Goal: Contribute content: Contribute content

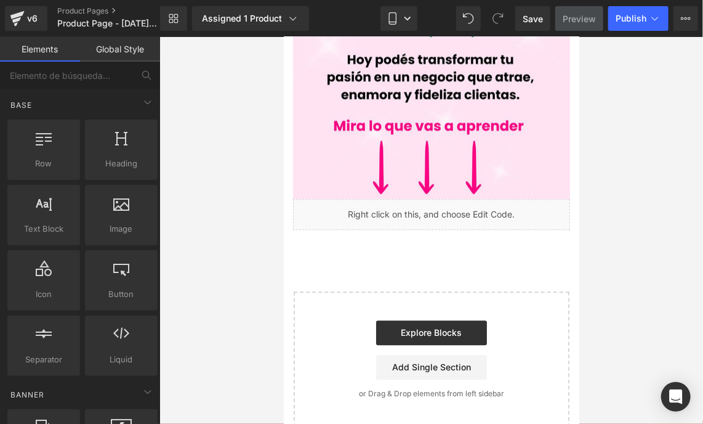
scroll to position [985, 0]
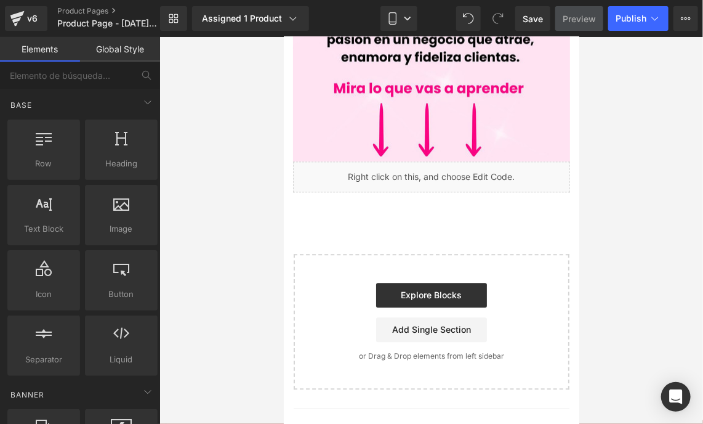
click at [450, 161] on div "Liquid" at bounding box center [431, 176] width 277 height 31
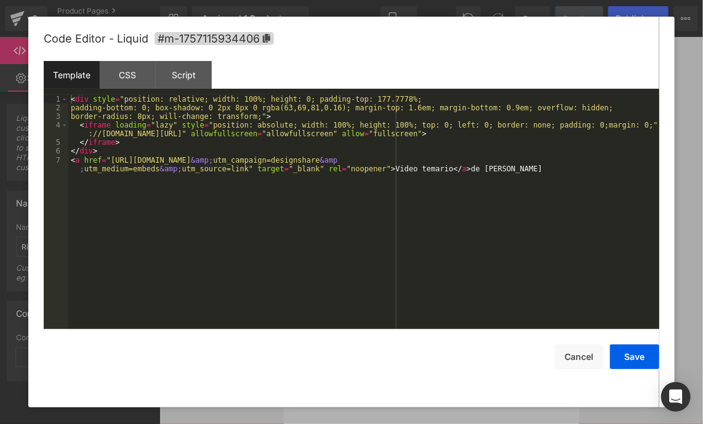
drag, startPoint x: 440, startPoint y: 150, endPoint x: 734, endPoint y: 194, distance: 297.0
click at [440, 161] on div "Liquid" at bounding box center [431, 176] width 277 height 31
click at [589, 362] on button "Cancel" at bounding box center [579, 356] width 49 height 25
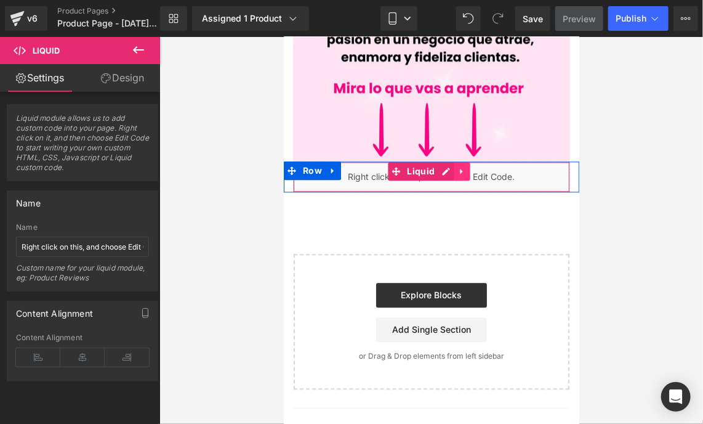
click at [457, 166] on icon at bounding box center [461, 170] width 9 height 9
click at [469, 166] on icon at bounding box center [469, 170] width 9 height 9
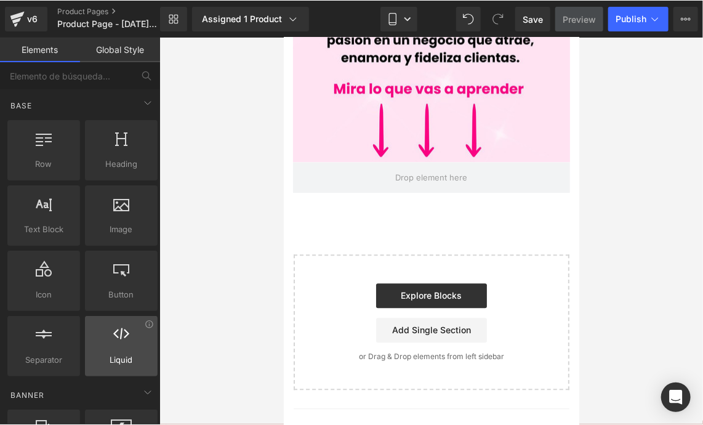
scroll to position [61, 0]
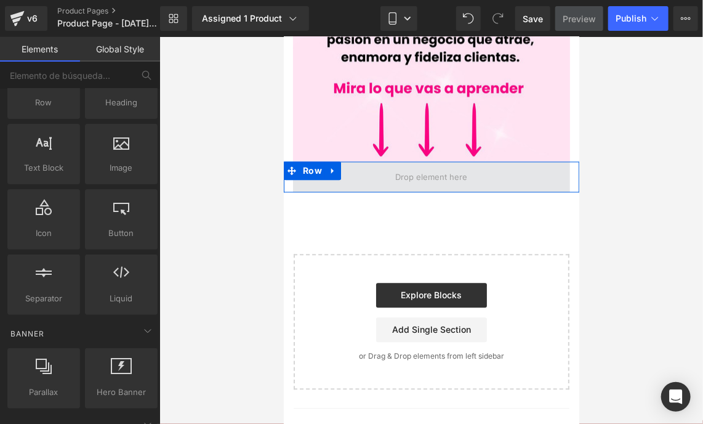
click at [485, 161] on span at bounding box center [431, 176] width 277 height 31
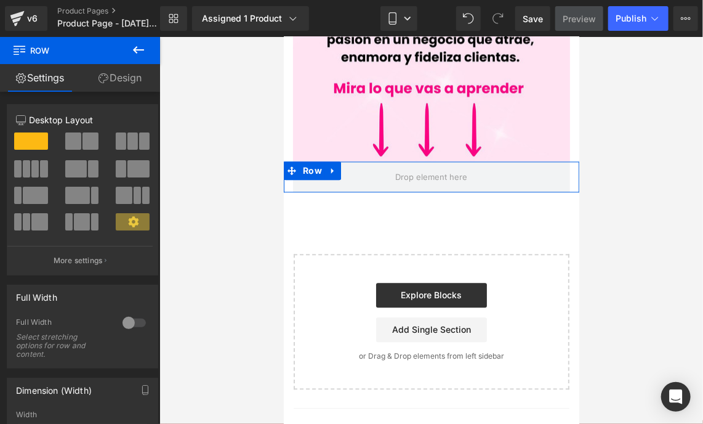
click at [102, 83] on icon at bounding box center [104, 78] width 10 height 10
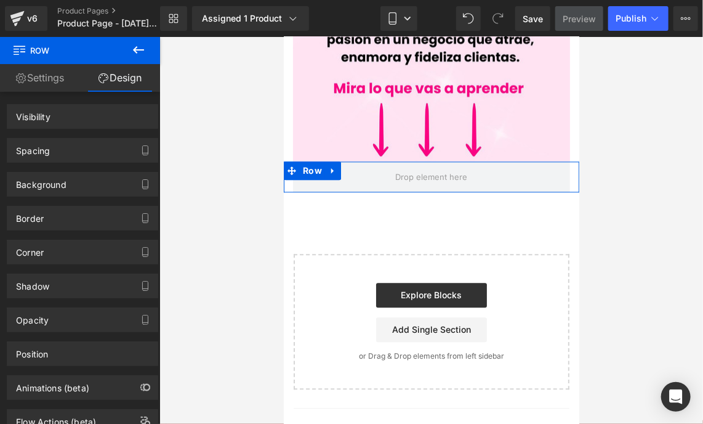
click at [63, 80] on link "Settings" at bounding box center [40, 78] width 80 height 28
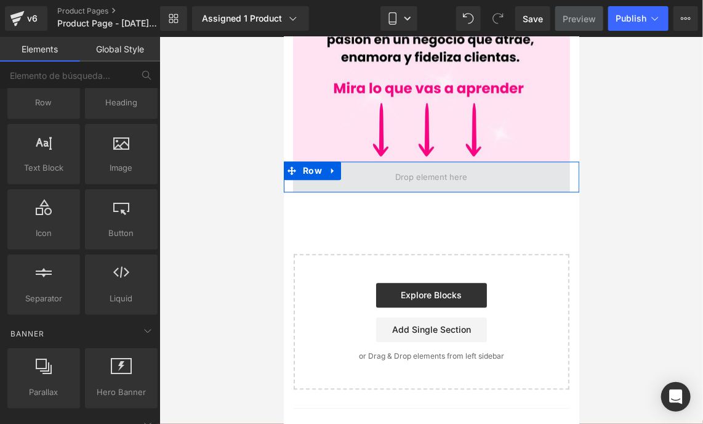
click at [430, 167] on span at bounding box center [431, 176] width 81 height 19
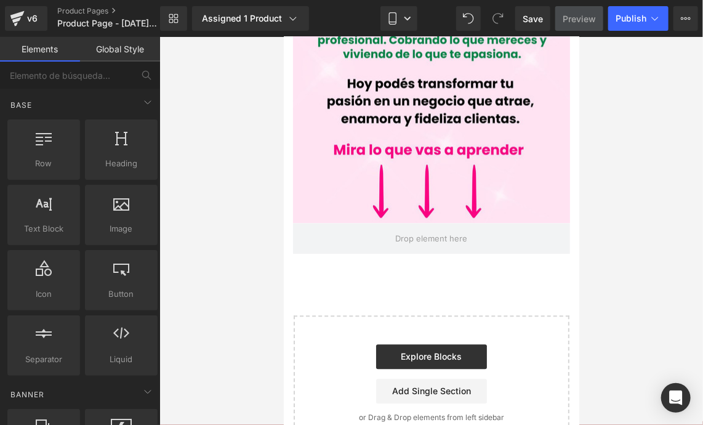
scroll to position [924, 0]
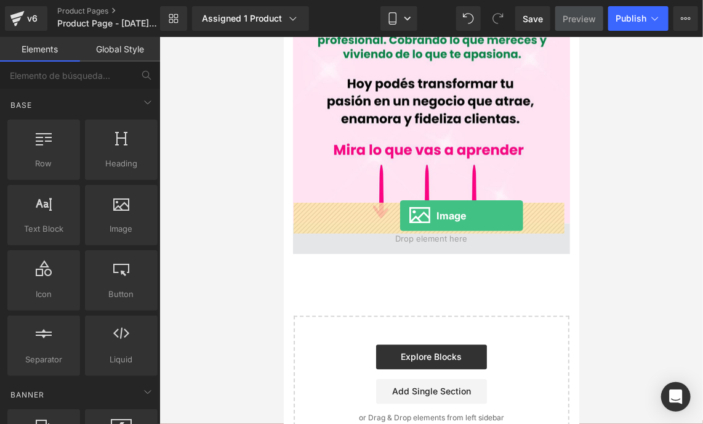
drag, startPoint x: 400, startPoint y: 257, endPoint x: 400, endPoint y: 215, distance: 41.9
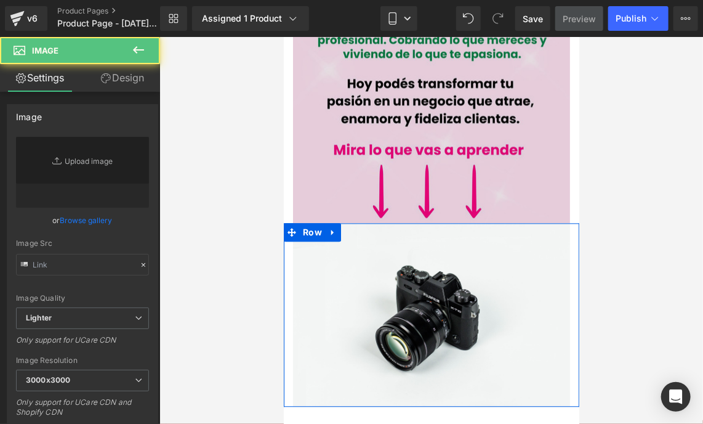
type input "//d1um8515vdn9kb.cloudfront.net/images/parallax.jpg"
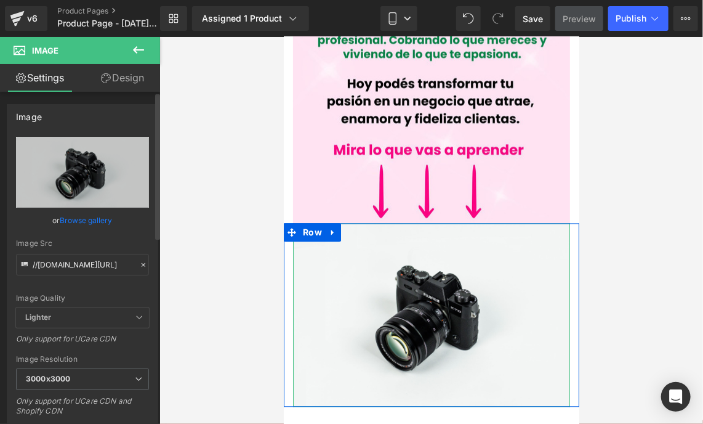
click at [139, 267] on icon at bounding box center [143, 264] width 9 height 9
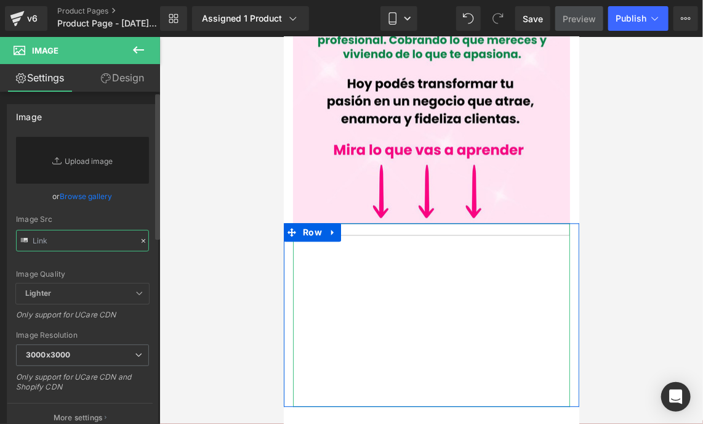
click at [111, 243] on input "text" at bounding box center [82, 241] width 133 height 22
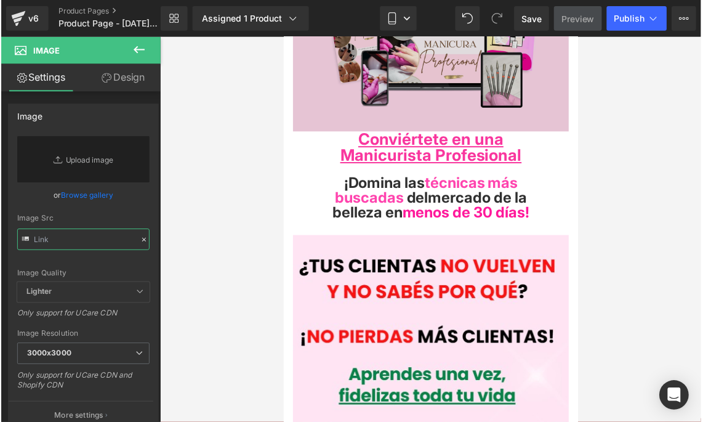
scroll to position [0, 0]
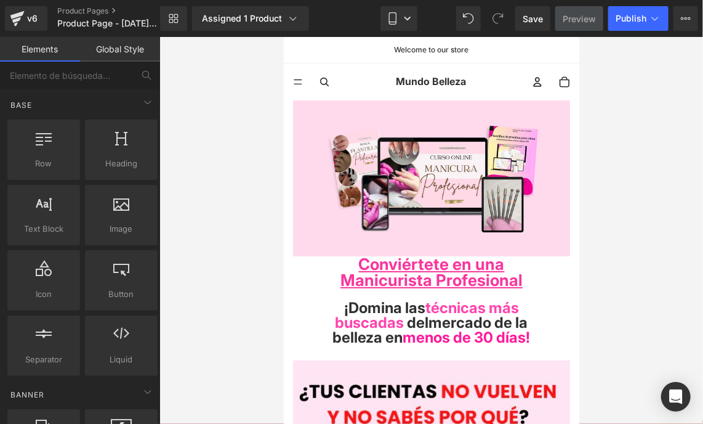
click at [421, 76] on span "Mundo Belleza" at bounding box center [430, 81] width 70 height 16
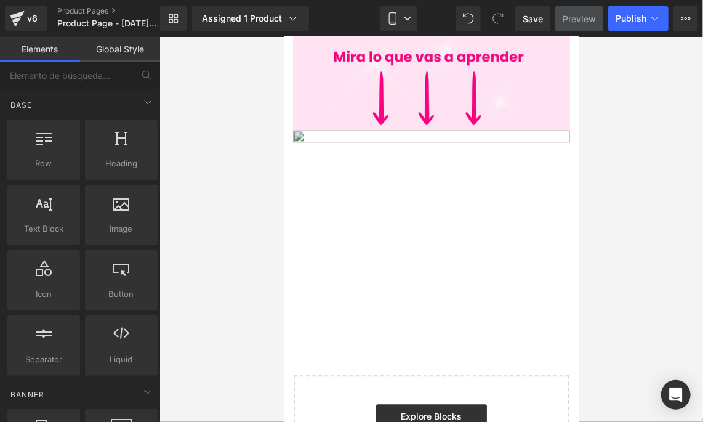
scroll to position [1046, 0]
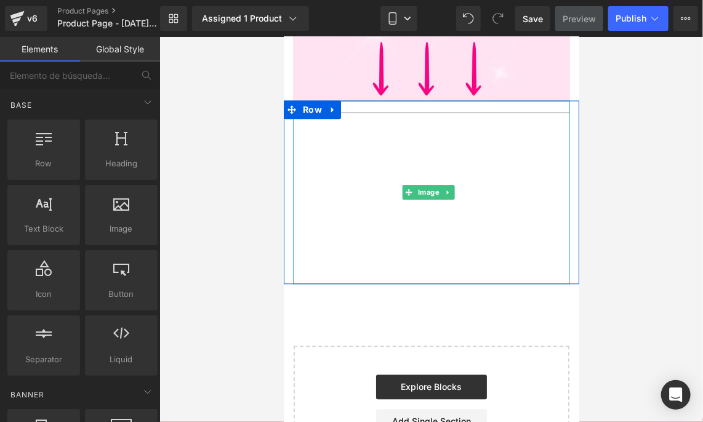
click at [395, 143] on img at bounding box center [431, 192] width 277 height 184
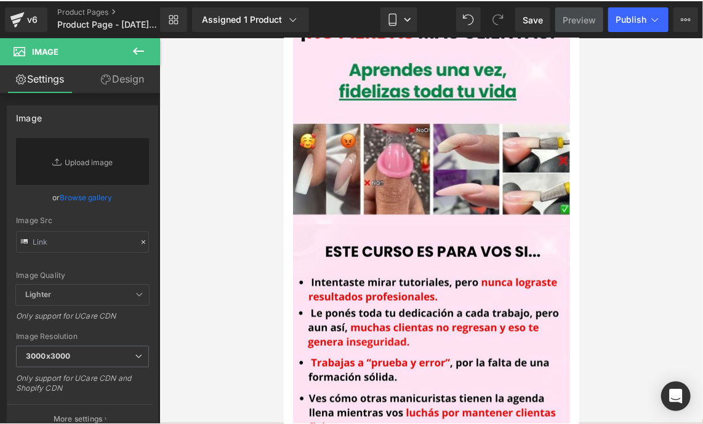
scroll to position [0, 0]
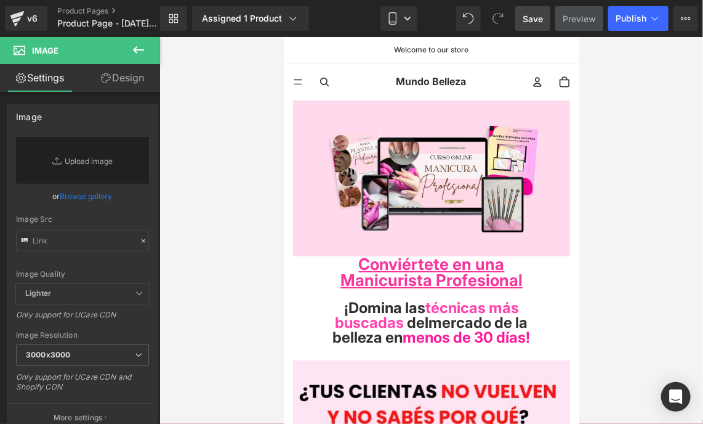
click at [533, 17] on span "Save" at bounding box center [533, 18] width 20 height 13
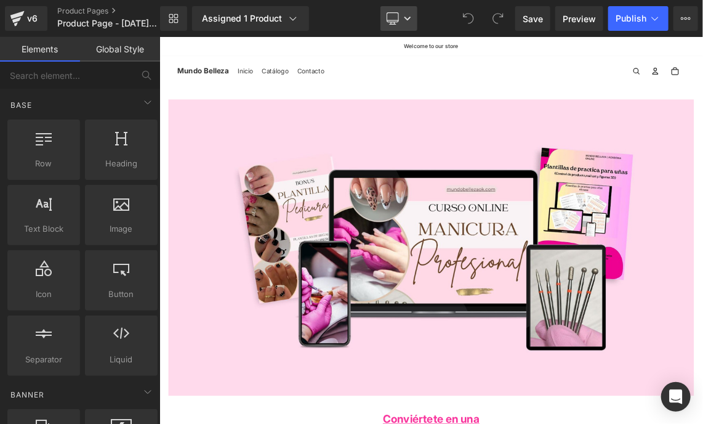
click at [405, 17] on icon at bounding box center [407, 18] width 7 height 7
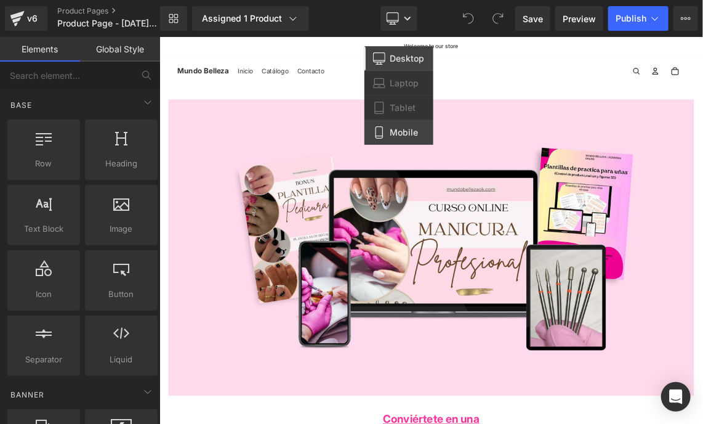
click at [392, 133] on span "Mobile" at bounding box center [404, 132] width 28 height 11
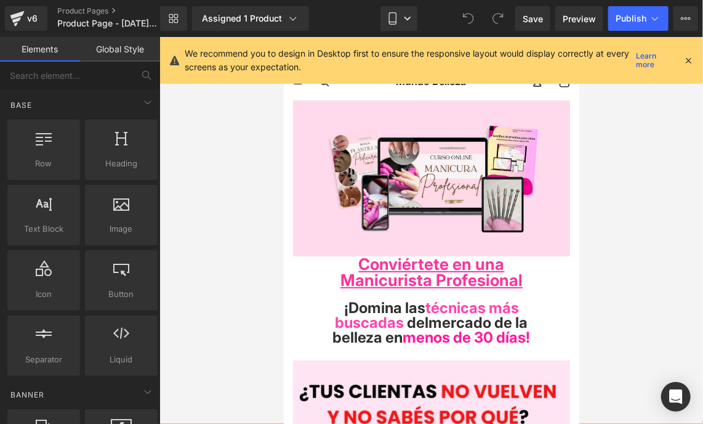
click at [693, 62] on icon at bounding box center [688, 60] width 11 height 11
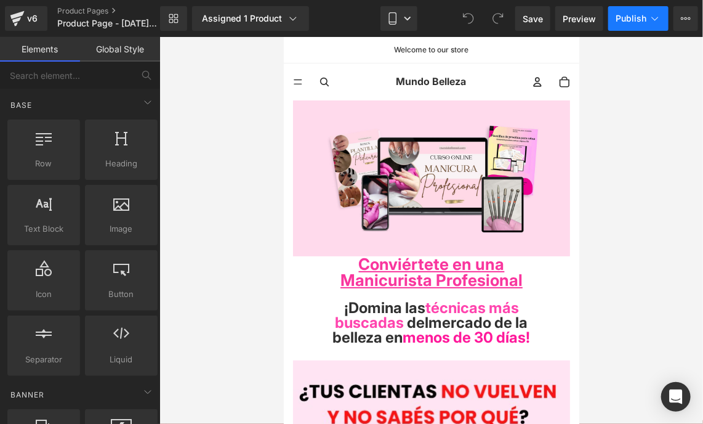
click at [619, 21] on span "Publish" at bounding box center [631, 19] width 31 height 10
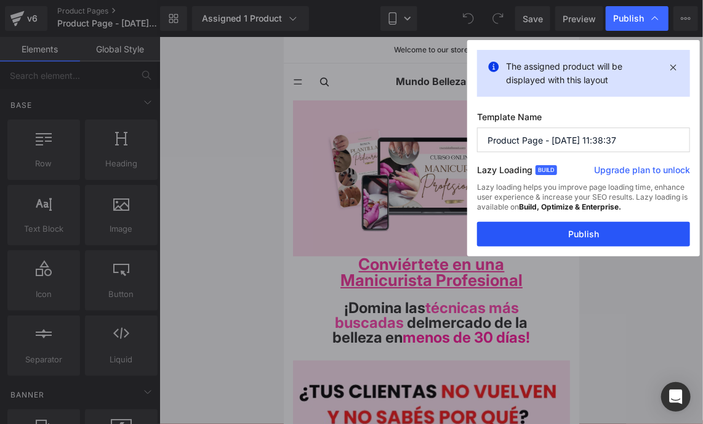
click at [608, 234] on button "Publish" at bounding box center [583, 234] width 213 height 25
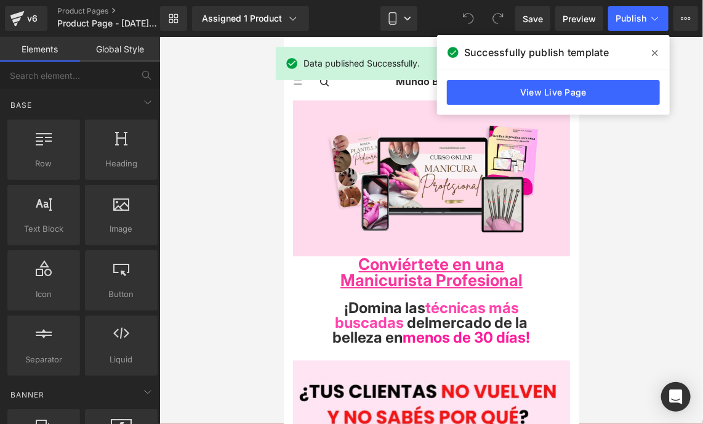
click at [658, 57] on icon at bounding box center [655, 53] width 6 height 10
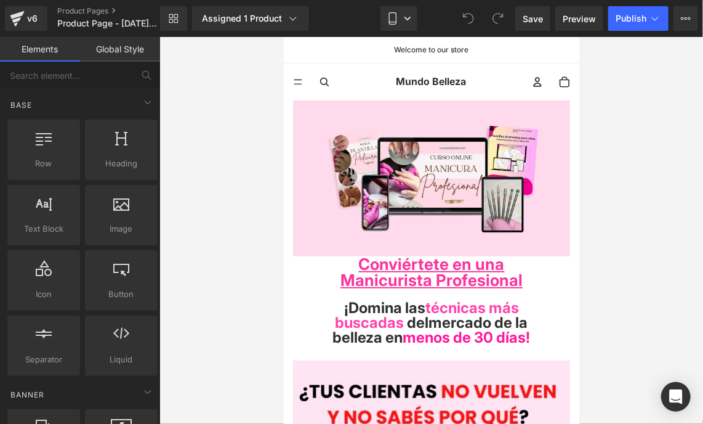
click at [398, 90] on link "Mundo Belleza" at bounding box center [430, 81] width 186 height 37
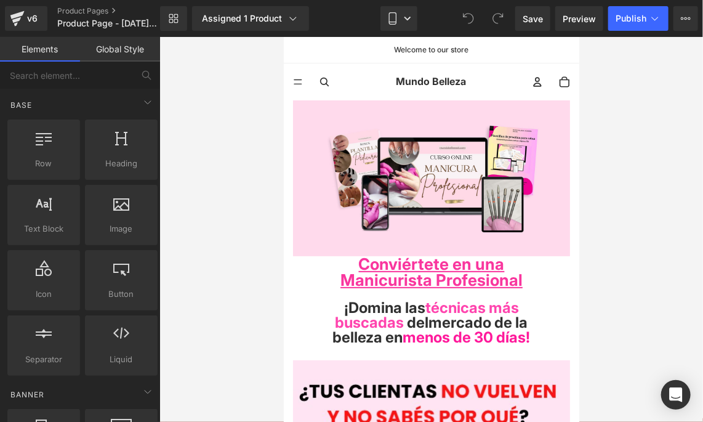
click at [234, 113] on div at bounding box center [431, 229] width 544 height 385
click at [396, 81] on span "Mundo Belleza" at bounding box center [430, 81] width 70 height 16
click at [133, 95] on div "Base" at bounding box center [82, 104] width 155 height 25
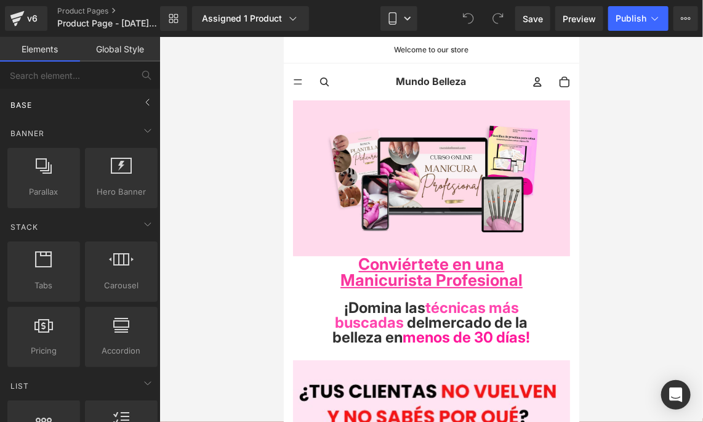
click at [134, 92] on div "Base Row rows, columns, layouts, div Heading headings, titles, h1,h2,h3,h4,h5,h…" at bounding box center [82, 103] width 155 height 28
click at [121, 52] on link "Global Style" at bounding box center [120, 49] width 80 height 25
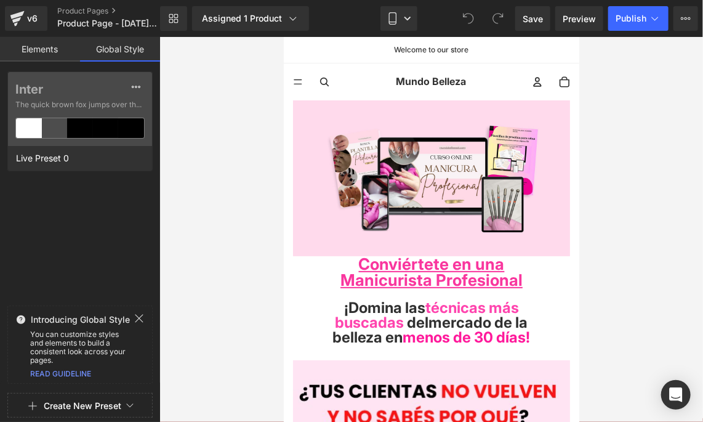
click at [42, 59] on link "Elements" at bounding box center [40, 49] width 80 height 25
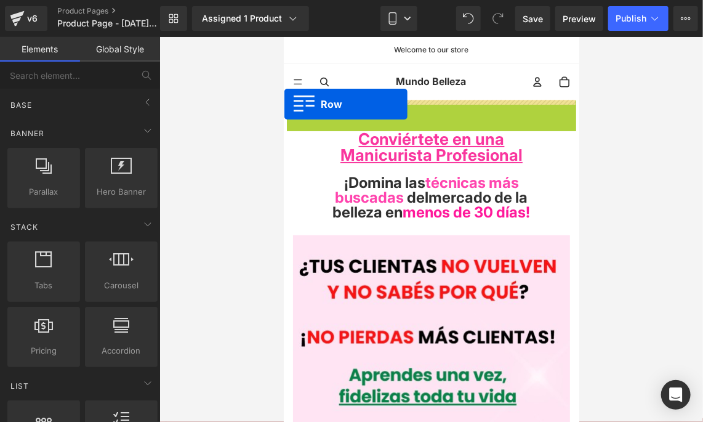
drag, startPoint x: 290, startPoint y: 107, endPoint x: 284, endPoint y: 103, distance: 6.9
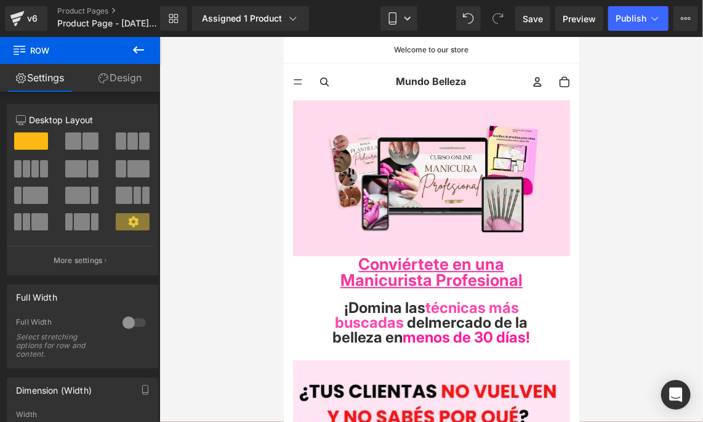
click at [230, 92] on div at bounding box center [431, 229] width 544 height 385
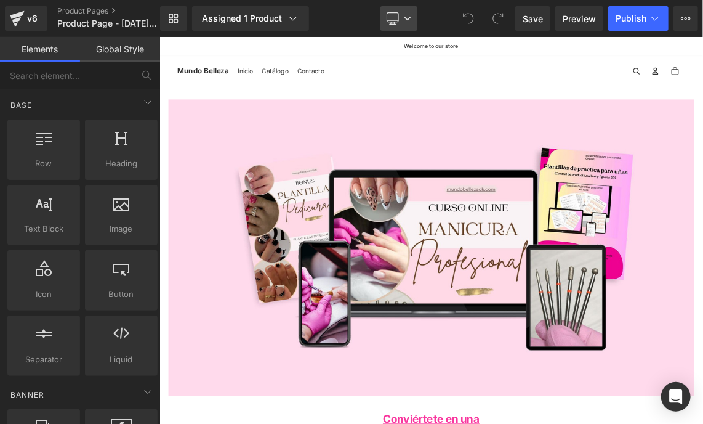
click at [413, 12] on link "Desktop" at bounding box center [399, 18] width 37 height 25
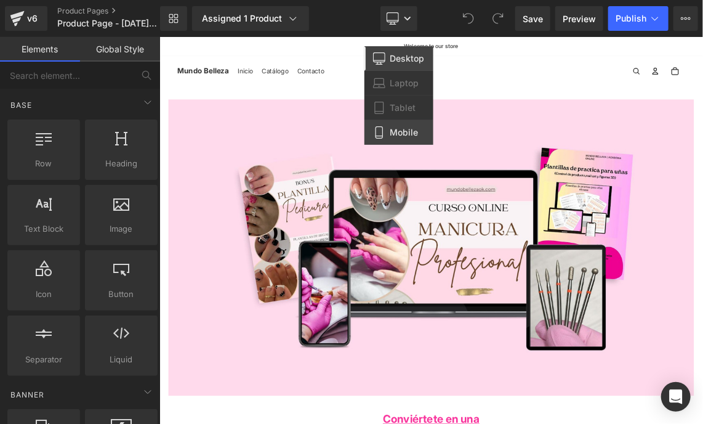
click at [411, 127] on span "Mobile" at bounding box center [404, 132] width 28 height 11
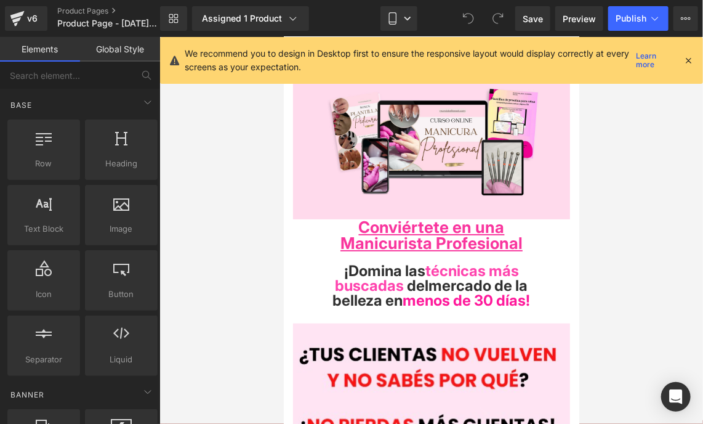
scroll to position [63, 0]
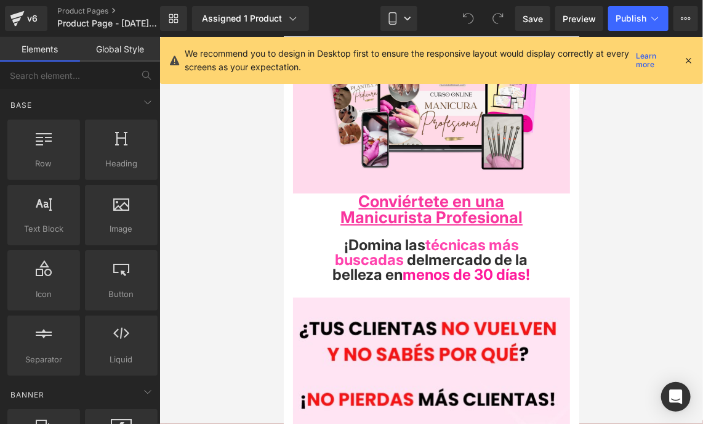
click at [693, 62] on icon at bounding box center [688, 60] width 11 height 11
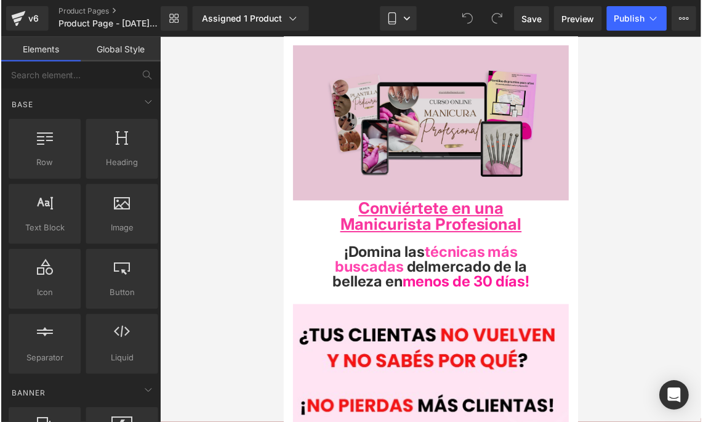
scroll to position [0, 0]
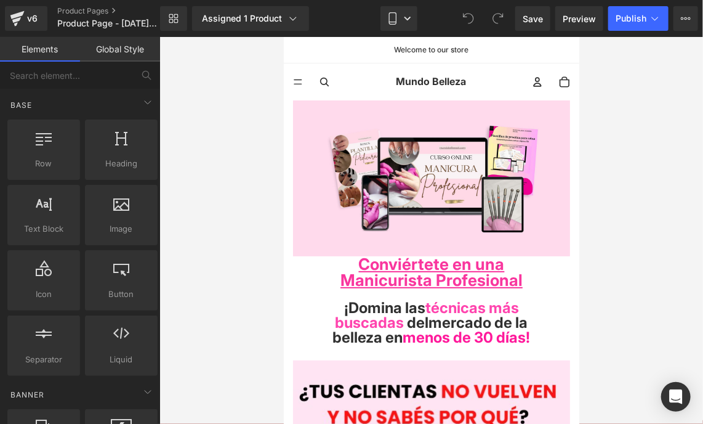
click at [647, 139] on div at bounding box center [431, 230] width 544 height 387
click at [435, 83] on span "Mundo Belleza" at bounding box center [430, 81] width 70 height 16
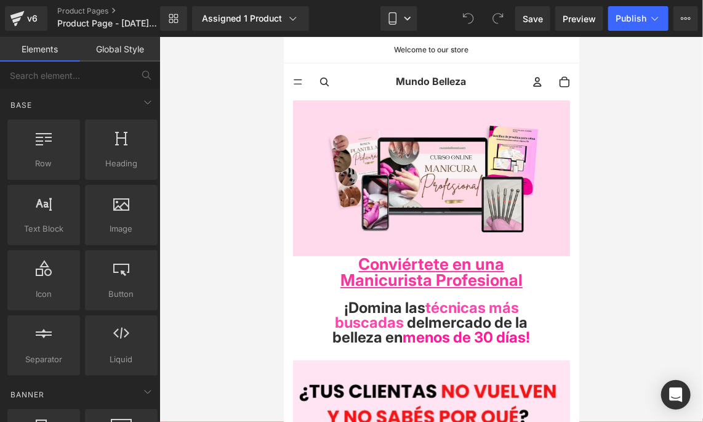
click at [297, 81] on summary "Menú" at bounding box center [297, 81] width 28 height 28
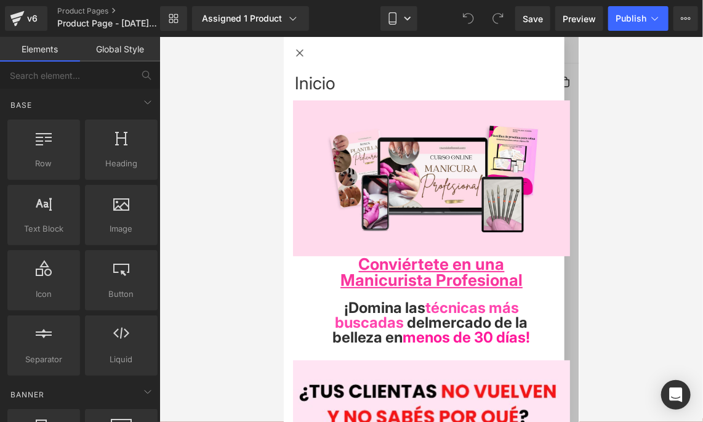
click at [297, 57] on button "Cerrar" at bounding box center [299, 52] width 32 height 32
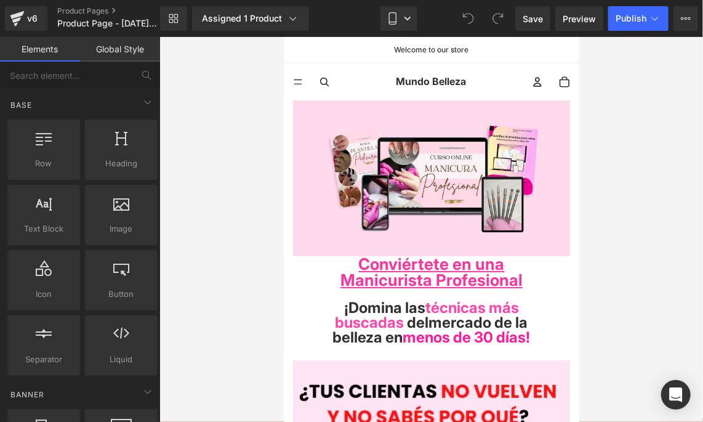
click at [299, 78] on summary "Menú" at bounding box center [297, 81] width 28 height 28
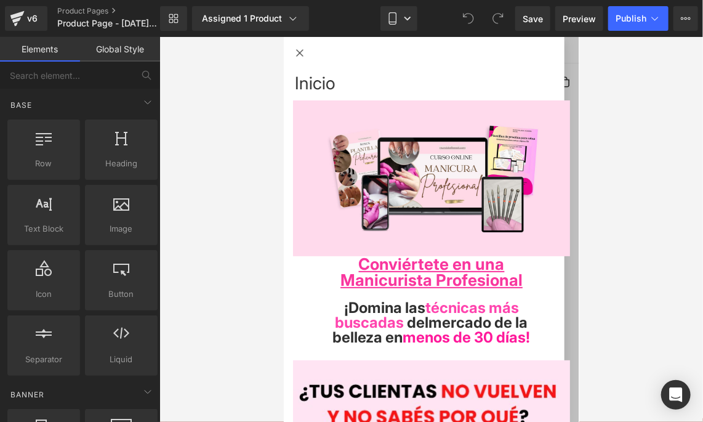
click at [300, 52] on button "Cerrar" at bounding box center [299, 52] width 32 height 32
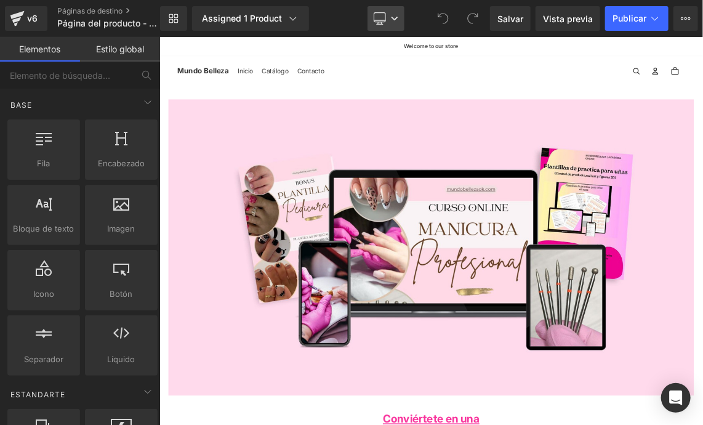
click at [398, 22] on link "Desktop" at bounding box center [386, 18] width 37 height 25
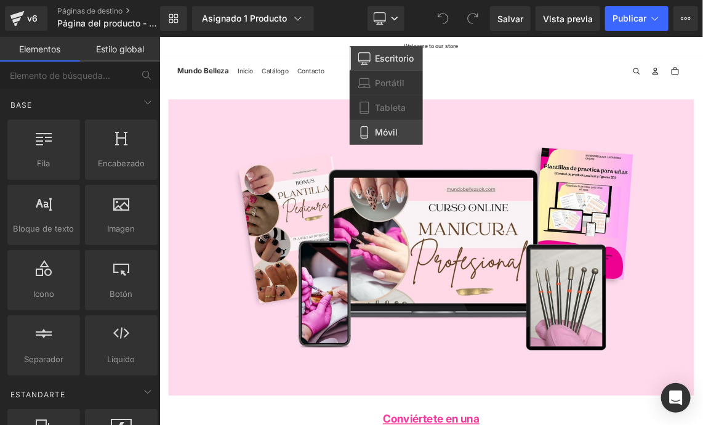
click at [393, 131] on span "Móvil" at bounding box center [387, 132] width 23 height 11
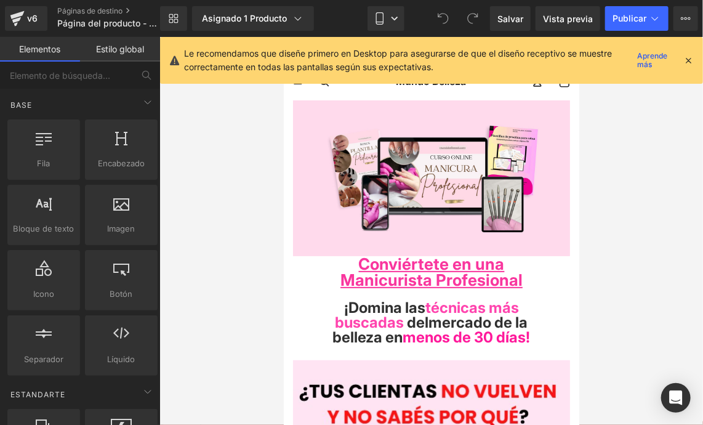
click at [684, 65] on icon at bounding box center [688, 60] width 11 height 11
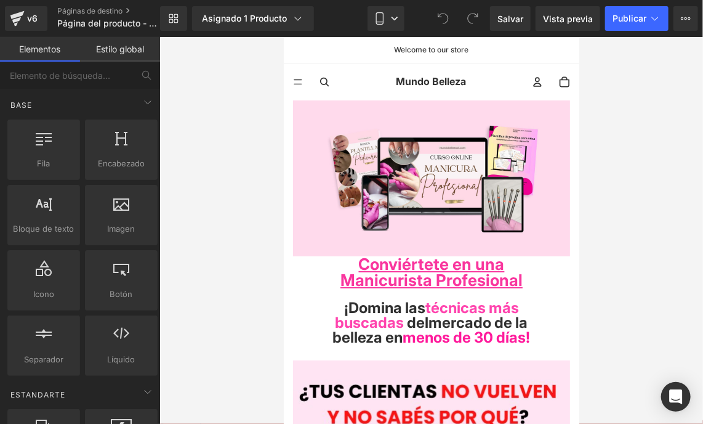
click at [132, 46] on link "Estilo global" at bounding box center [120, 49] width 80 height 25
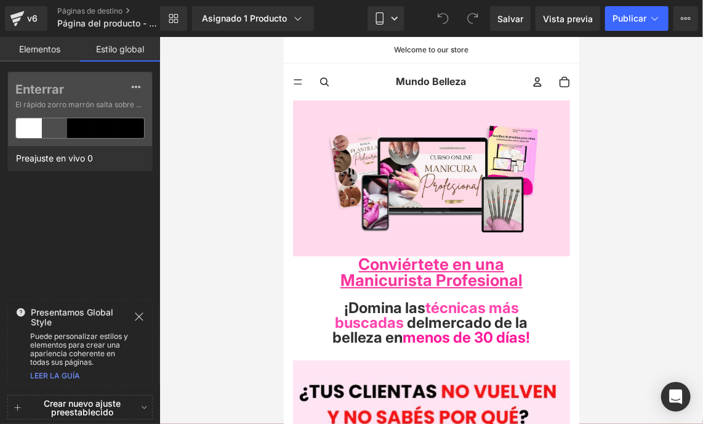
click at [129, 400] on button "Crear nuevo ajuste preestablecido" at bounding box center [81, 407] width 109 height 34
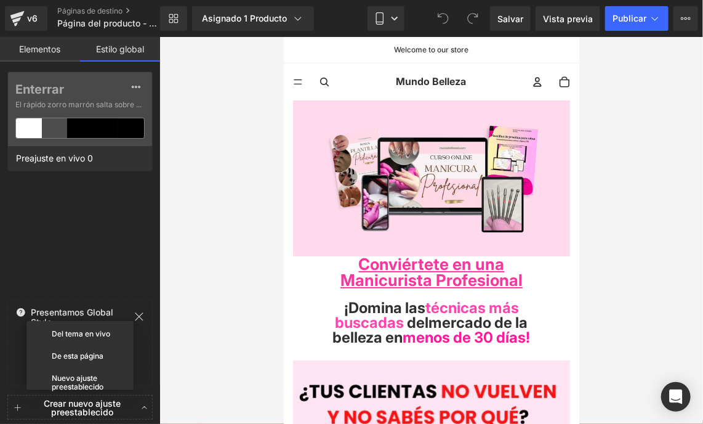
click at [133, 406] on button "Crear nuevo ajuste preestablecido" at bounding box center [81, 407] width 109 height 34
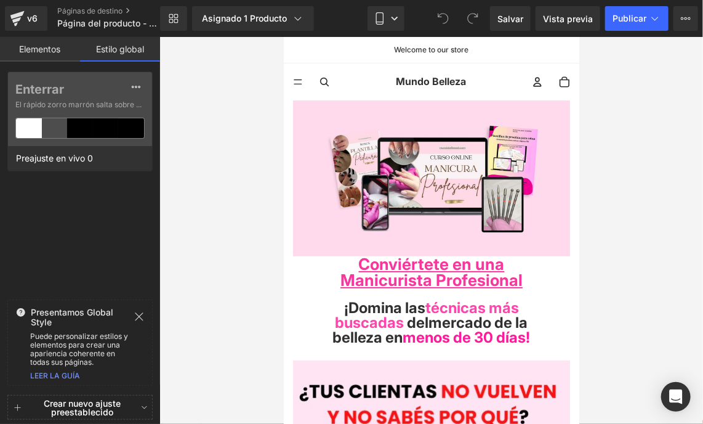
click at [135, 315] on icon at bounding box center [139, 317] width 10 height 10
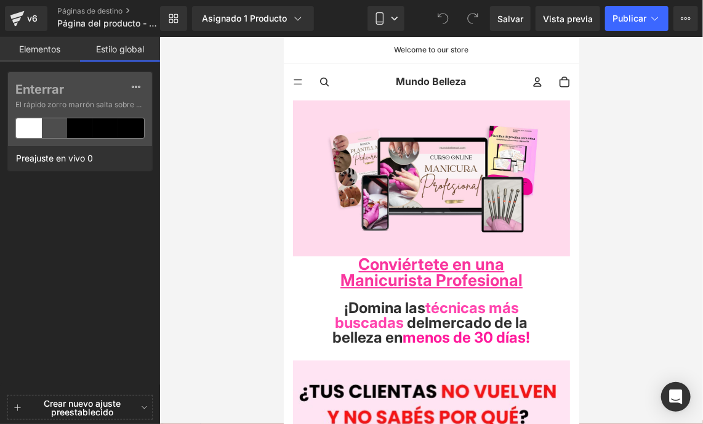
click at [42, 52] on link "Elementos" at bounding box center [40, 49] width 80 height 25
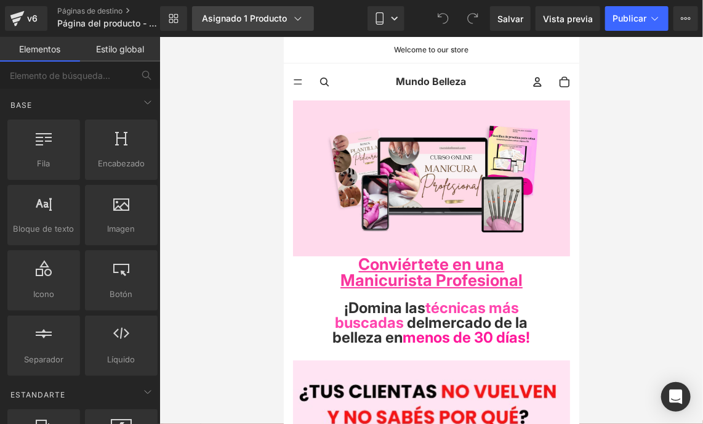
click at [305, 17] on link "Asignado 1 Producto" at bounding box center [253, 18] width 122 height 25
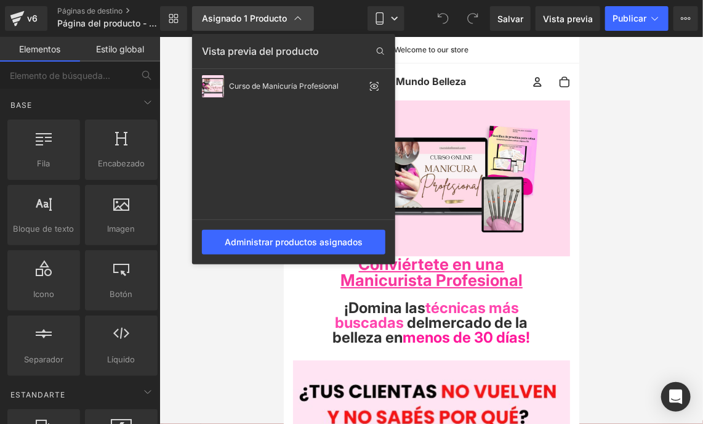
click at [299, 17] on icon at bounding box center [298, 18] width 12 height 12
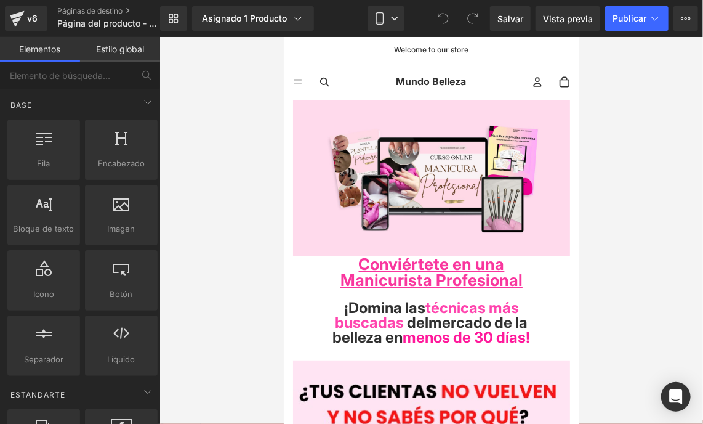
click at [283, 36] on div "Inicio Catálogo Contacto Mundo Belleza Más" at bounding box center [283, 36] width 0 height 0
click at [305, 78] on summary "Menú" at bounding box center [297, 81] width 28 height 28
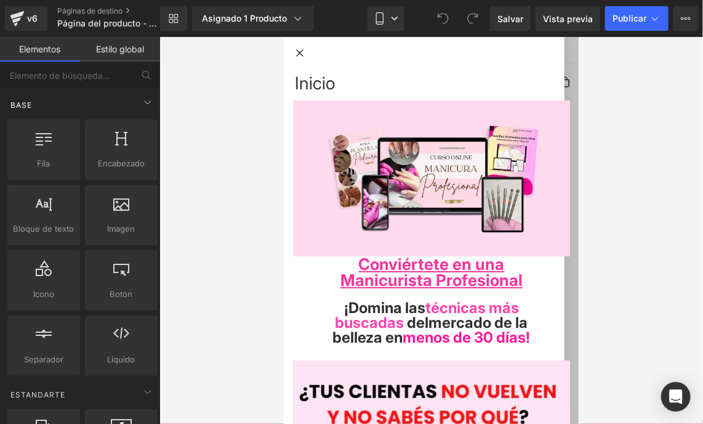
click at [106, 103] on div "Base" at bounding box center [82, 104] width 155 height 25
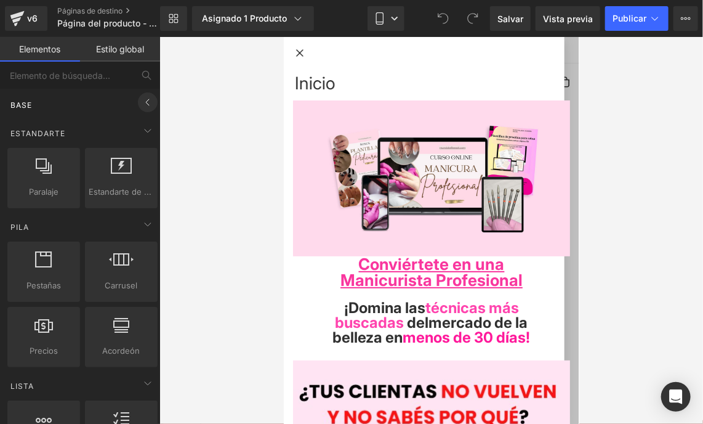
click at [138, 102] on span at bounding box center [148, 102] width 20 height 20
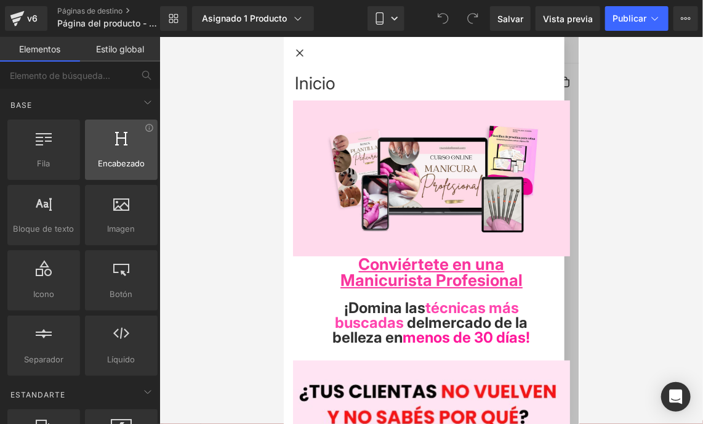
click at [106, 150] on div at bounding box center [121, 143] width 65 height 28
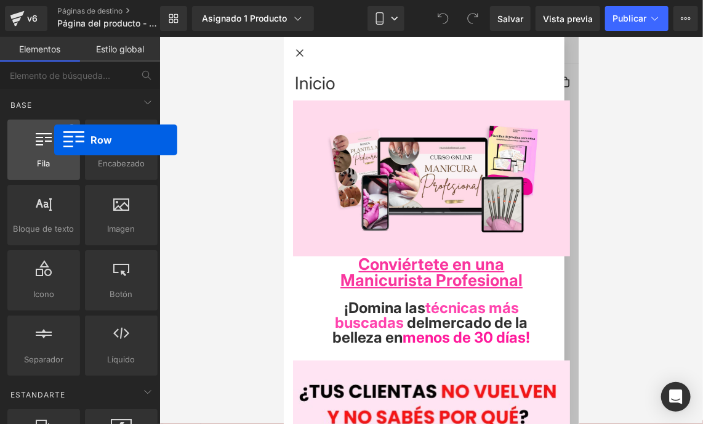
click at [54, 140] on div at bounding box center [43, 143] width 65 height 28
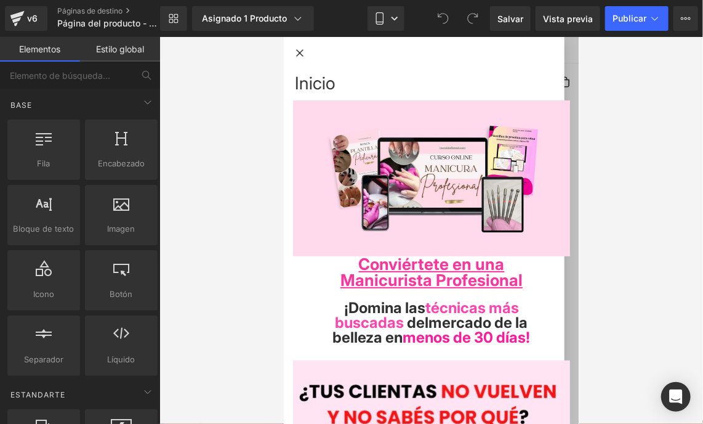
click at [297, 81] on span "Inicio" at bounding box center [314, 83] width 41 height 24
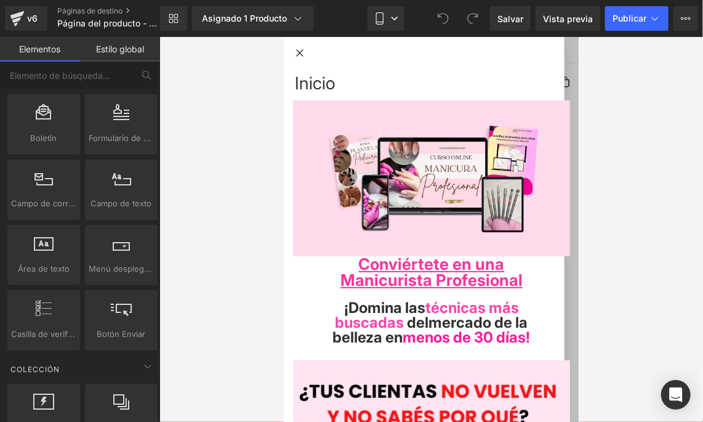
scroll to position [1847, 0]
click at [123, 6] on link "Páginas de destino" at bounding box center [118, 11] width 123 height 10
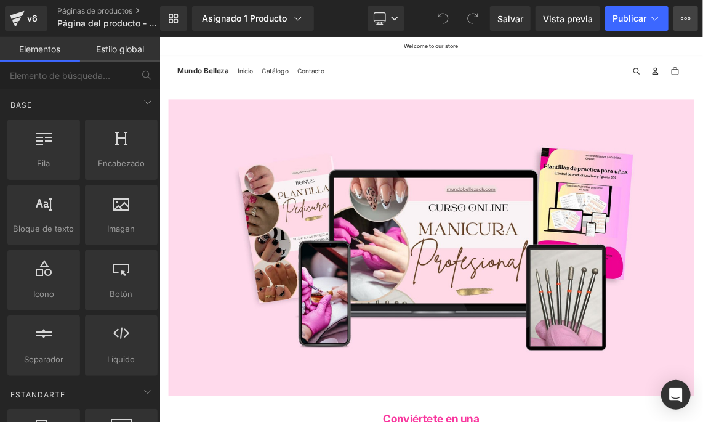
click at [697, 23] on button "Upgrade Plan View Live Page View with current Template Save Template to Library…" at bounding box center [686, 18] width 25 height 25
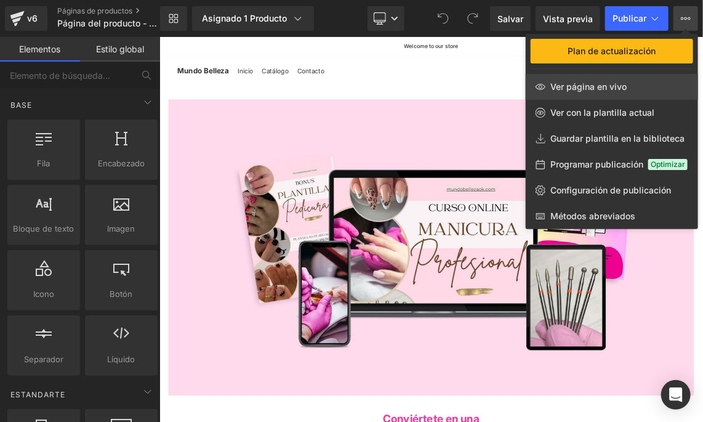
click at [640, 87] on link "Ver página en vivo" at bounding box center [612, 87] width 172 height 26
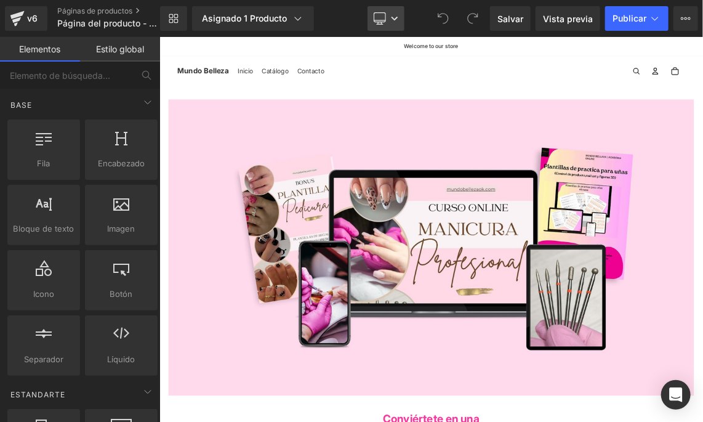
click at [392, 13] on link "Desktop" at bounding box center [386, 18] width 37 height 25
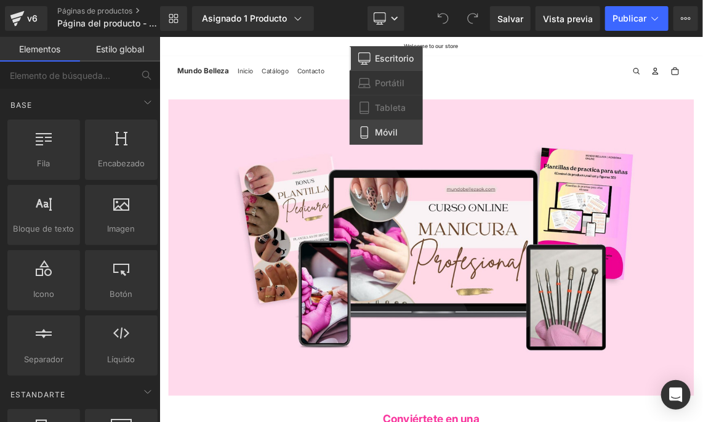
click at [397, 130] on span "Móvil" at bounding box center [387, 132] width 23 height 11
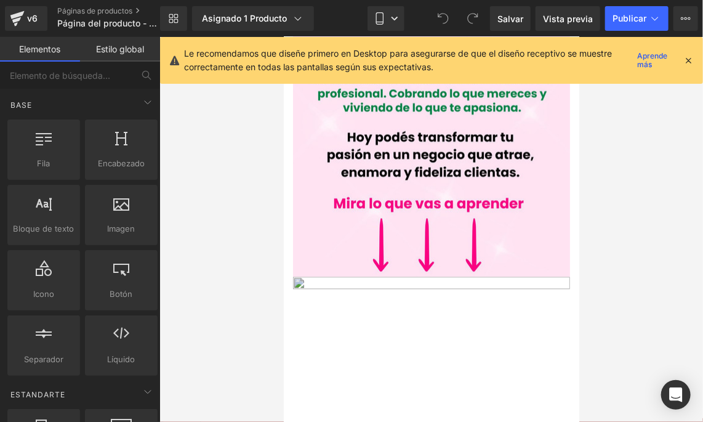
scroll to position [859, 0]
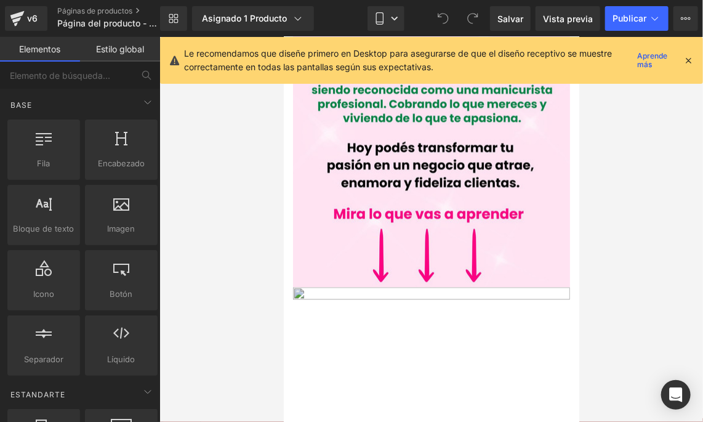
click at [426, 287] on img at bounding box center [431, 379] width 277 height 184
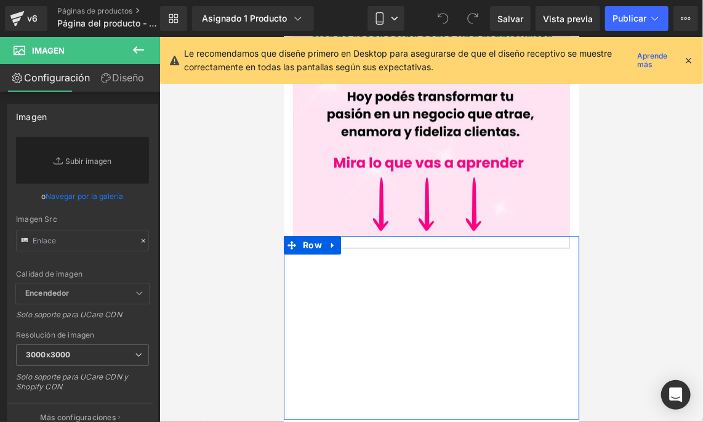
scroll to position [921, 0]
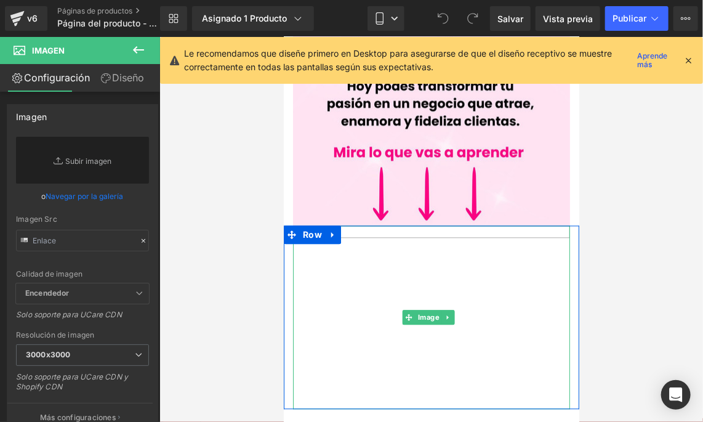
click at [411, 233] on img at bounding box center [431, 317] width 277 height 184
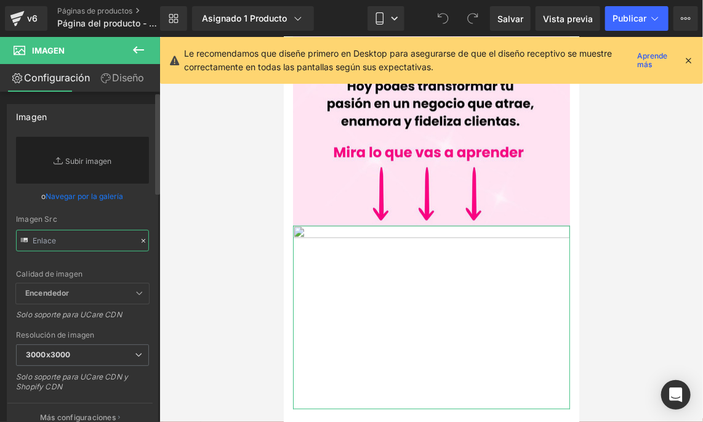
click at [89, 240] on input "text" at bounding box center [82, 241] width 133 height 22
paste input "https://i.postimg.cc/ZYvL8rHM/Video-temario-2.gif"
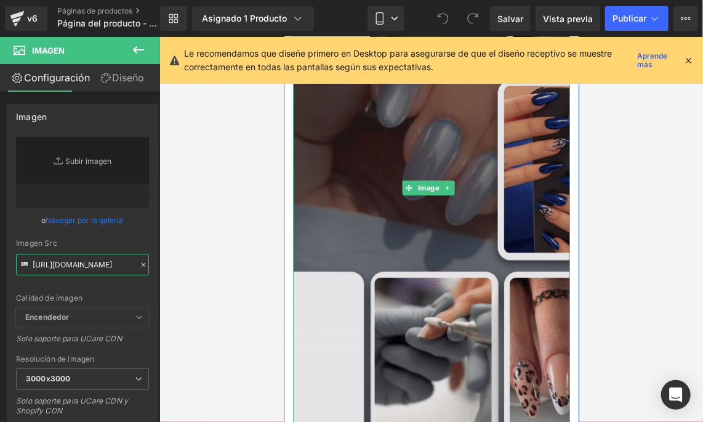
scroll to position [1168, 0]
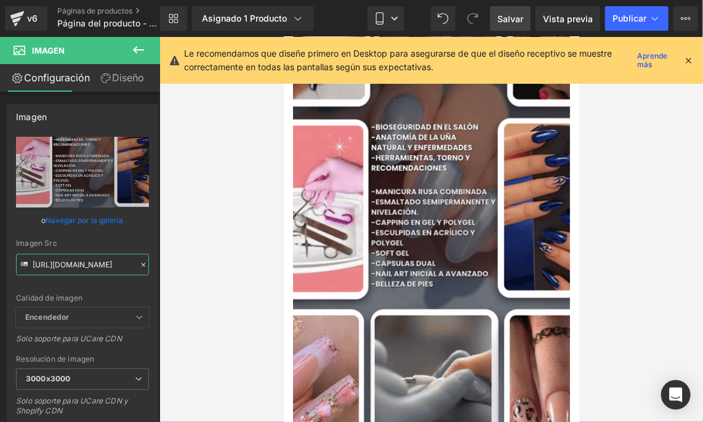
type input "https://i.postimg.cc/ZYvL8rHM/Video-temario-2.gif"
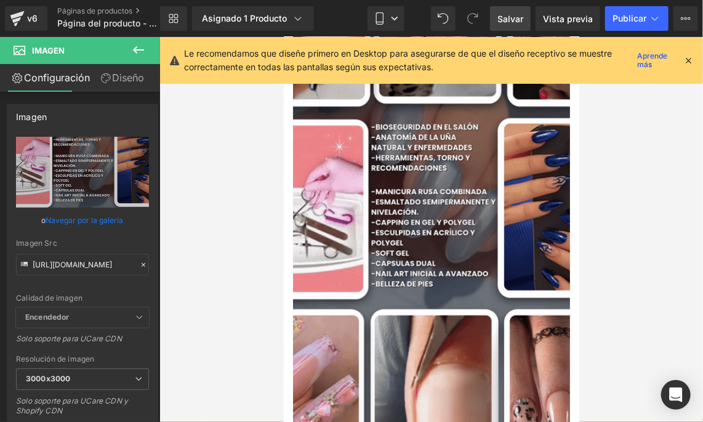
click at [504, 14] on span "Salvar" at bounding box center [511, 18] width 26 height 13
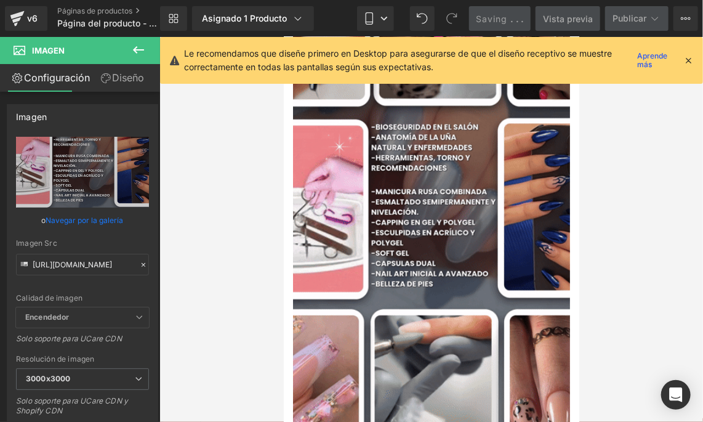
scroll to position [0, 0]
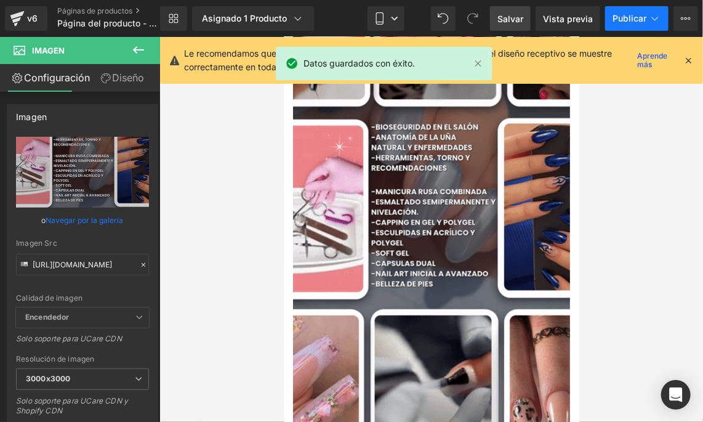
click at [652, 15] on icon at bounding box center [655, 18] width 12 height 12
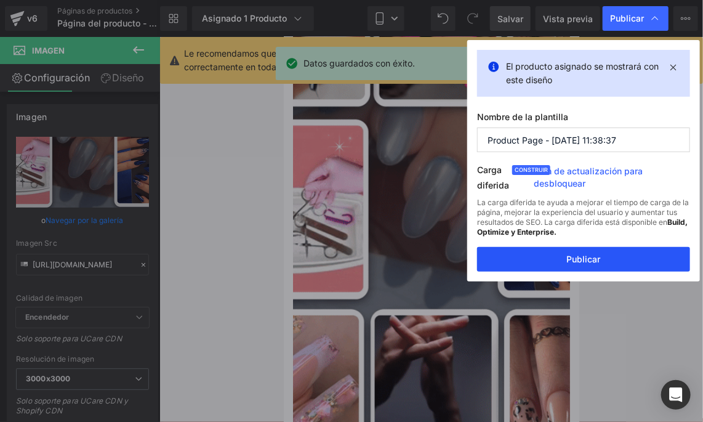
click at [594, 262] on button "Publicar" at bounding box center [583, 259] width 213 height 25
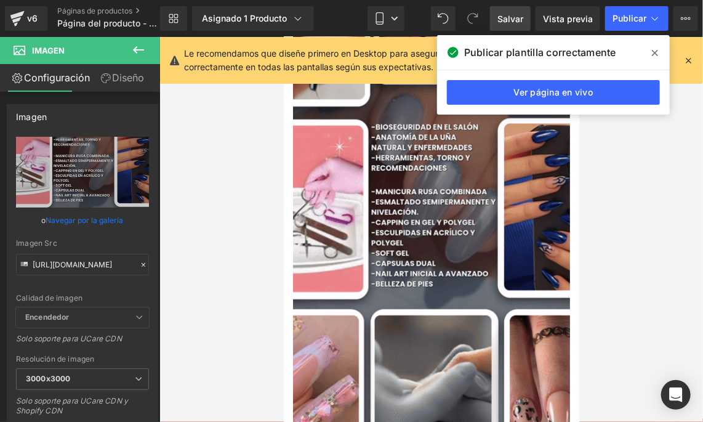
click at [653, 50] on icon at bounding box center [655, 53] width 6 height 10
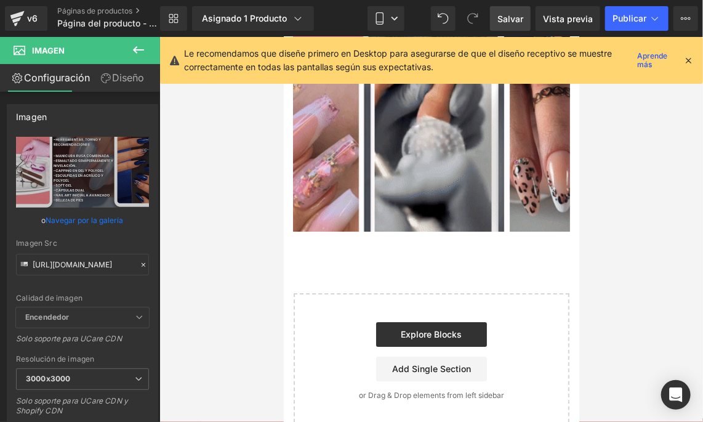
scroll to position [1346, 0]
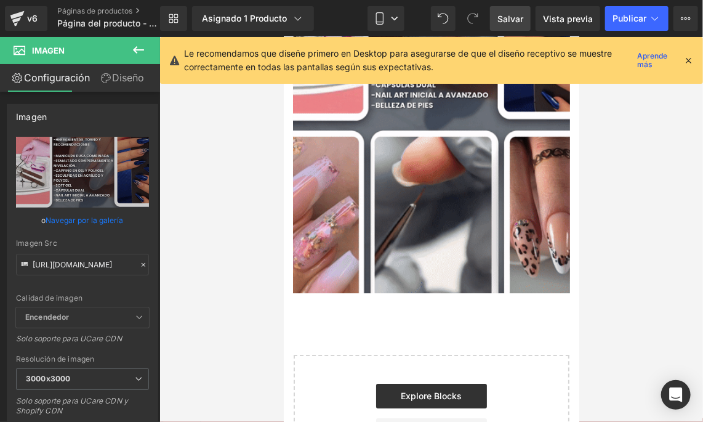
click at [132, 47] on icon at bounding box center [138, 49] width 15 height 15
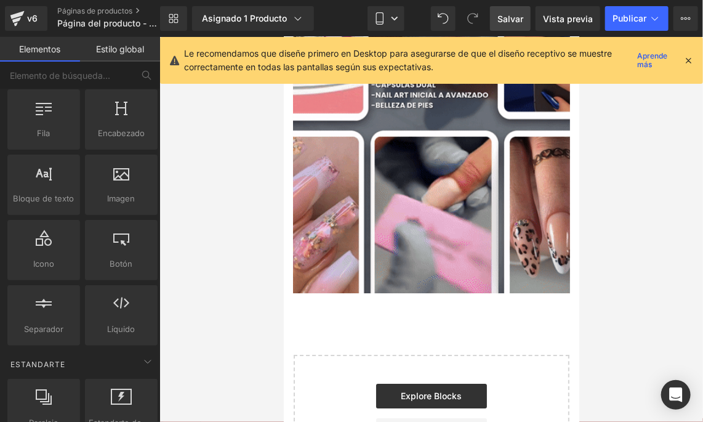
scroll to position [0, 0]
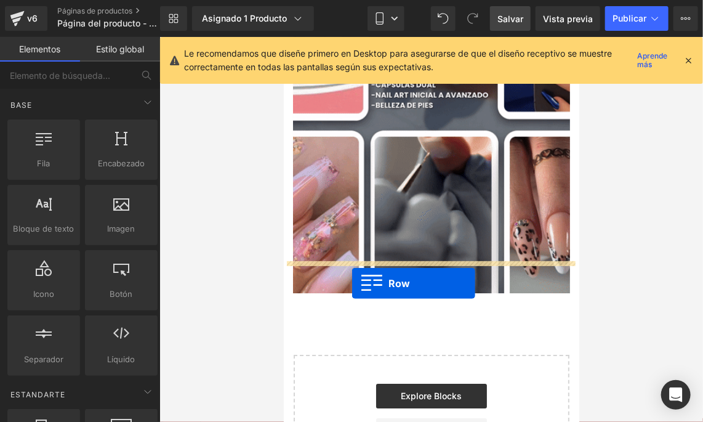
drag, startPoint x: 327, startPoint y: 193, endPoint x: 352, endPoint y: 283, distance: 92.6
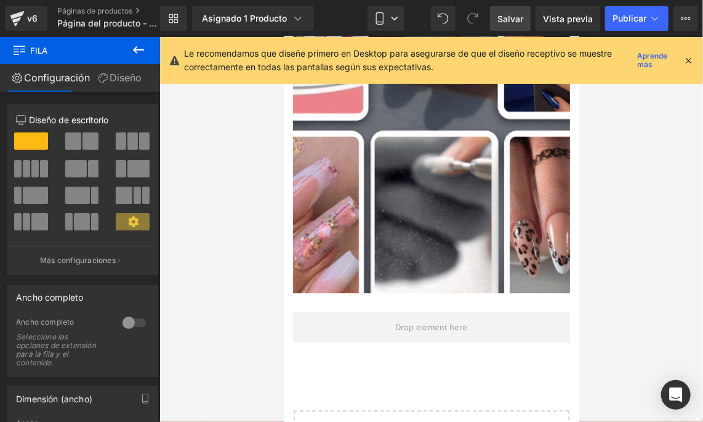
click at [148, 52] on button at bounding box center [138, 50] width 43 height 27
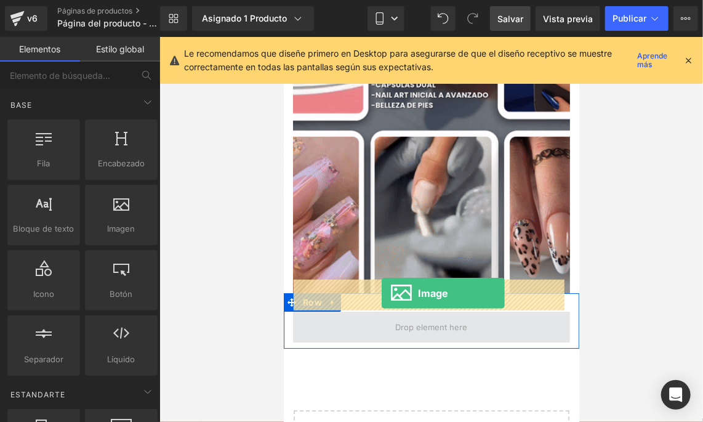
drag, startPoint x: 397, startPoint y: 268, endPoint x: 381, endPoint y: 293, distance: 29.4
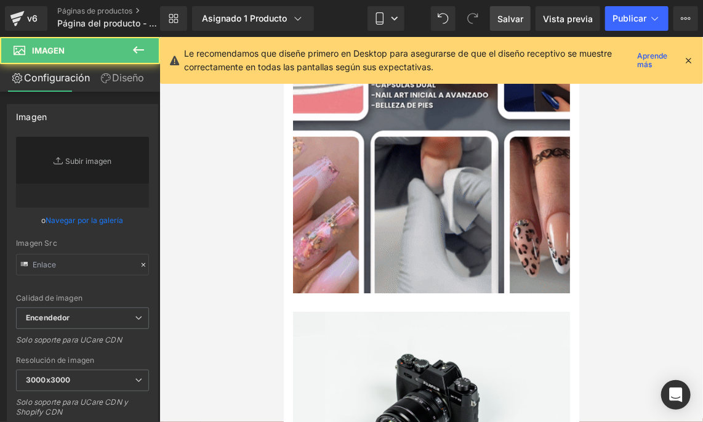
type input "//d1um8515vdn9kb.cloudfront.net/images/parallax.jpg"
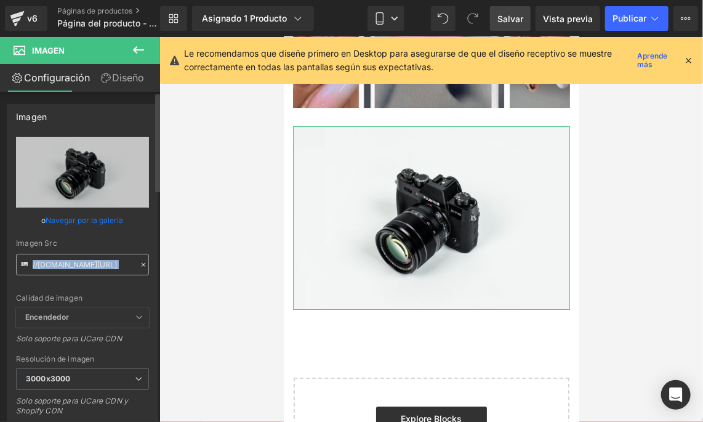
scroll to position [0, 92]
drag, startPoint x: 140, startPoint y: 265, endPoint x: 123, endPoint y: 267, distance: 17.4
click at [123, 267] on div "Imagen Src //d1um8515vdn9kb.cloudfront.net/images/parallax.jpg" at bounding box center [82, 257] width 133 height 36
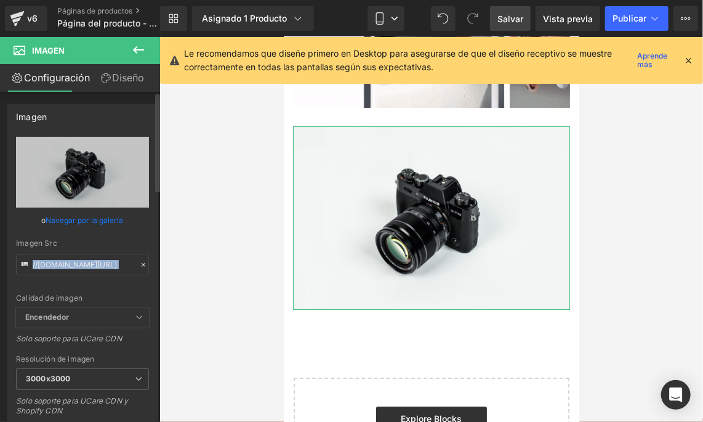
click at [140, 264] on icon at bounding box center [143, 264] width 9 height 9
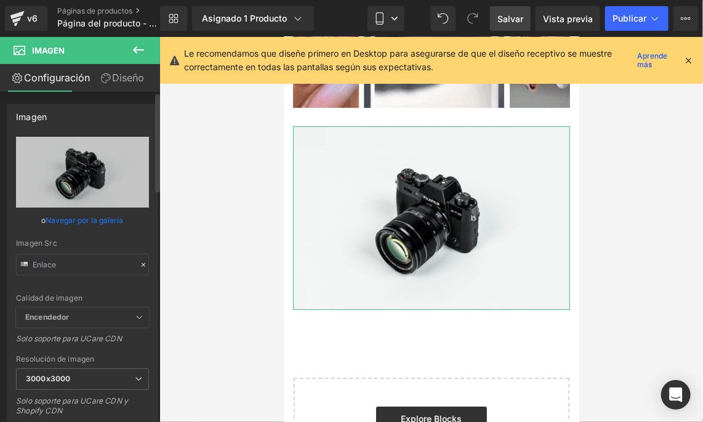
scroll to position [0, 0]
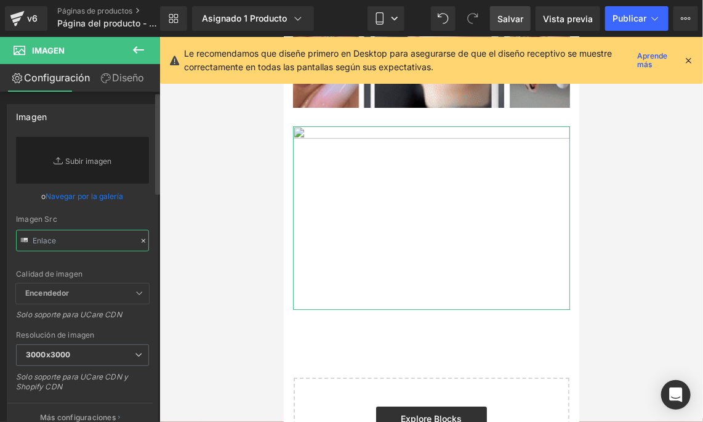
paste input "https://i.postimg.cc/9XbtwnrN/PORTADA-CURSO-MANICURA.jpg"
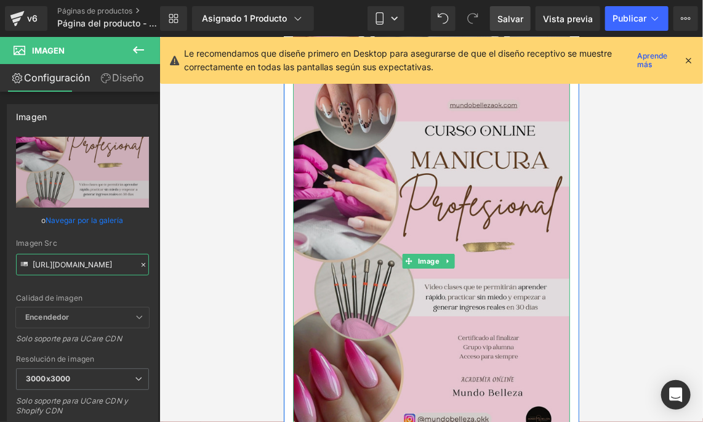
scroll to position [1470, 0]
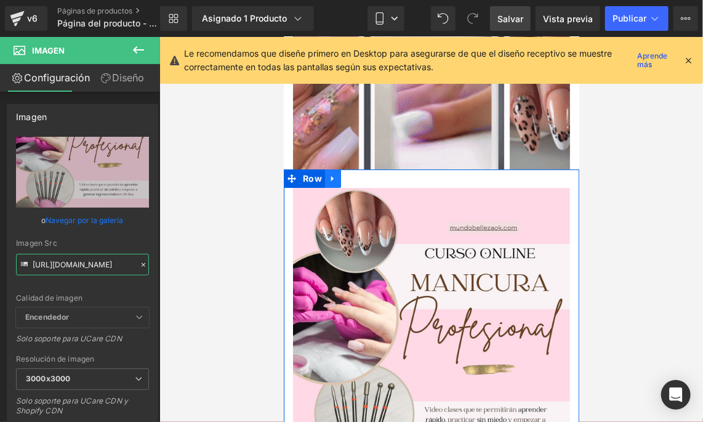
type input "https://i.postimg.cc/9XbtwnrN/PORTADA-CURSO-MANICURA.jpg"
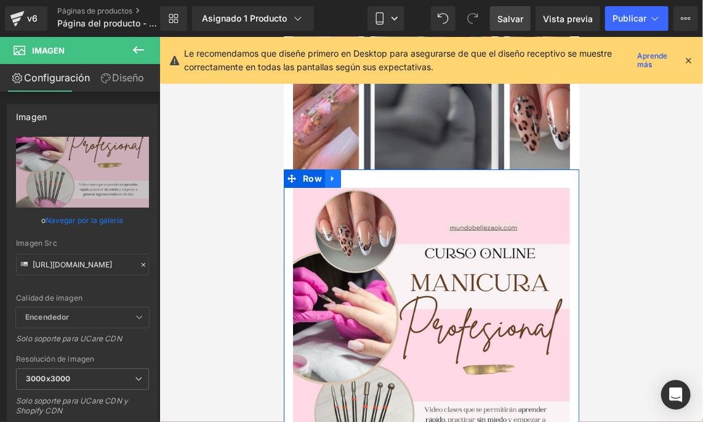
click at [337, 169] on link at bounding box center [333, 178] width 16 height 18
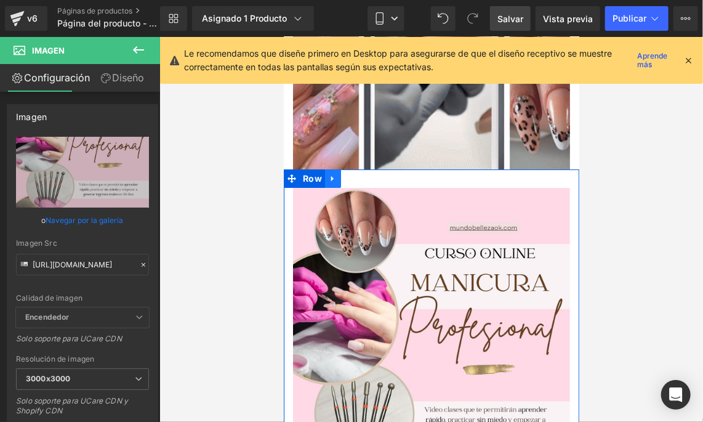
scroll to position [0, 0]
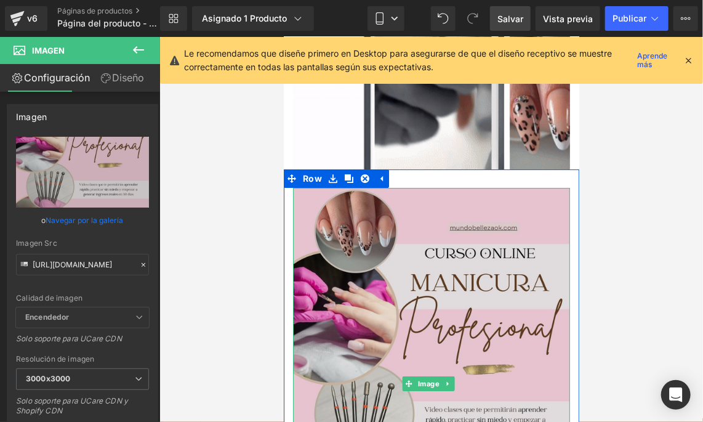
click at [334, 204] on img at bounding box center [431, 383] width 277 height 392
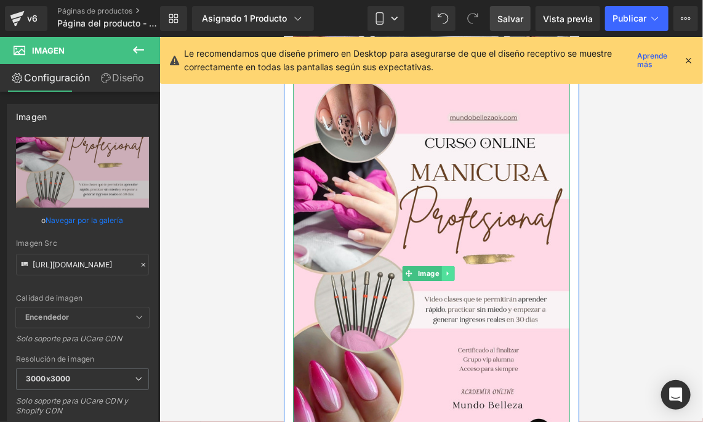
scroll to position [1470, 0]
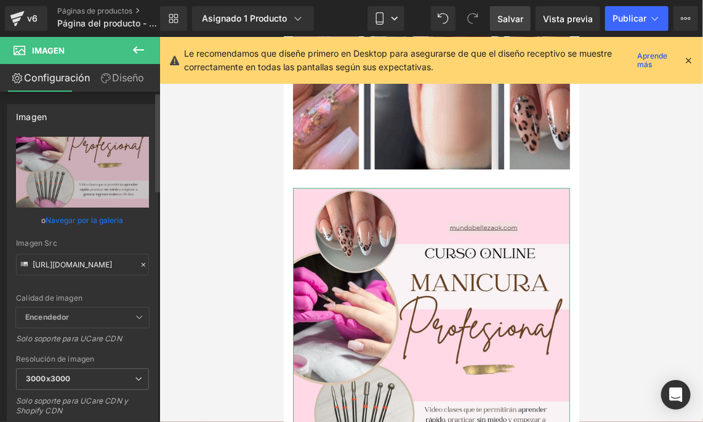
click at [139, 267] on icon at bounding box center [143, 264] width 9 height 9
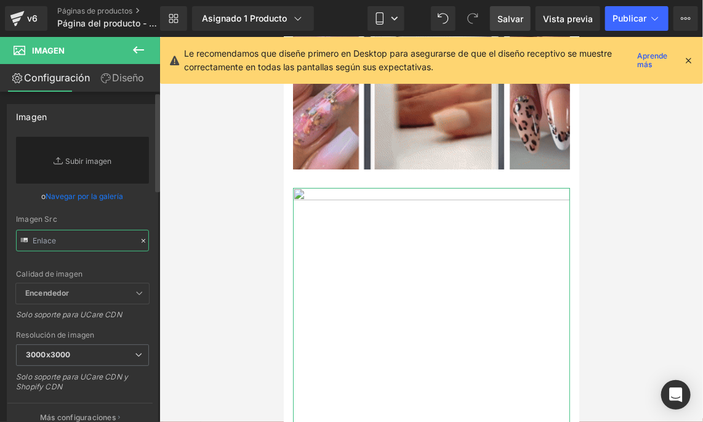
click at [84, 236] on input "text" at bounding box center [82, 241] width 133 height 22
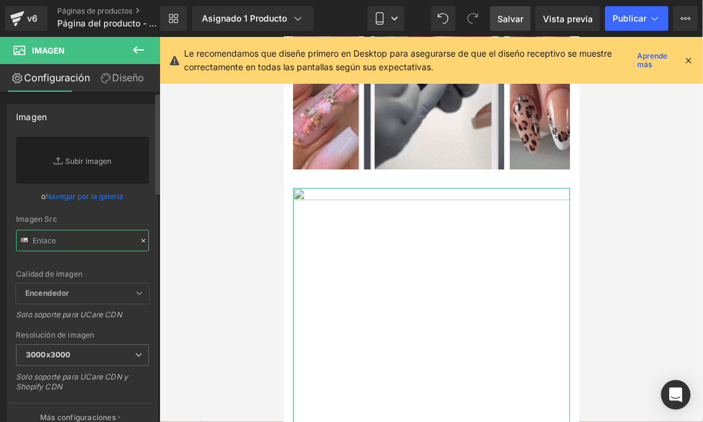
paste input "https://i.postimg.cc/L4rBsntF/MOCKUP-CURSOS-BELLEZA.jpg"
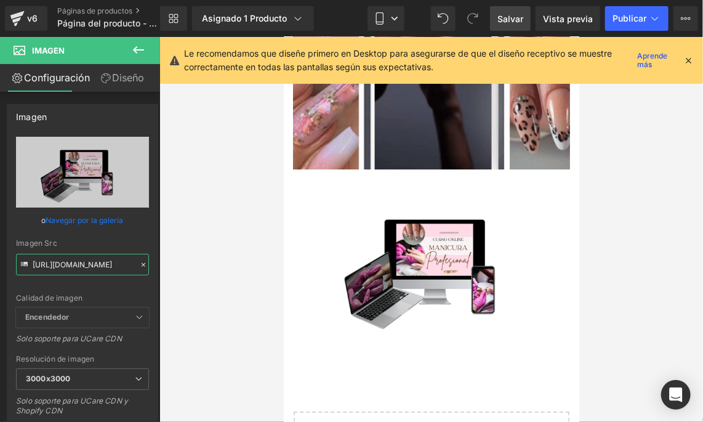
type input "https://i.postimg.cc/L4rBsntF/MOCKUP-CURSOS-BELLEZA.jpg"
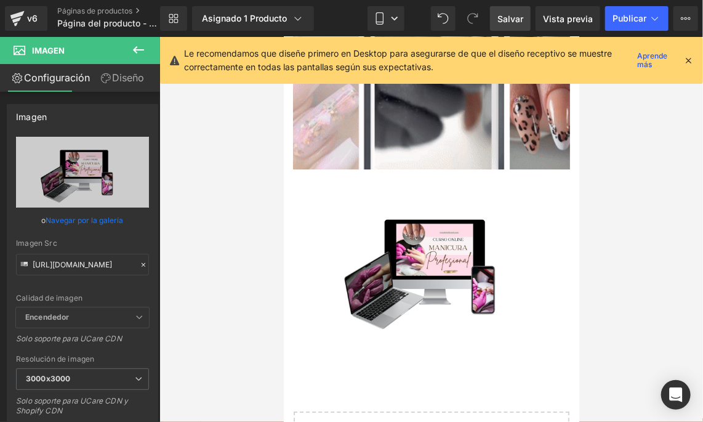
scroll to position [0, 0]
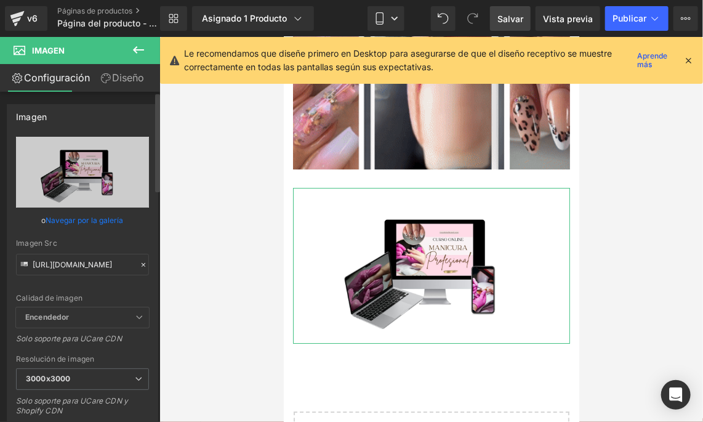
click at [139, 266] on icon at bounding box center [143, 264] width 9 height 9
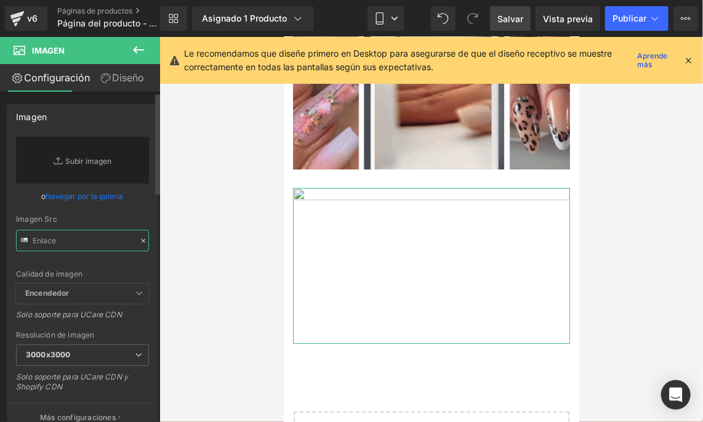
click at [84, 237] on input "text" at bounding box center [82, 241] width 133 height 22
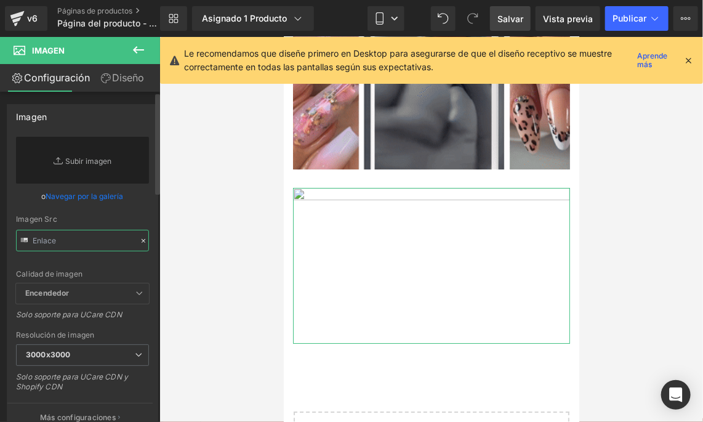
paste input "https://i.postimg.cc/nzxfZH34/u-as-comparaci-n-2.jpg"
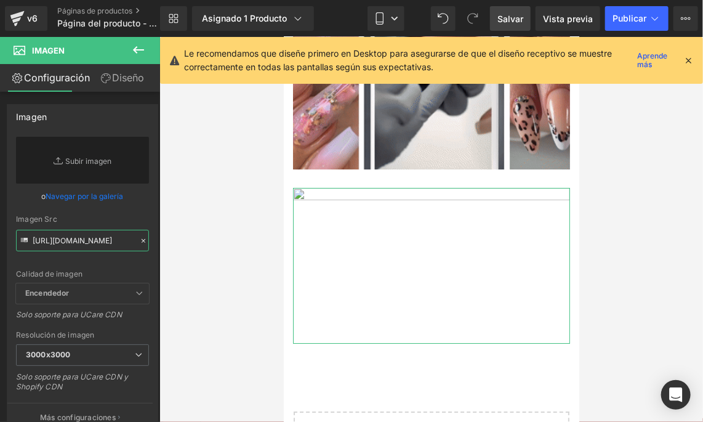
scroll to position [0, 96]
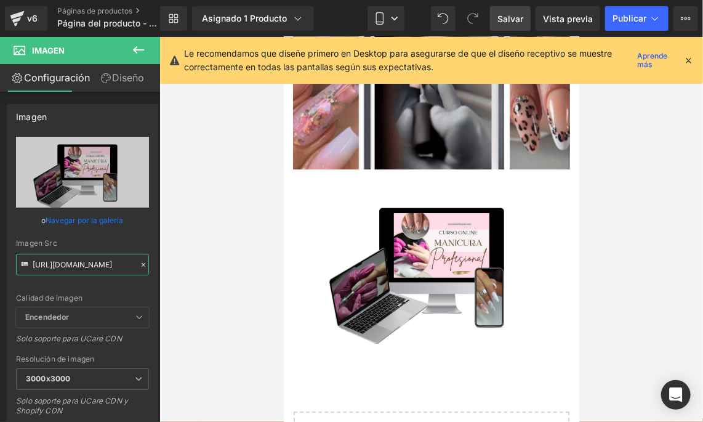
type input "https://i.postimg.cc/nzxfZH34/u-as-comparaci-n-2.jpg"
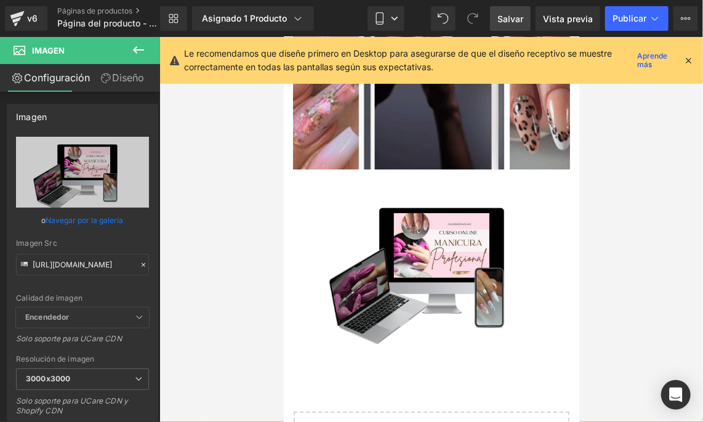
scroll to position [0, 0]
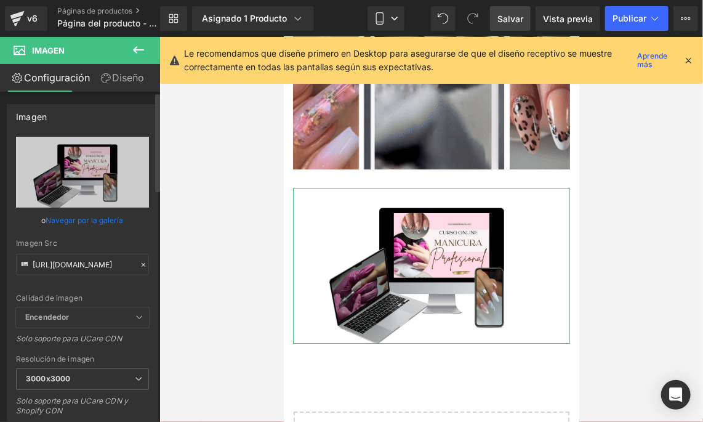
click at [139, 267] on icon at bounding box center [143, 264] width 9 height 9
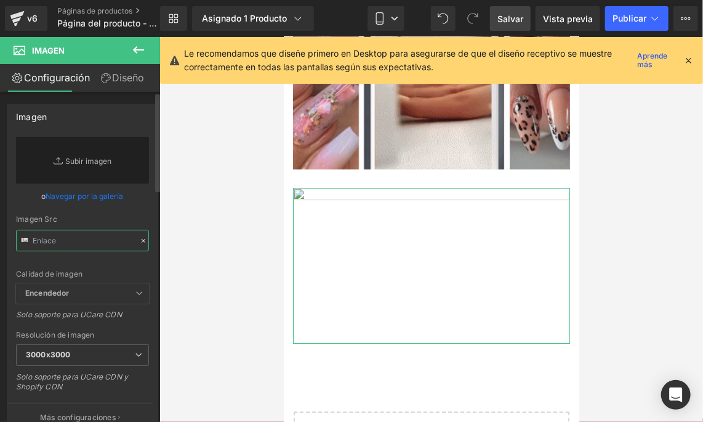
click at [99, 244] on input "text" at bounding box center [82, 241] width 133 height 22
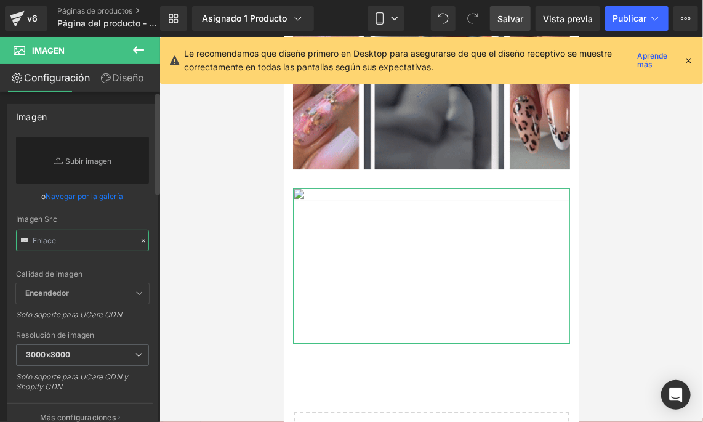
paste input "[URL][DOMAIN_NAME]"
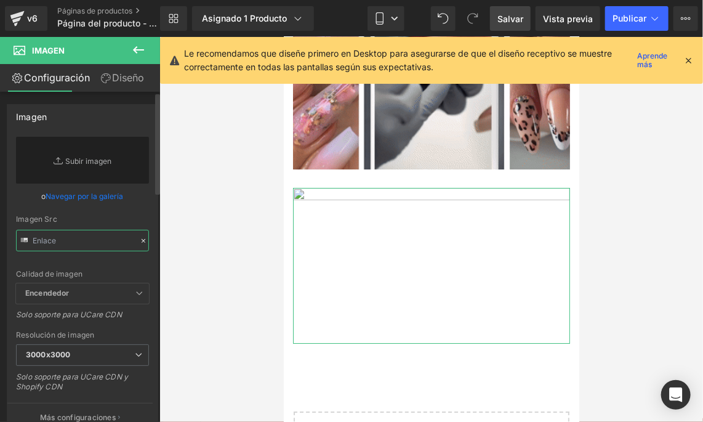
type input "[URL][DOMAIN_NAME]"
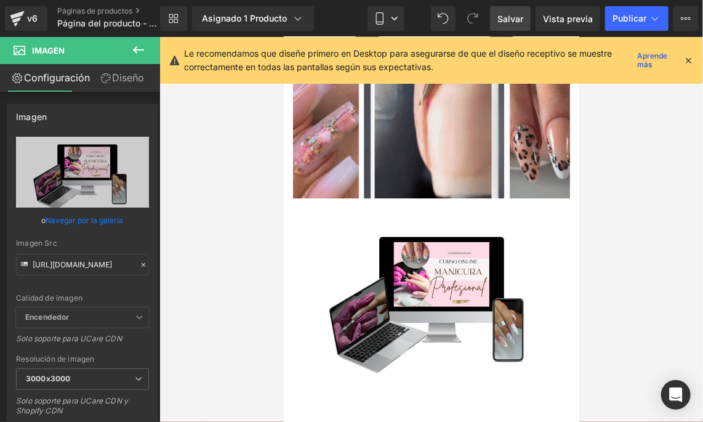
click at [596, 254] on div at bounding box center [431, 229] width 544 height 385
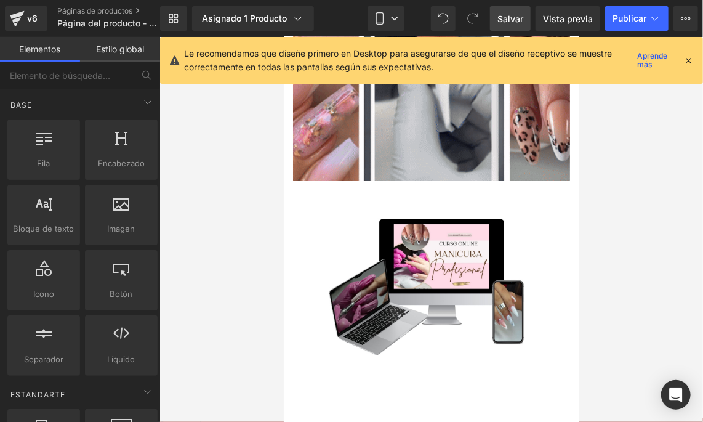
scroll to position [1441, 0]
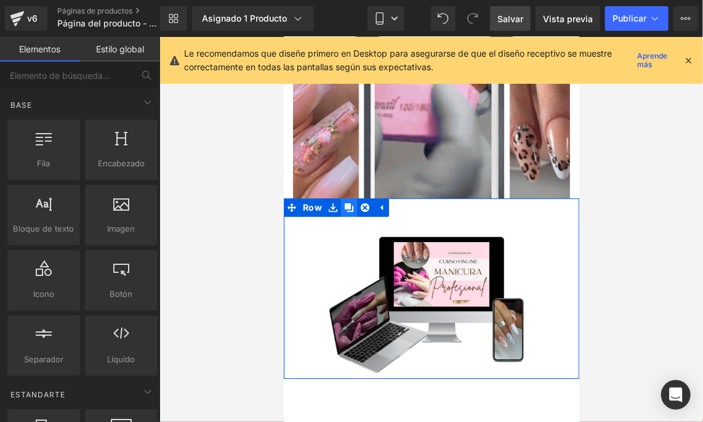
click at [341, 198] on link at bounding box center [349, 207] width 16 height 18
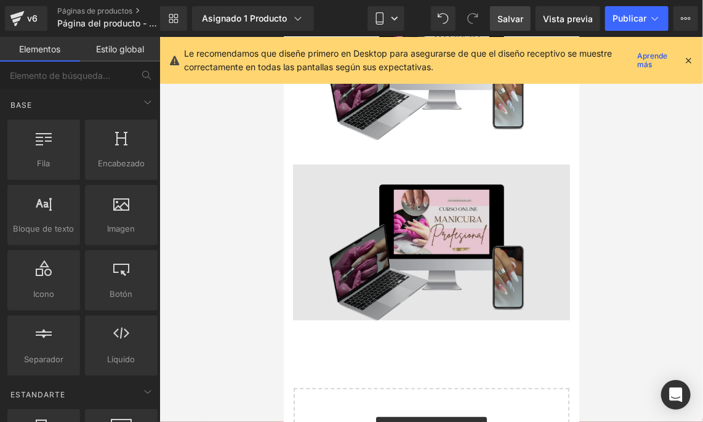
scroll to position [1698, 0]
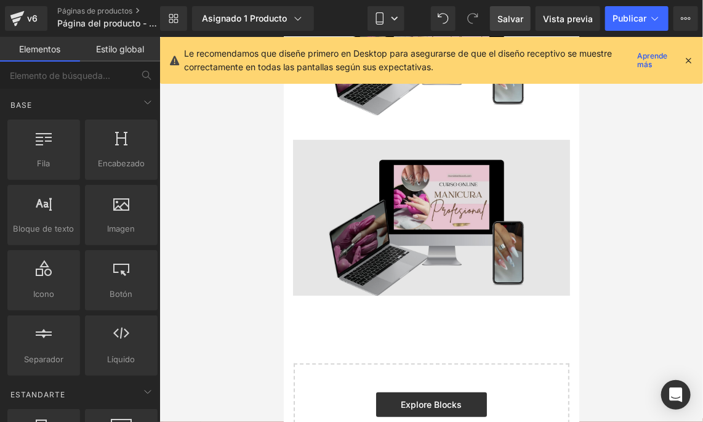
click at [453, 185] on img at bounding box center [431, 217] width 277 height 156
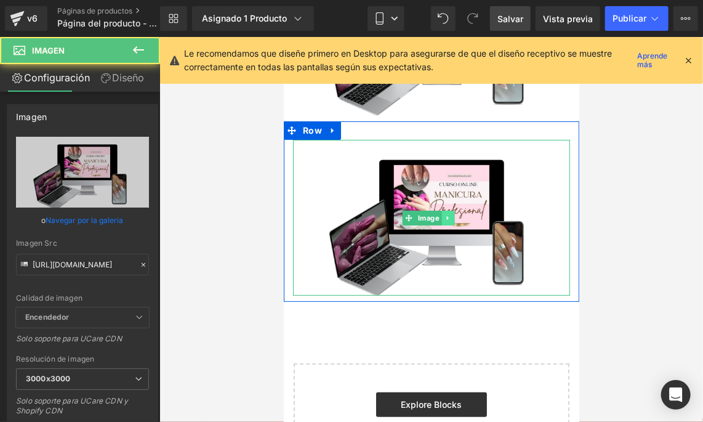
click at [442, 210] on link at bounding box center [447, 217] width 13 height 15
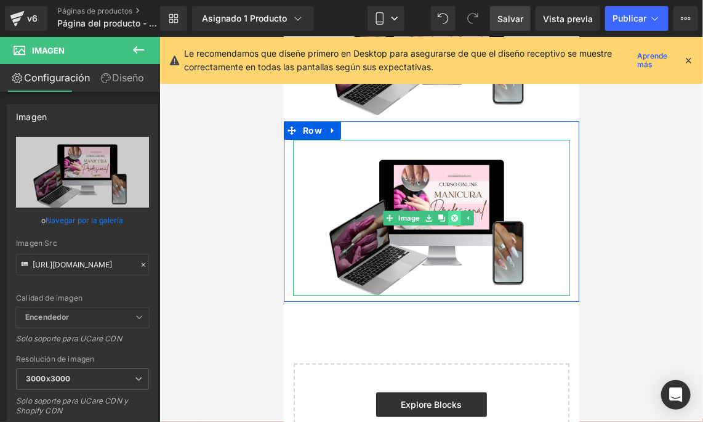
click at [453, 214] on icon at bounding box center [453, 217] width 7 height 7
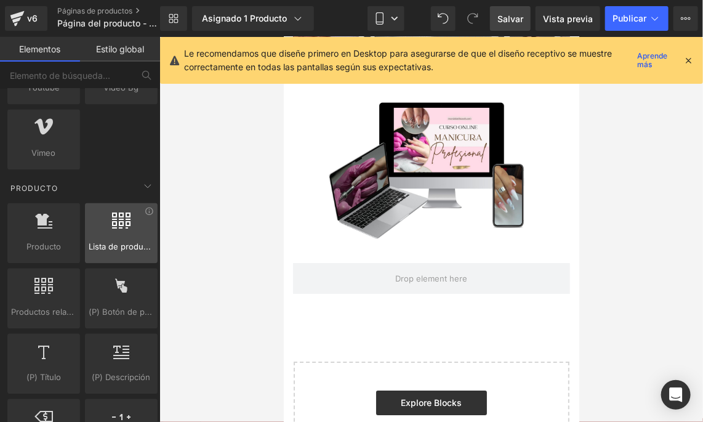
scroll to position [1046, 0]
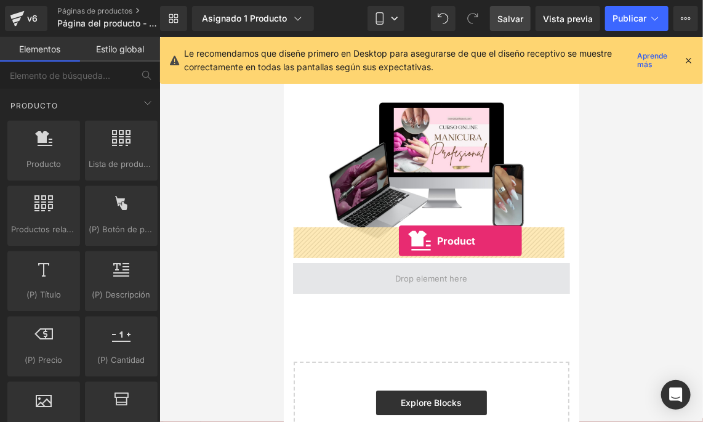
drag, startPoint x: 329, startPoint y: 186, endPoint x: 398, endPoint y: 241, distance: 88.1
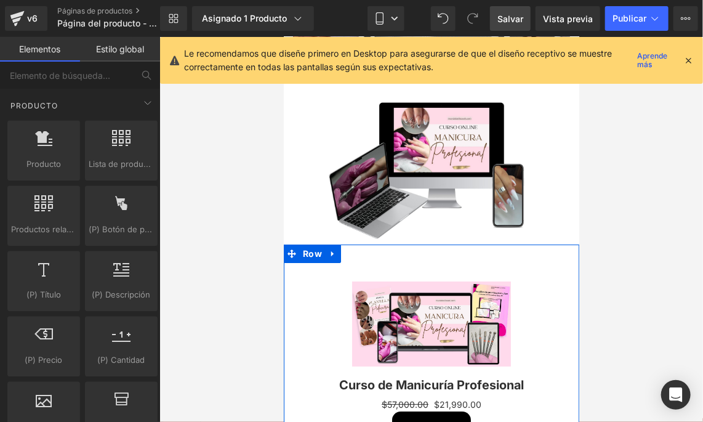
click at [429, 366] on div "Curso de Manicuría Profesional (P) Title" at bounding box center [431, 381] width 265 height 31
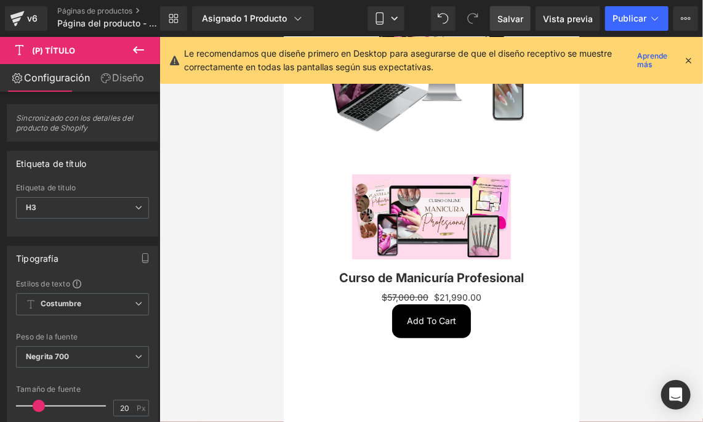
scroll to position [1660, 0]
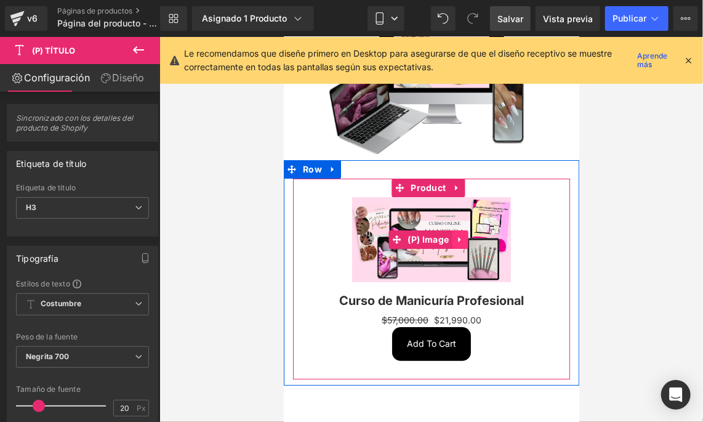
drag, startPoint x: 482, startPoint y: 214, endPoint x: 459, endPoint y: 200, distance: 26.8
click at [482, 214] on img at bounding box center [431, 238] width 159 height 85
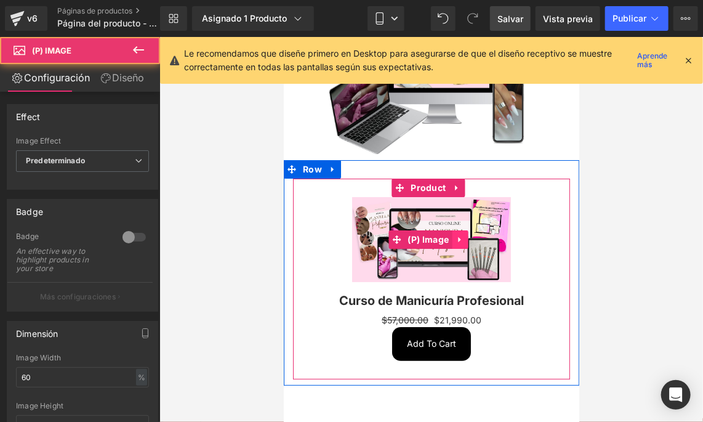
click at [455, 234] on icon at bounding box center [459, 238] width 9 height 9
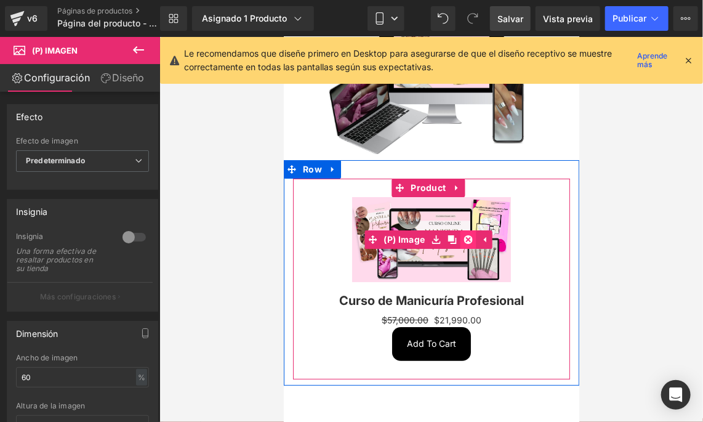
click at [468, 235] on icon at bounding box center [467, 239] width 9 height 9
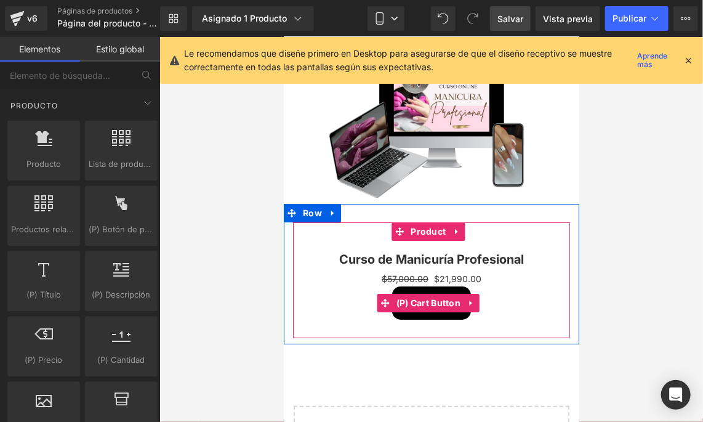
scroll to position [1597, 0]
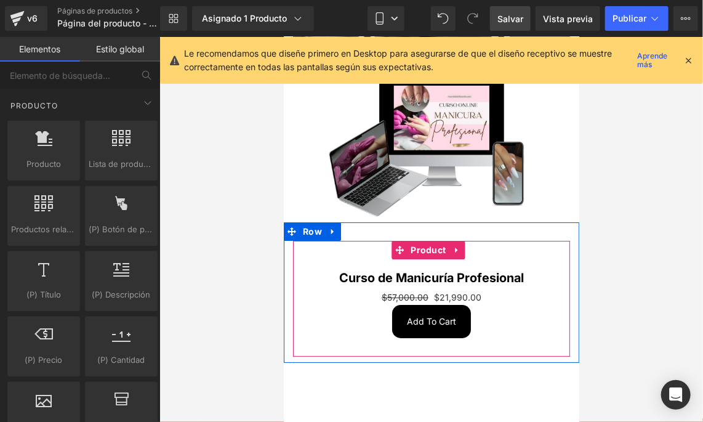
click at [492, 270] on link "Curso de Manicuría Profesional" at bounding box center [431, 277] width 185 height 15
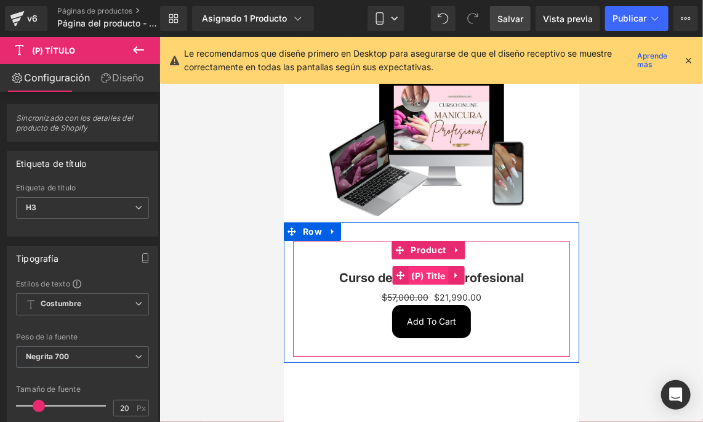
click at [438, 266] on span "(P) Title" at bounding box center [428, 275] width 40 height 18
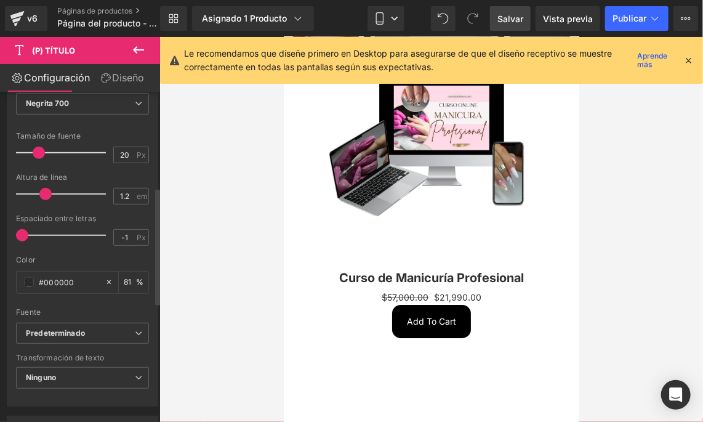
scroll to position [185, 0]
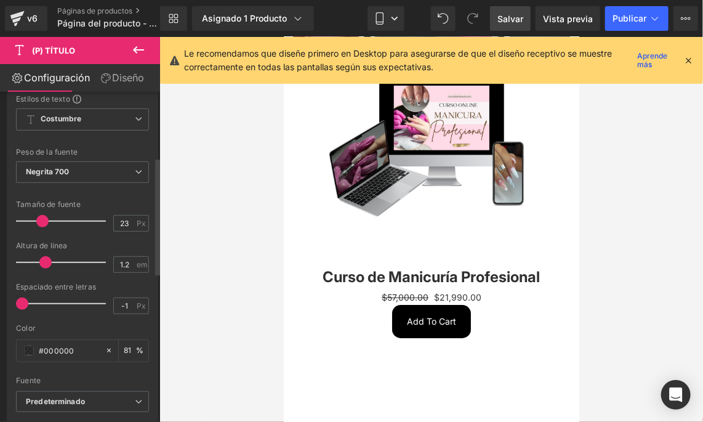
type input "22"
click at [39, 215] on span at bounding box center [40, 221] width 12 height 12
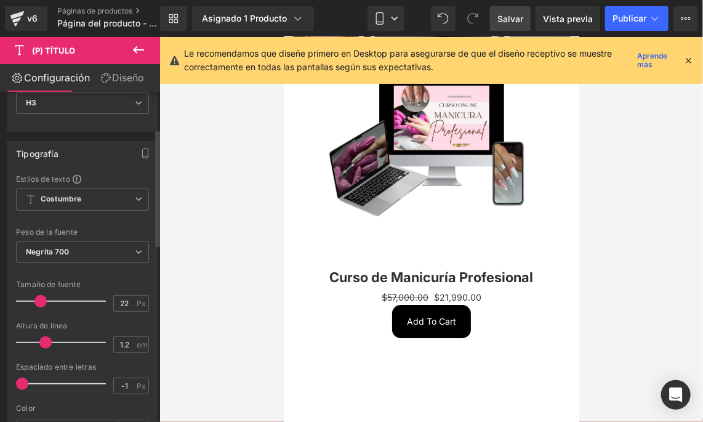
scroll to position [123, 0]
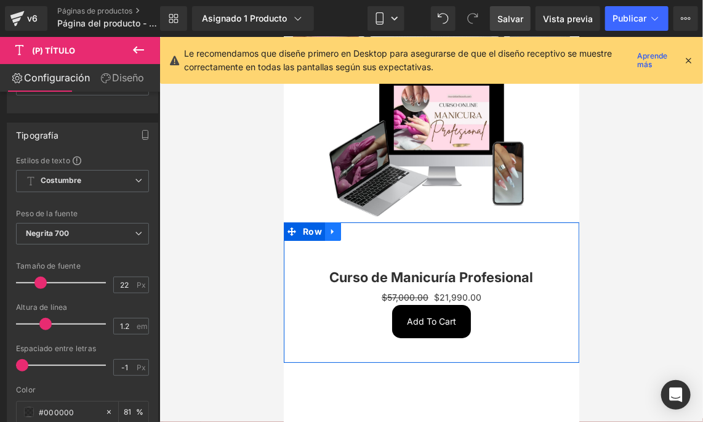
click at [334, 227] on icon at bounding box center [332, 231] width 9 height 9
click at [314, 222] on span "Row" at bounding box center [311, 231] width 25 height 18
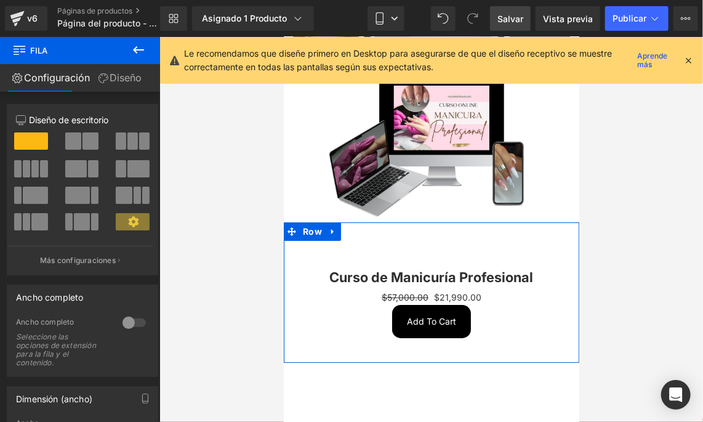
drag, startPoint x: 108, startPoint y: 92, endPoint x: 111, endPoint y: 84, distance: 8.6
click at [110, 89] on div "Configuración Diseño 12 12 12 Column Size Customizer 12 Diseño de escritorio La…" at bounding box center [80, 259] width 160 height 391
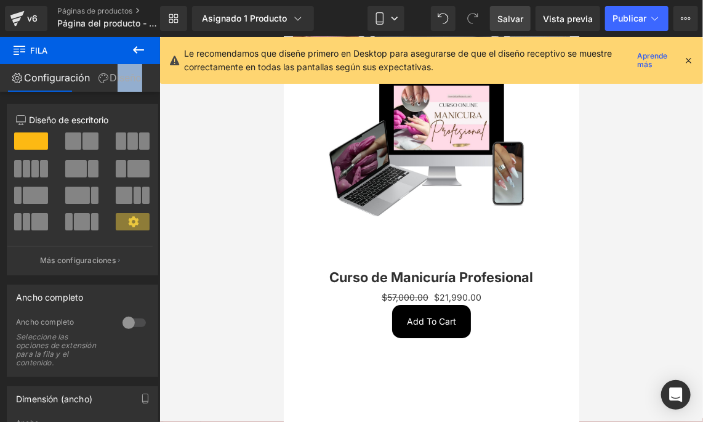
drag, startPoint x: 111, startPoint y: 84, endPoint x: 116, endPoint y: 76, distance: 9.9
click at [116, 76] on font "Diseño" at bounding box center [126, 77] width 32 height 12
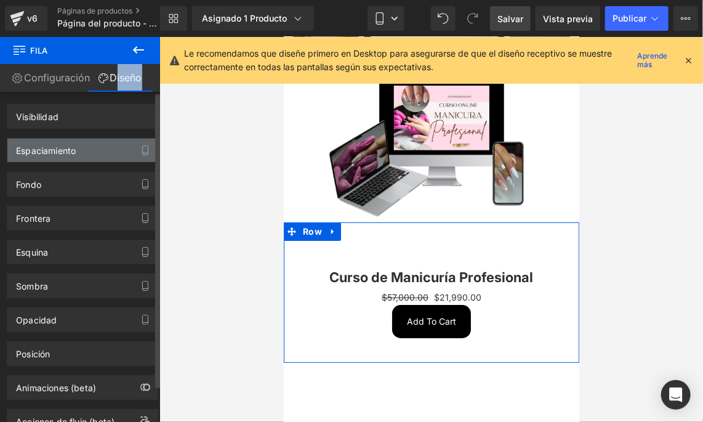
click at [92, 153] on div "Espaciamiento" at bounding box center [82, 150] width 150 height 23
click at [70, 149] on div "Espaciamiento" at bounding box center [46, 147] width 60 height 17
click at [123, 156] on div "Espaciamiento" at bounding box center [82, 150] width 150 height 23
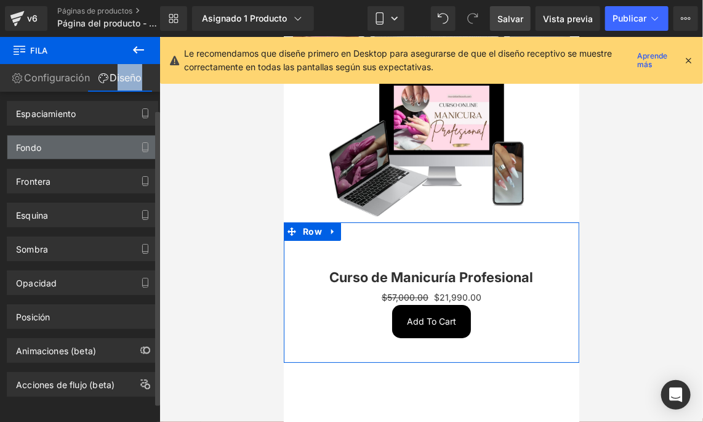
scroll to position [0, 0]
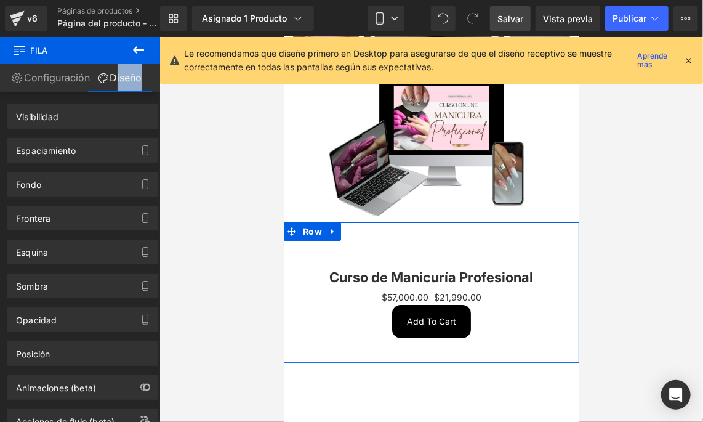
click at [140, 84] on link "Diseño" at bounding box center [120, 78] width 80 height 28
click at [142, 95] on div "Visibilidad 0|0|0|0" at bounding box center [83, 112] width 166 height 34
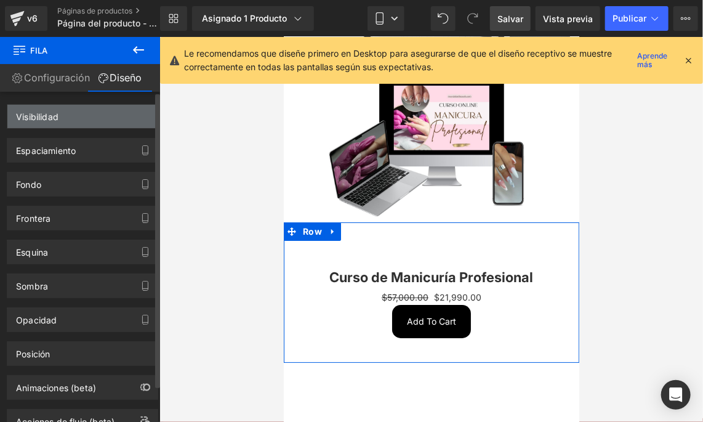
click at [126, 113] on div "Visibilidad" at bounding box center [82, 116] width 150 height 23
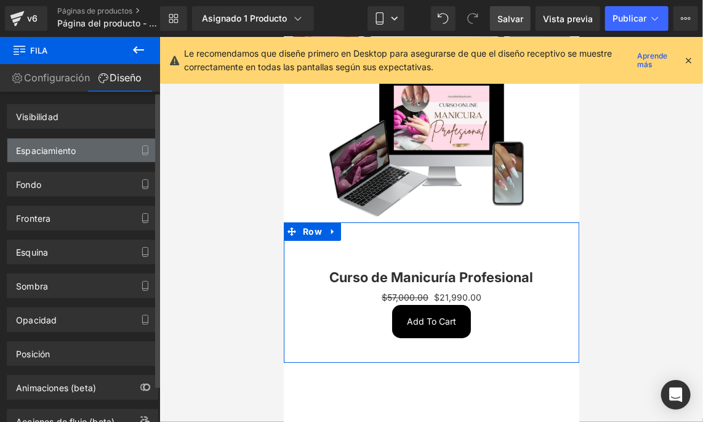
click at [111, 147] on div "Espaciamiento" at bounding box center [82, 150] width 150 height 23
click at [131, 151] on div "Espaciamiento" at bounding box center [82, 150] width 150 height 23
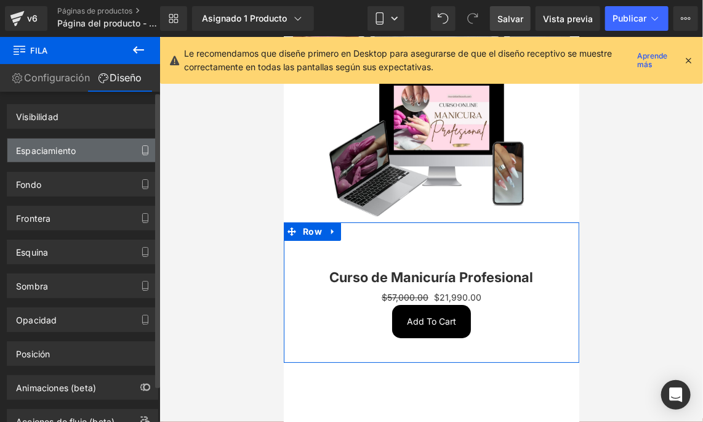
drag, startPoint x: 131, startPoint y: 151, endPoint x: 141, endPoint y: 154, distance: 10.9
click at [131, 151] on div "Espaciamiento" at bounding box center [82, 150] width 150 height 23
click at [143, 154] on icon "button" at bounding box center [145, 150] width 10 height 10
click at [81, 150] on div "Espaciamiento" at bounding box center [82, 150] width 150 height 23
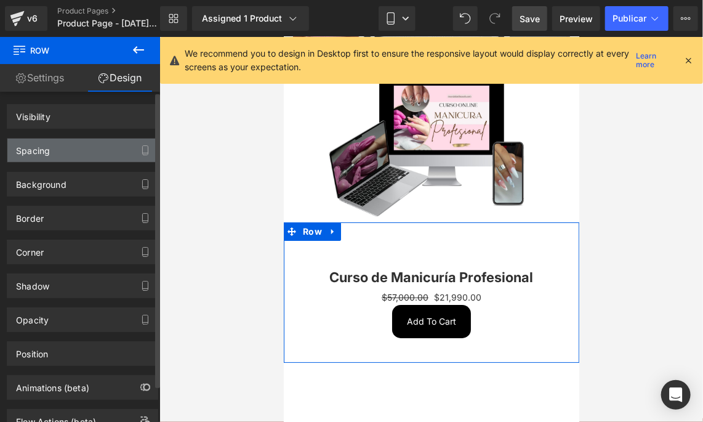
click at [106, 152] on div "Spacing" at bounding box center [82, 150] width 150 height 23
click at [143, 153] on icon "button" at bounding box center [146, 153] width 6 height 0
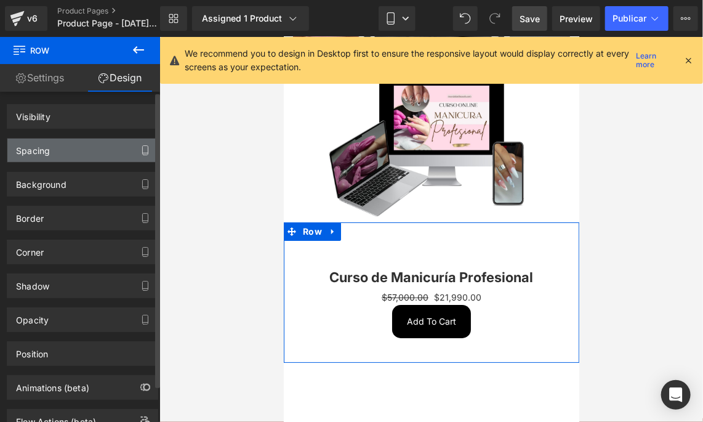
click at [143, 153] on icon "button" at bounding box center [146, 150] width 6 height 9
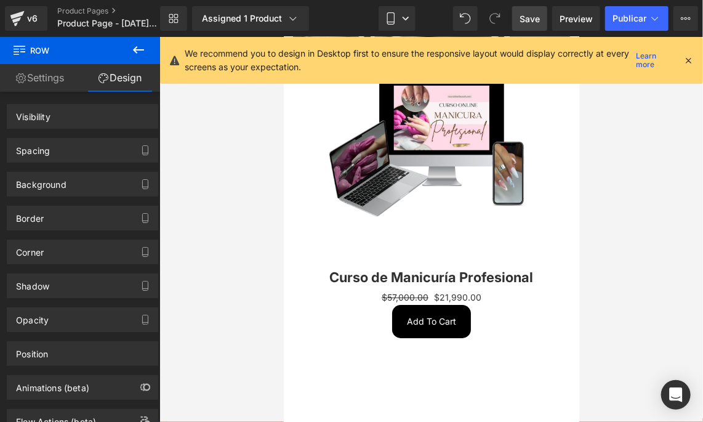
click at [543, 19] on link "Save" at bounding box center [529, 18] width 35 height 25
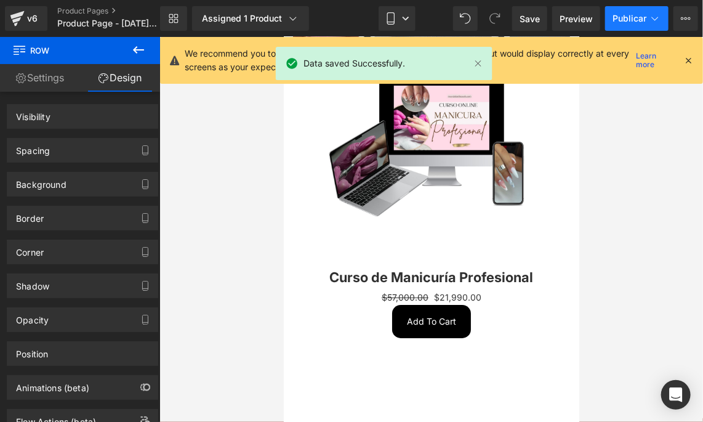
click at [638, 15] on span "Publicar" at bounding box center [630, 19] width 34 height 10
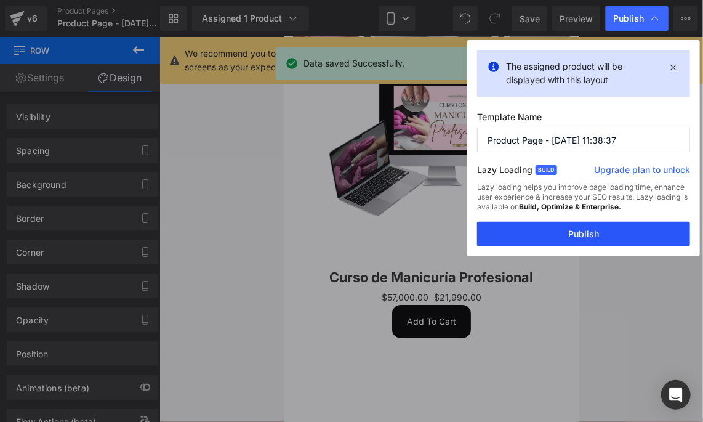
click at [599, 226] on button "Publish" at bounding box center [583, 234] width 213 height 25
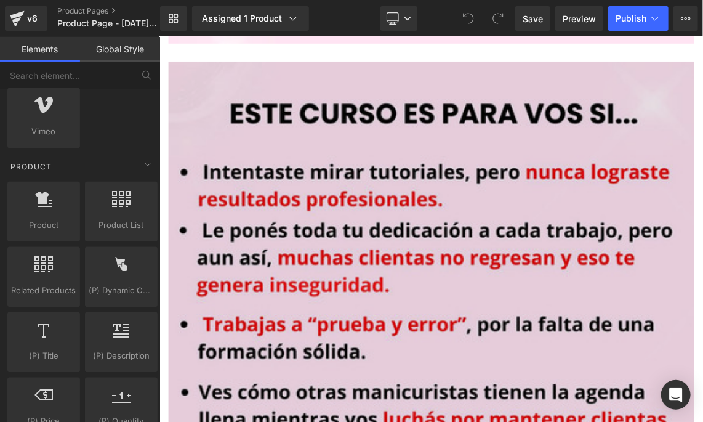
scroll to position [1478, 0]
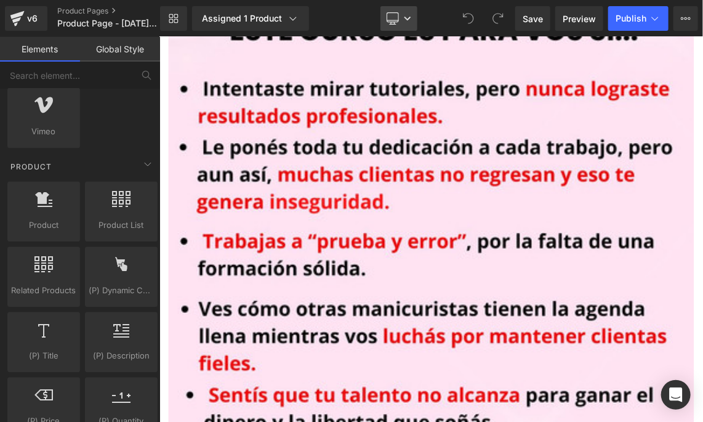
click at [406, 10] on link "Desktop" at bounding box center [399, 18] width 37 height 25
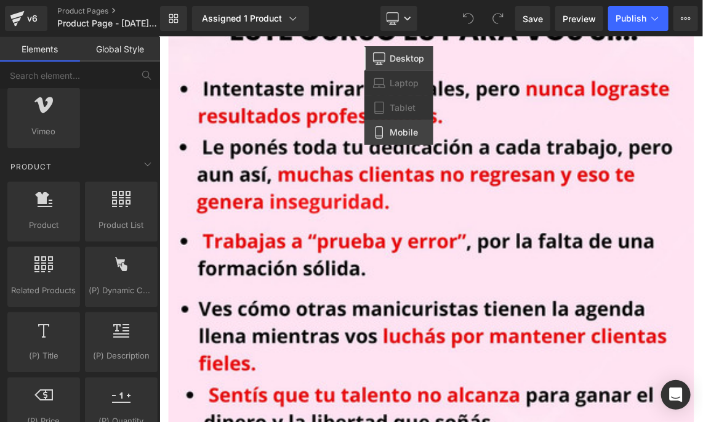
click at [397, 132] on span "Mobile" at bounding box center [404, 132] width 28 height 11
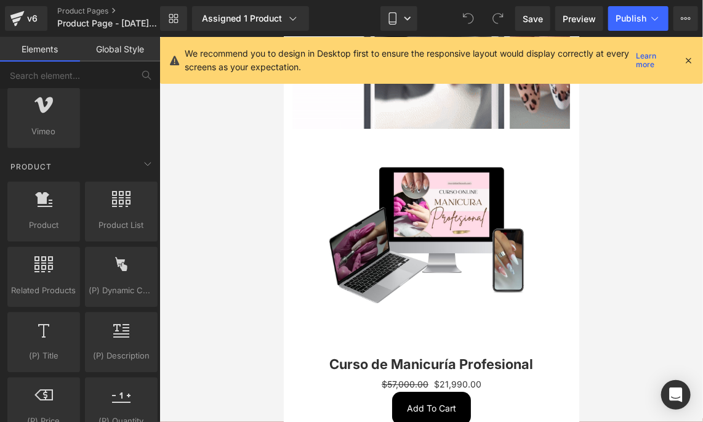
scroll to position [1520, 0]
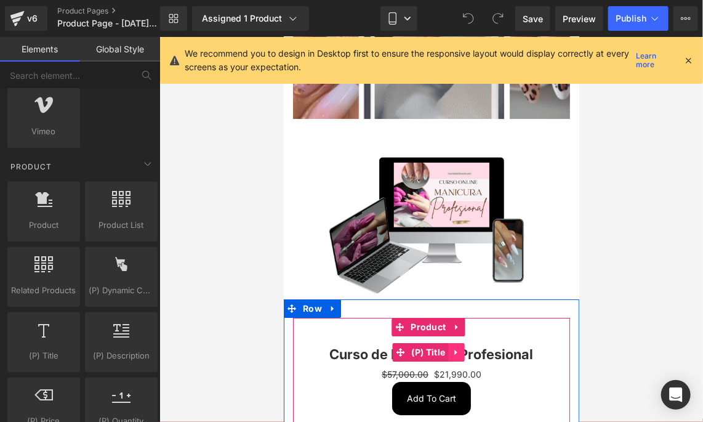
click at [461, 342] on link at bounding box center [456, 351] width 16 height 18
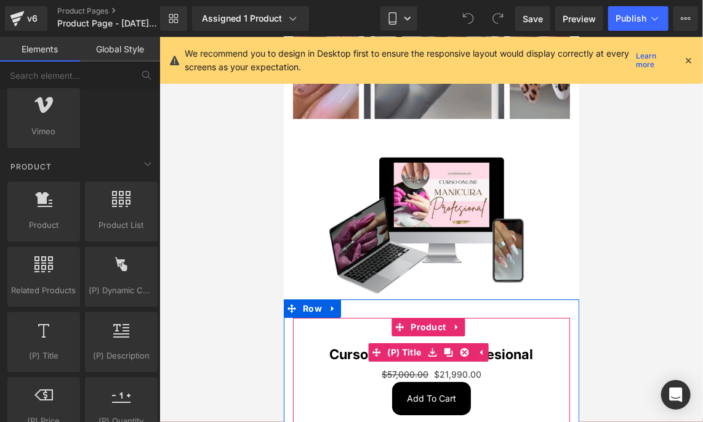
click at [510, 345] on link "Curso de Manicuría Profesional" at bounding box center [431, 353] width 204 height 16
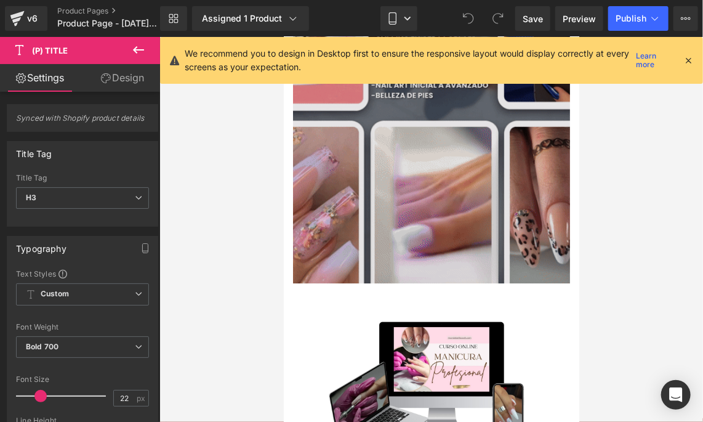
scroll to position [1397, 0]
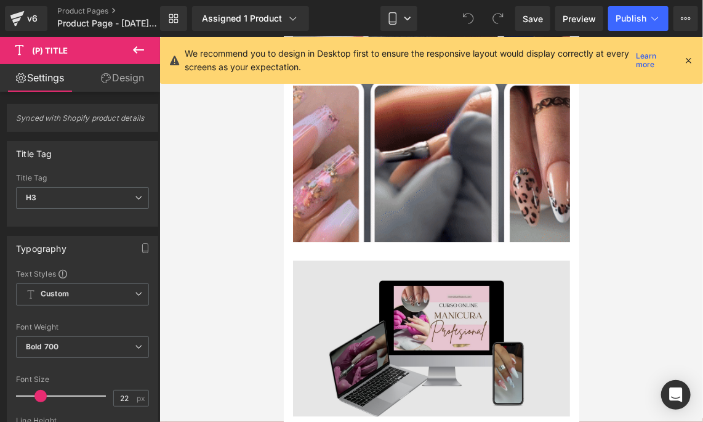
click at [339, 260] on img at bounding box center [431, 338] width 277 height 156
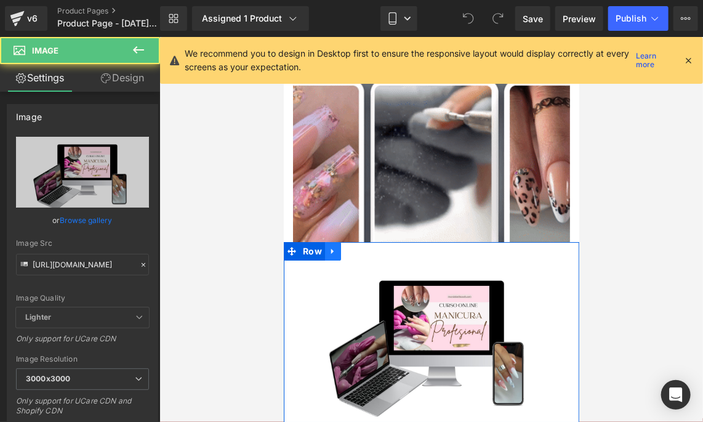
click at [328, 246] on icon at bounding box center [332, 250] width 9 height 9
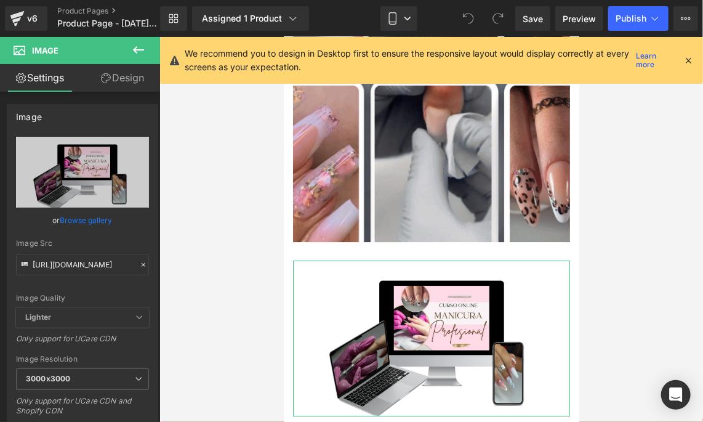
click at [116, 81] on link "Design" at bounding box center [123, 78] width 80 height 28
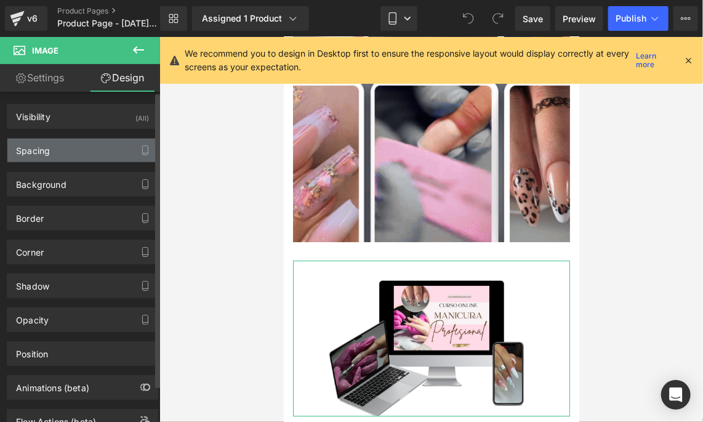
click at [89, 143] on div "Spacing" at bounding box center [82, 150] width 150 height 23
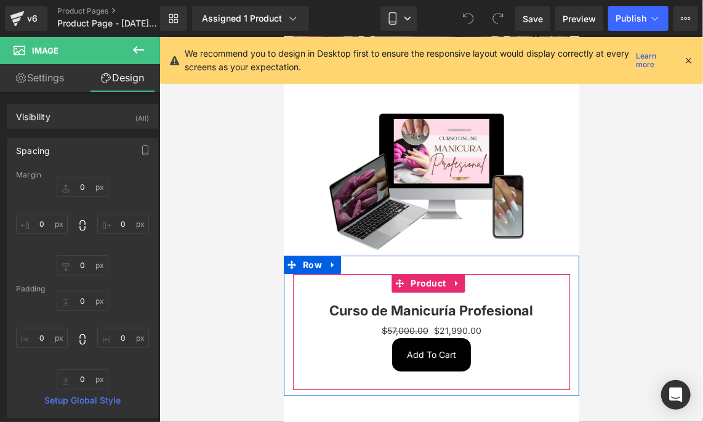
scroll to position [1582, 0]
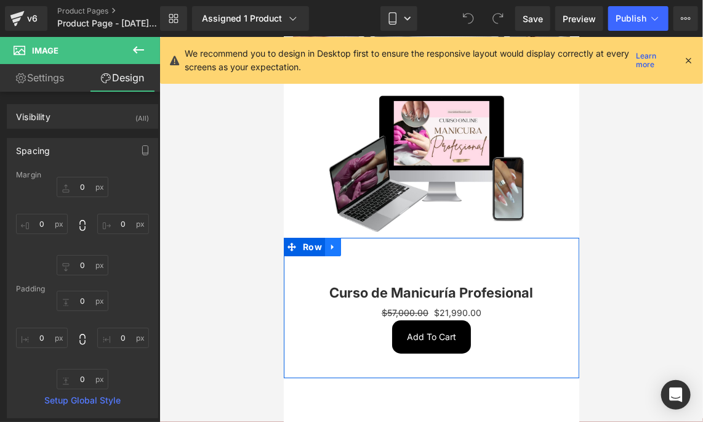
click at [328, 242] on icon at bounding box center [332, 246] width 9 height 9
click at [313, 237] on span "Row" at bounding box center [311, 246] width 25 height 18
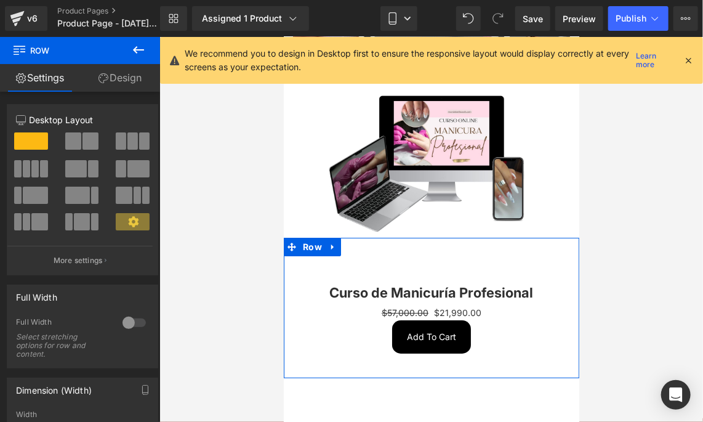
click at [97, 83] on link "Design" at bounding box center [120, 78] width 80 height 28
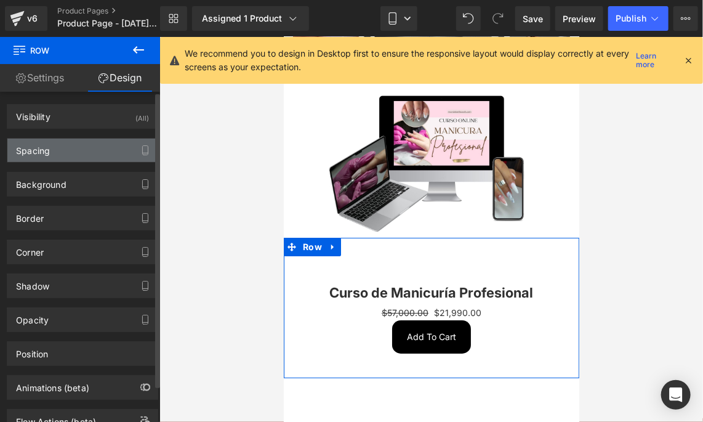
type input "0"
type input "30"
type input "0"
type input "10"
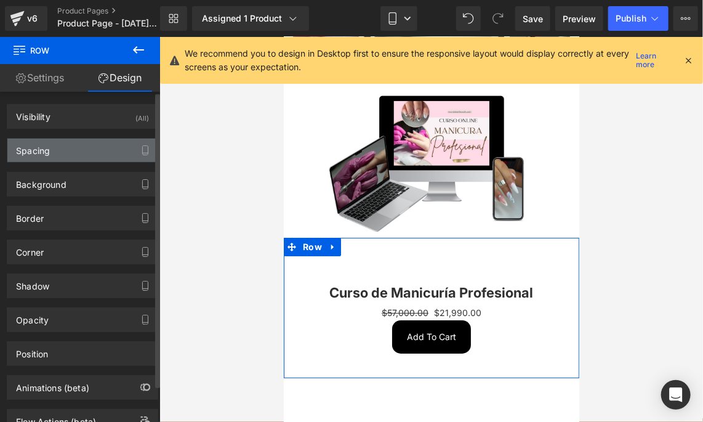
type input "0"
click at [95, 149] on div "Spacing" at bounding box center [82, 150] width 150 height 23
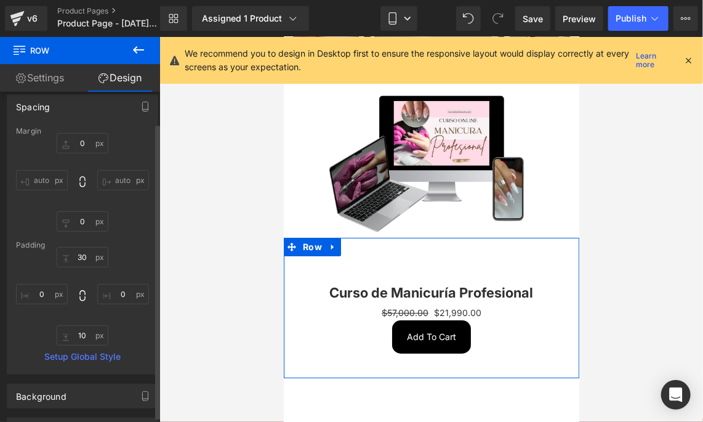
scroll to position [61, 0]
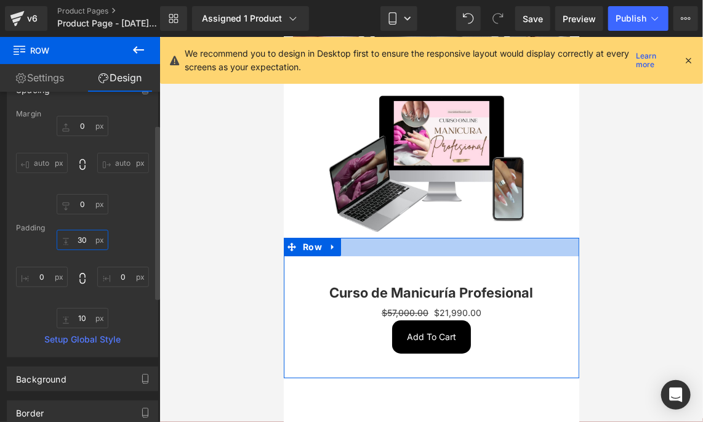
click at [91, 243] on input "30" at bounding box center [83, 240] width 52 height 20
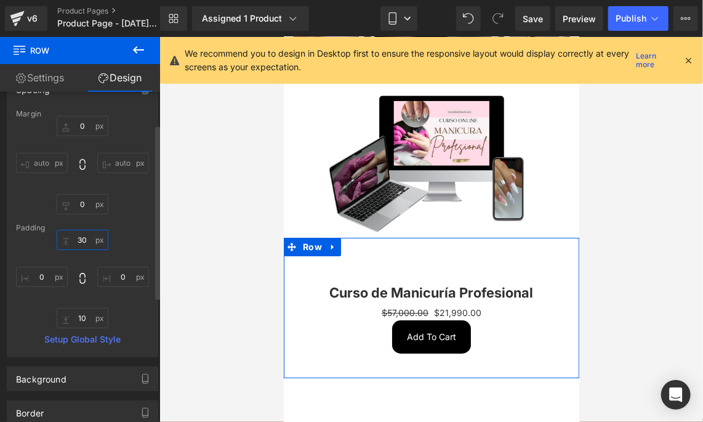
click at [91, 243] on input "30" at bounding box center [83, 240] width 52 height 20
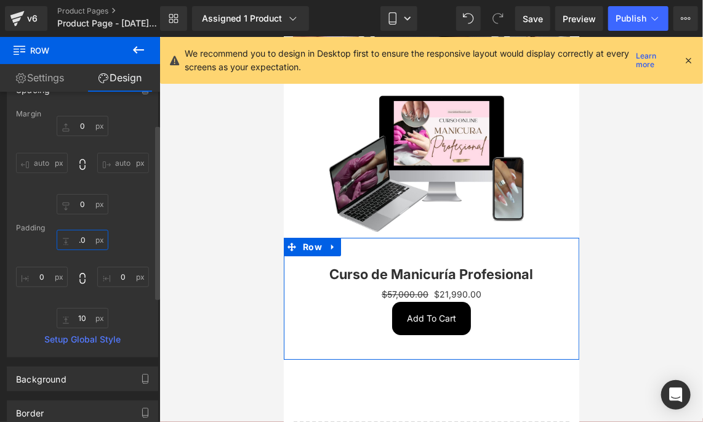
type input "."
type input "0"
click at [116, 237] on div "0 0 0px 0 10px 10 0px 0" at bounding box center [82, 279] width 133 height 99
click at [89, 314] on input "10" at bounding box center [83, 318] width 52 height 20
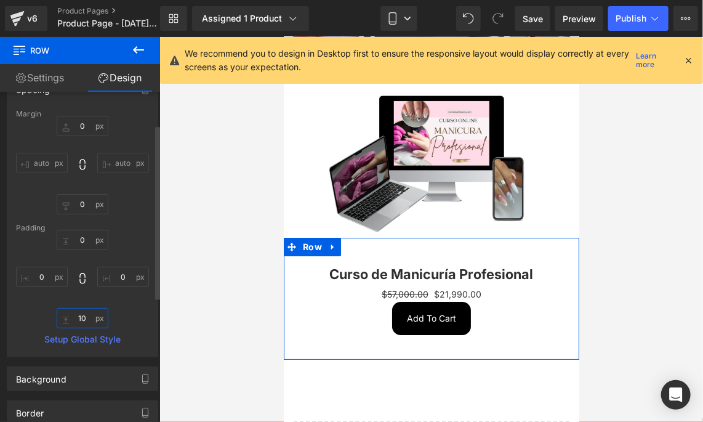
click at [89, 314] on input "10" at bounding box center [83, 318] width 52 height 20
click at [121, 313] on div "0 0 0px 0 0px 0" at bounding box center [82, 279] width 133 height 99
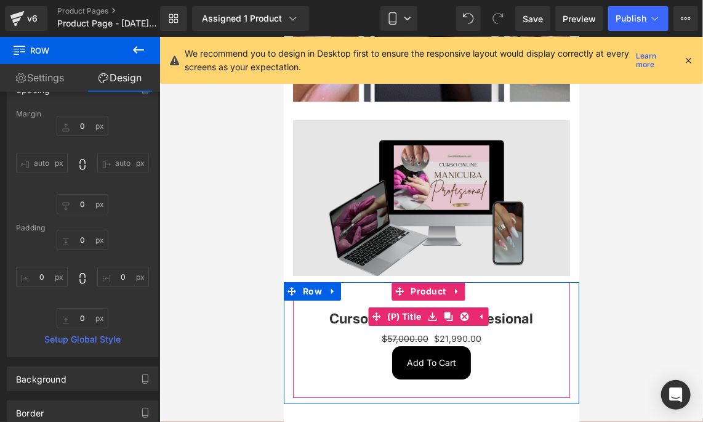
scroll to position [1520, 0]
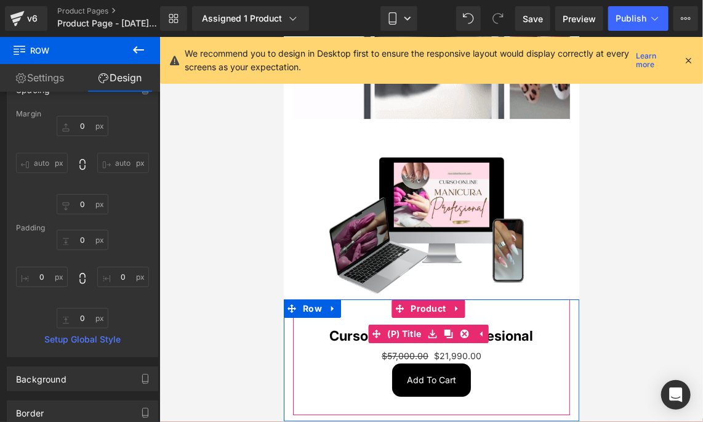
drag, startPoint x: 533, startPoint y: 294, endPoint x: 523, endPoint y: 298, distance: 10.5
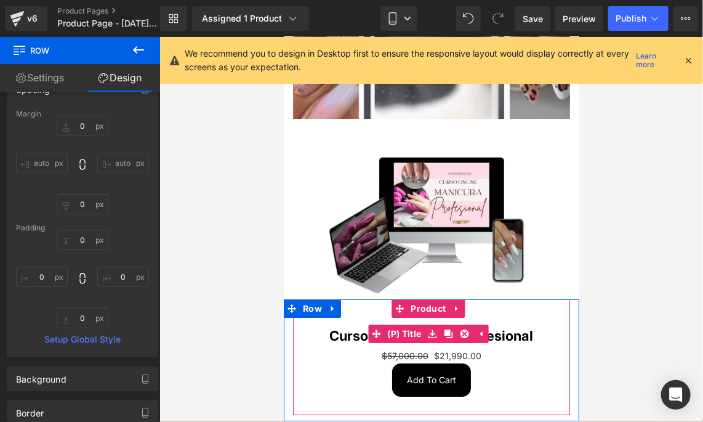
click at [533, 317] on h3 "Curso de Manicuría Profesional" at bounding box center [431, 332] width 265 height 31
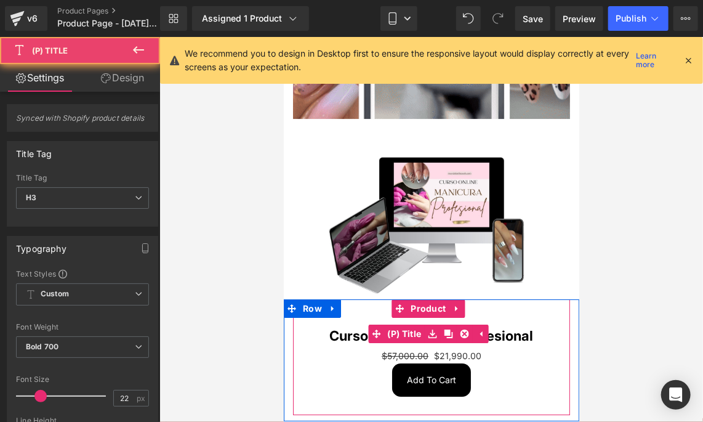
click at [523, 327] on link "Curso de Manicuría Profesional" at bounding box center [431, 335] width 204 height 16
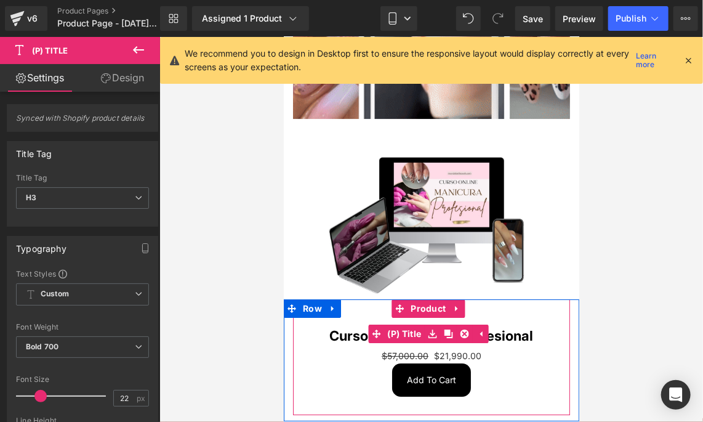
click at [337, 327] on link "Curso de Manicuría Profesional" at bounding box center [431, 335] width 204 height 16
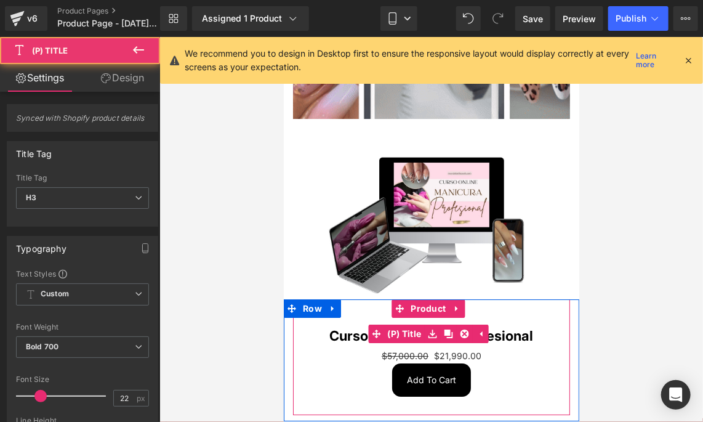
click at [337, 327] on link "Curso de Manicuría Profesional" at bounding box center [431, 335] width 204 height 16
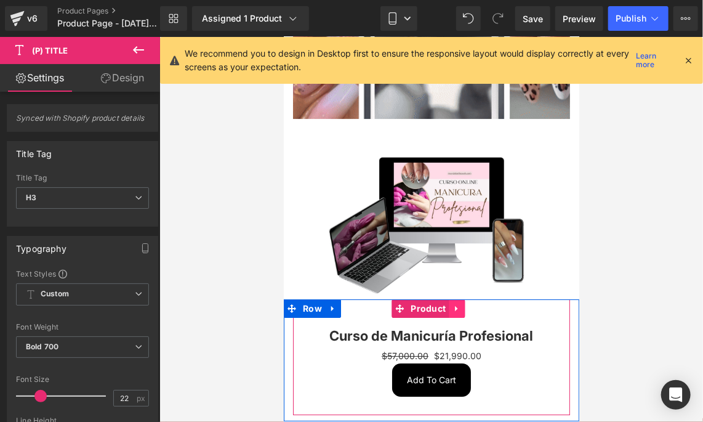
click at [452, 304] on icon at bounding box center [456, 308] width 9 height 9
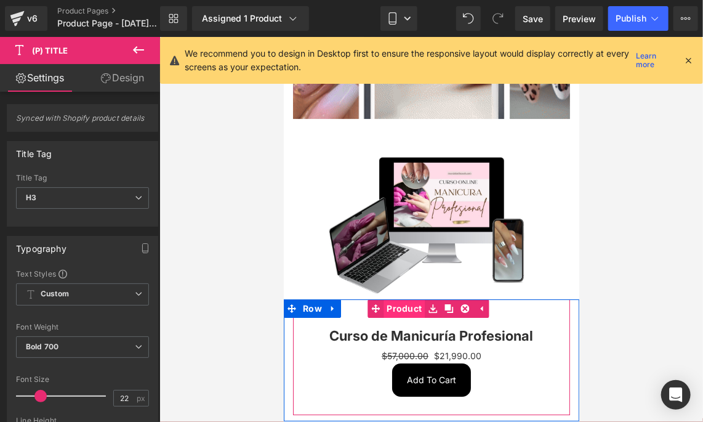
click at [401, 299] on link "Product" at bounding box center [395, 308] width 57 height 18
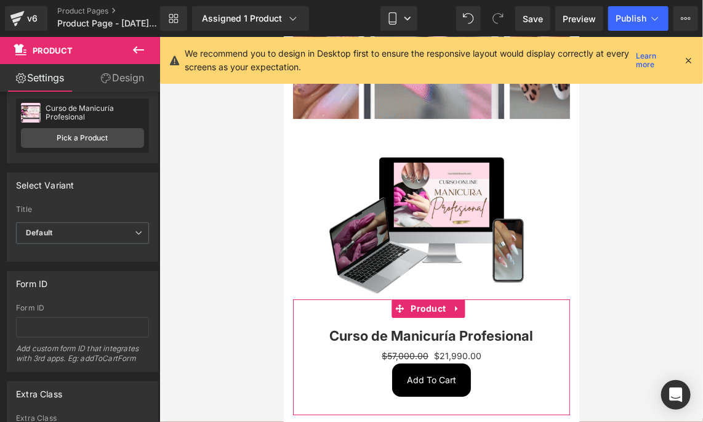
scroll to position [0, 0]
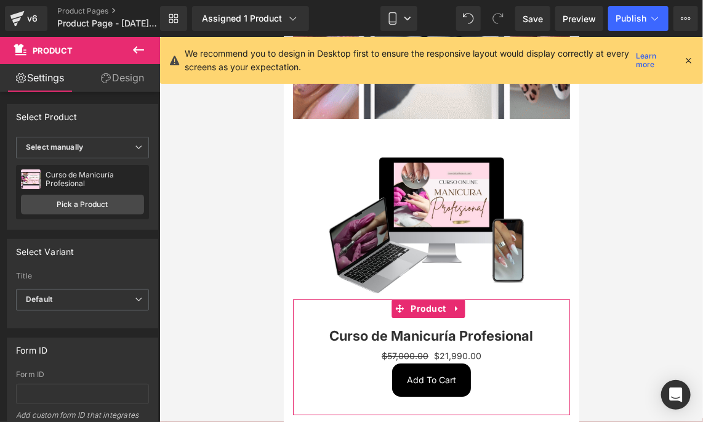
click at [123, 80] on link "Design" at bounding box center [123, 78] width 80 height 28
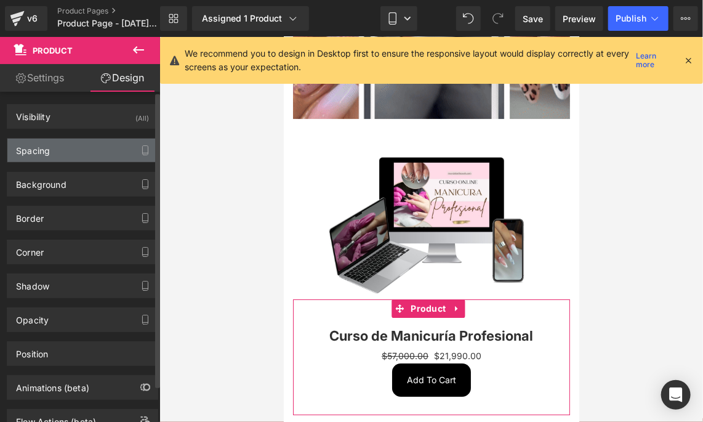
click at [116, 148] on div "Spacing" at bounding box center [82, 150] width 150 height 23
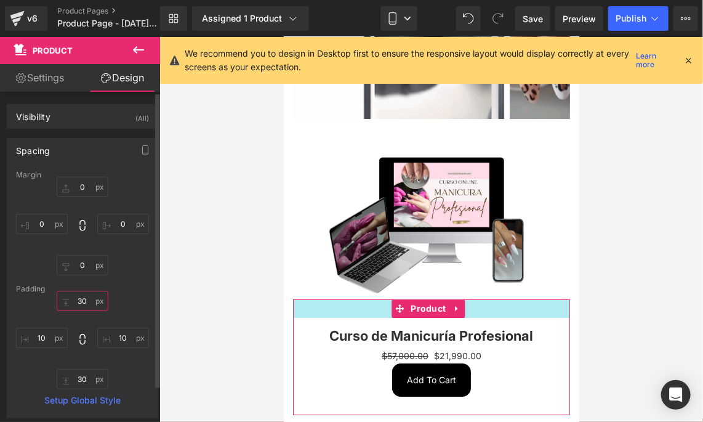
click at [91, 302] on input "30" at bounding box center [83, 301] width 52 height 20
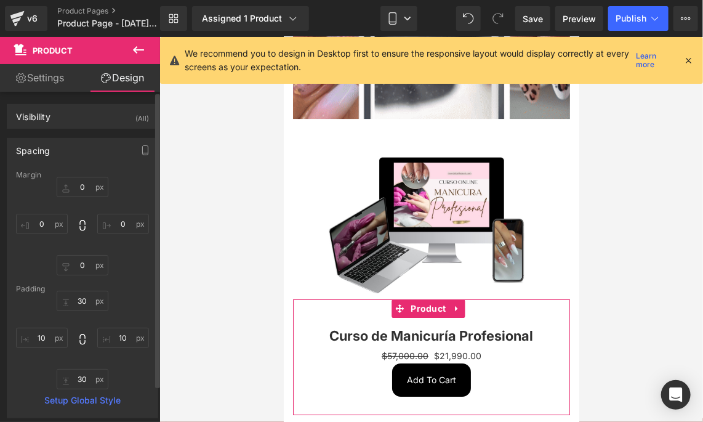
click at [123, 288] on div "Padding" at bounding box center [82, 288] width 133 height 9
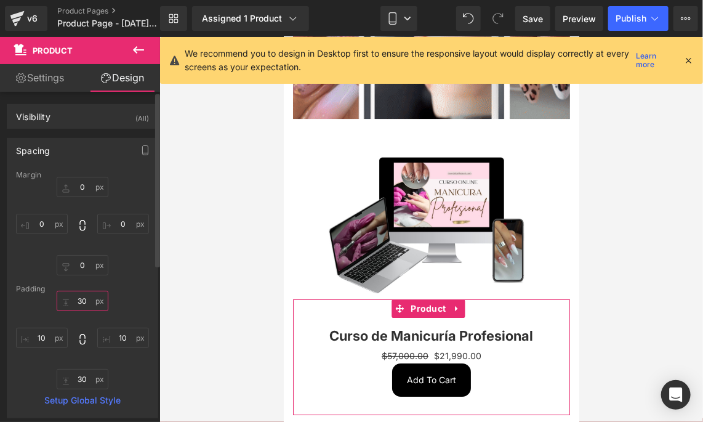
click at [80, 296] on input "30" at bounding box center [83, 301] width 52 height 20
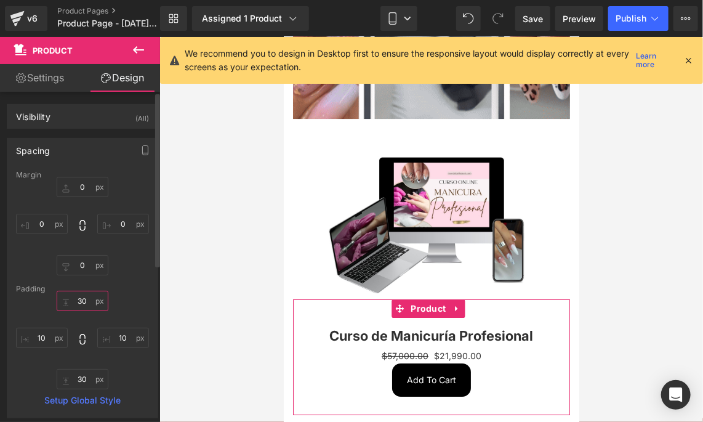
click at [80, 296] on input "30" at bounding box center [83, 301] width 52 height 20
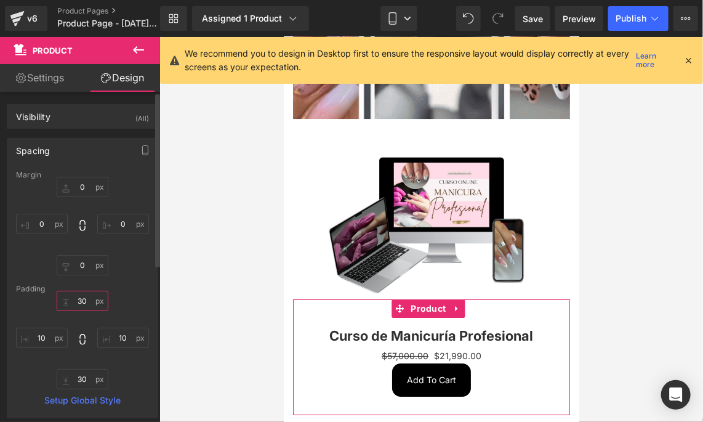
click at [80, 297] on input "30" at bounding box center [83, 301] width 52 height 20
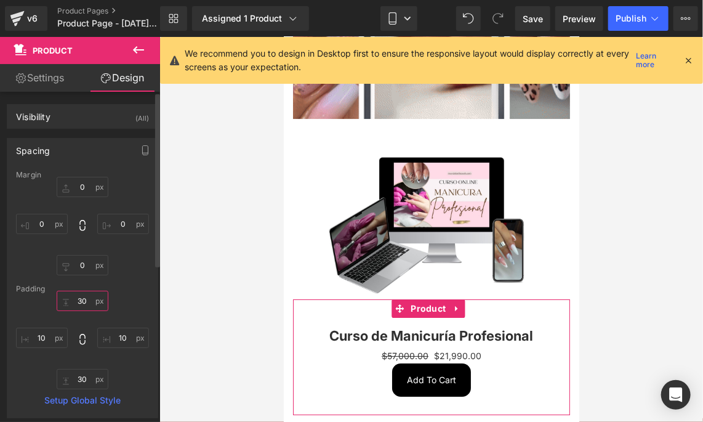
click at [84, 297] on input "30" at bounding box center [83, 301] width 52 height 20
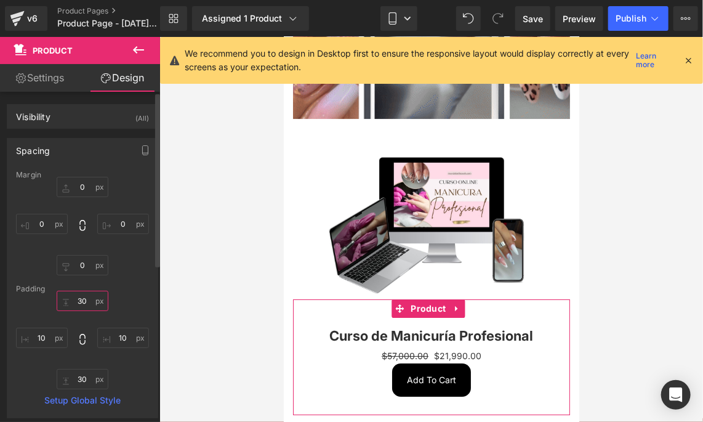
click at [84, 297] on input "30" at bounding box center [83, 301] width 52 height 20
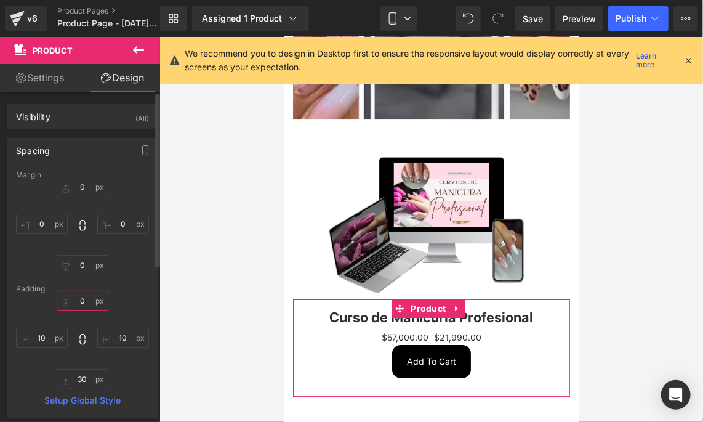
type input "0"
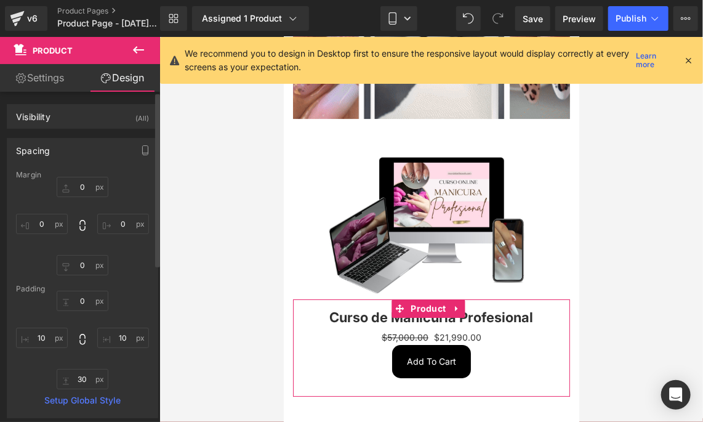
click at [119, 289] on div "Padding" at bounding box center [82, 288] width 133 height 9
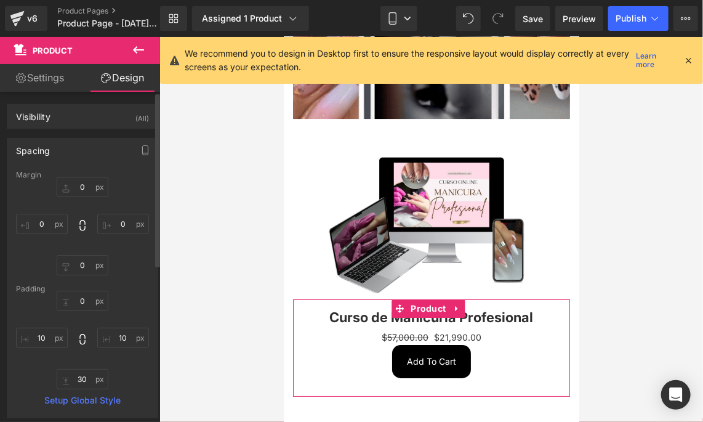
click at [121, 304] on div "0 0 10px 10 30px 30 10px 10" at bounding box center [82, 340] width 133 height 99
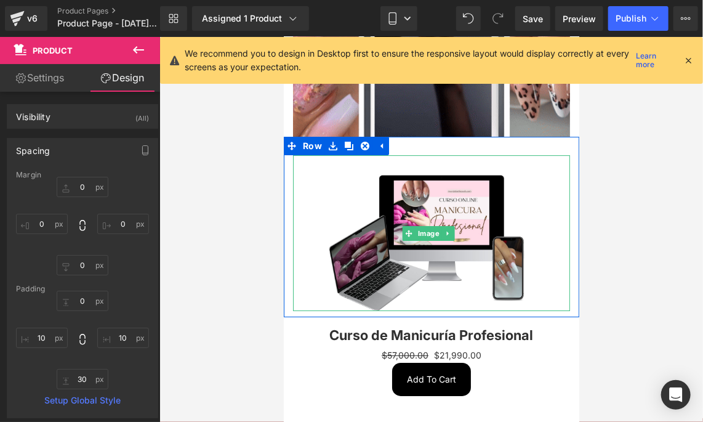
scroll to position [1520, 0]
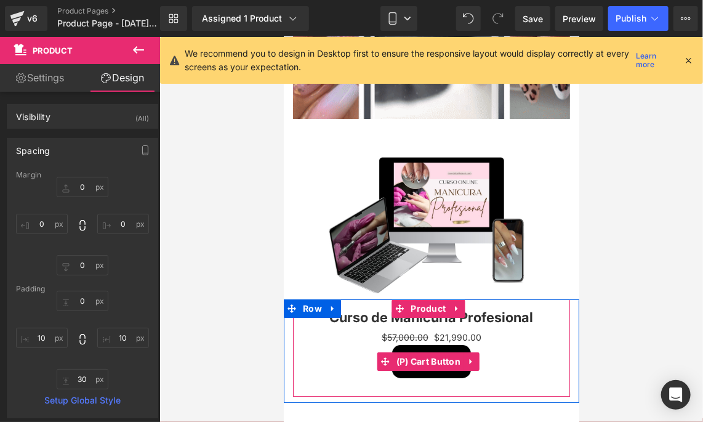
click at [501, 344] on div "Add To Cart" at bounding box center [431, 360] width 265 height 33
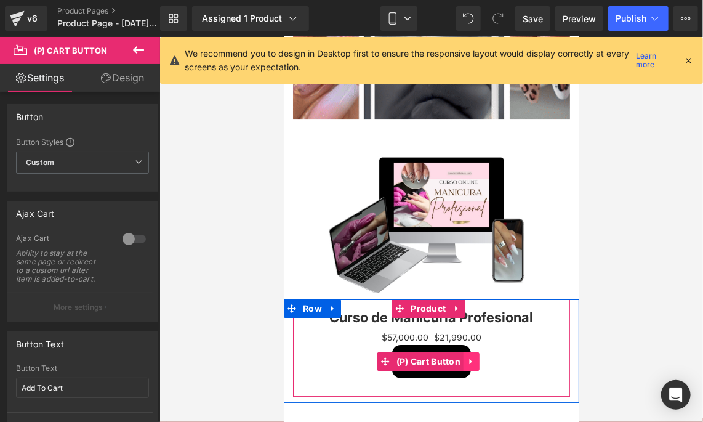
click at [469, 358] on icon at bounding box center [470, 361] width 2 height 6
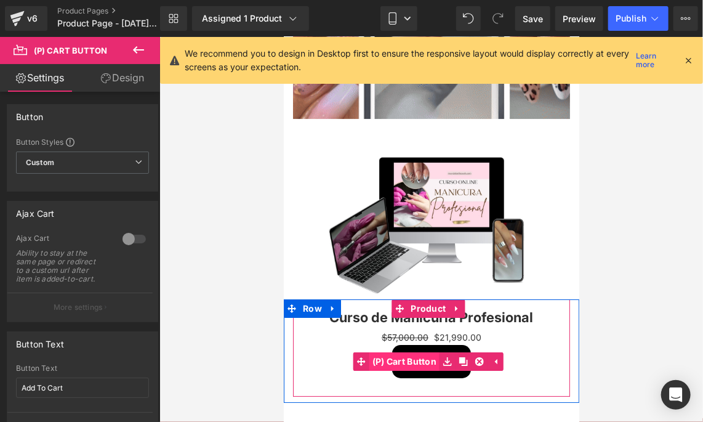
click at [431, 352] on span "(P) Cart Button" at bounding box center [404, 361] width 71 height 18
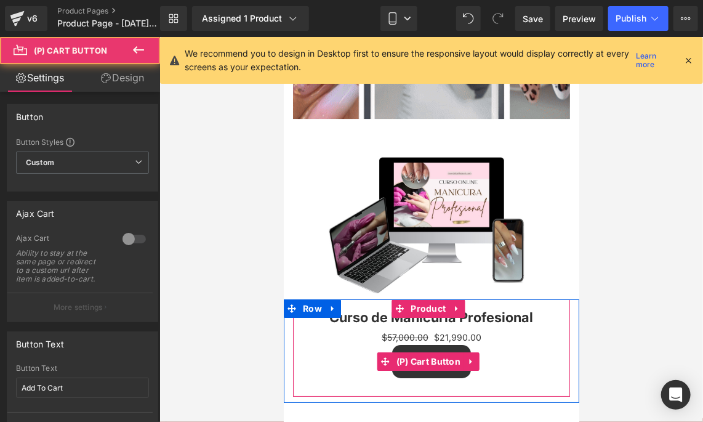
click at [429, 344] on button "Add To Cart" at bounding box center [431, 360] width 79 height 33
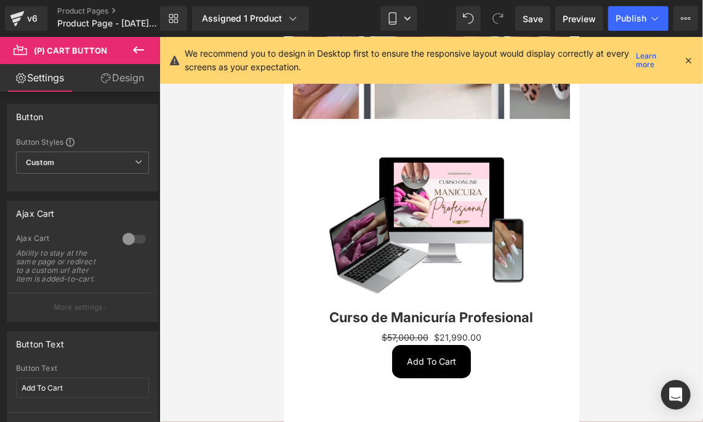
click at [116, 85] on link "Design" at bounding box center [123, 78] width 80 height 28
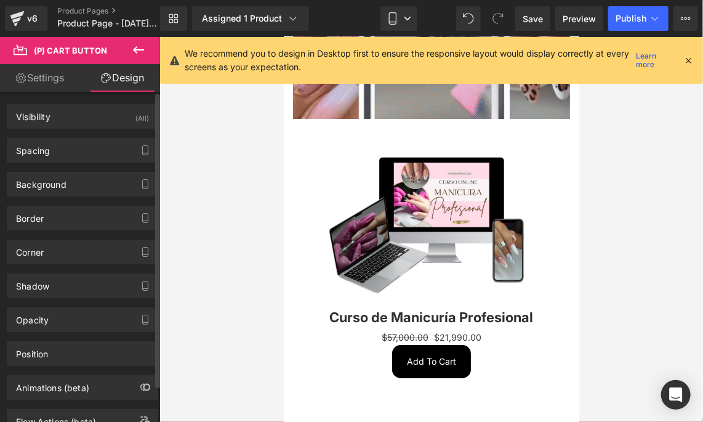
type input "0"
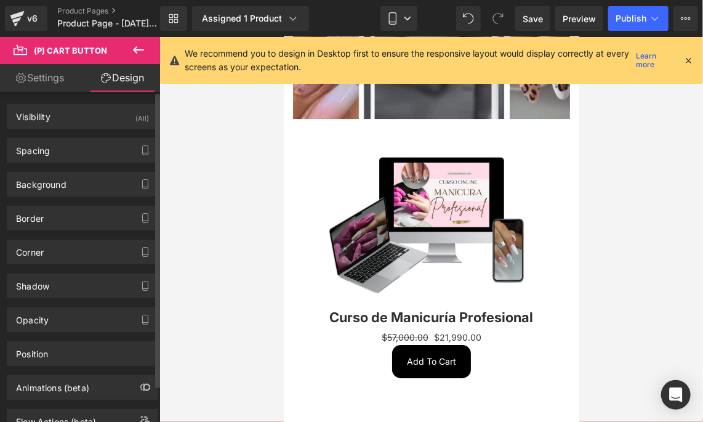
type input "0"
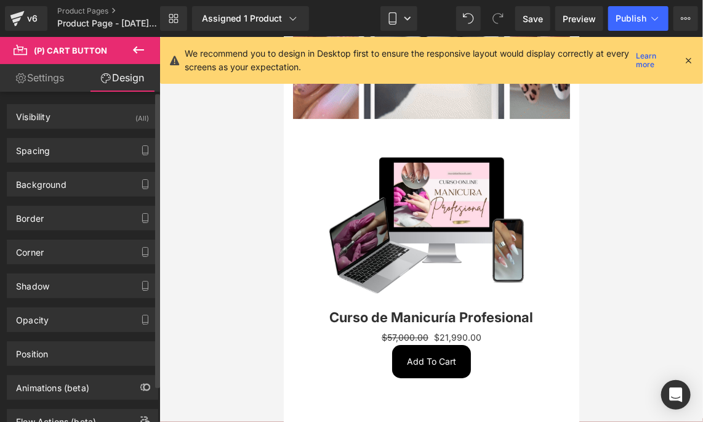
type input "0"
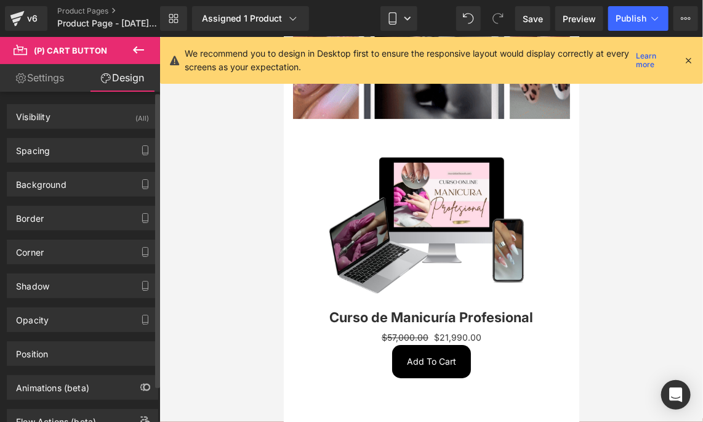
type input "0"
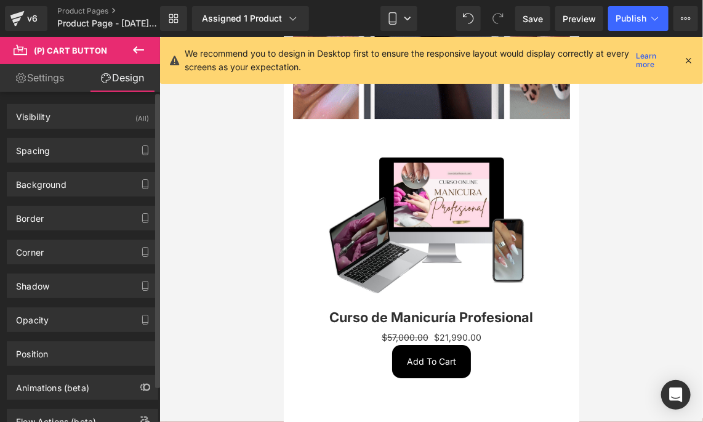
type input "16"
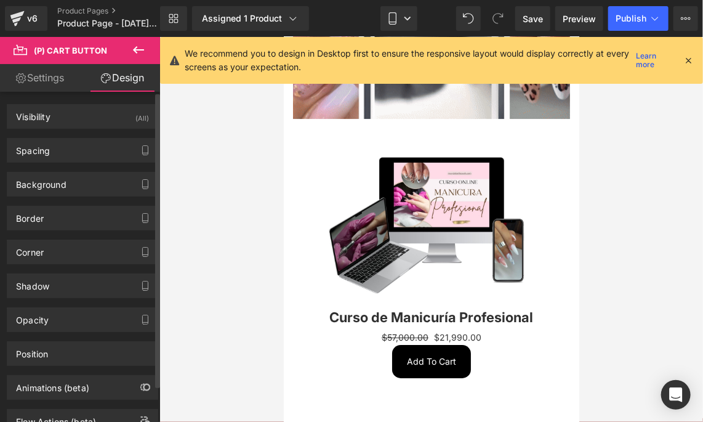
type input "24"
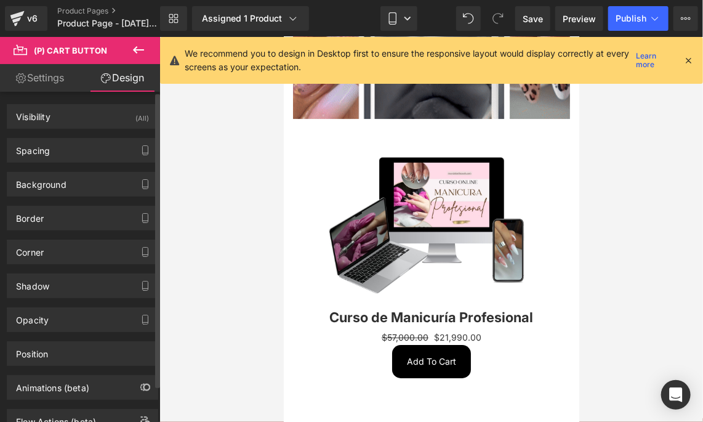
type input "16"
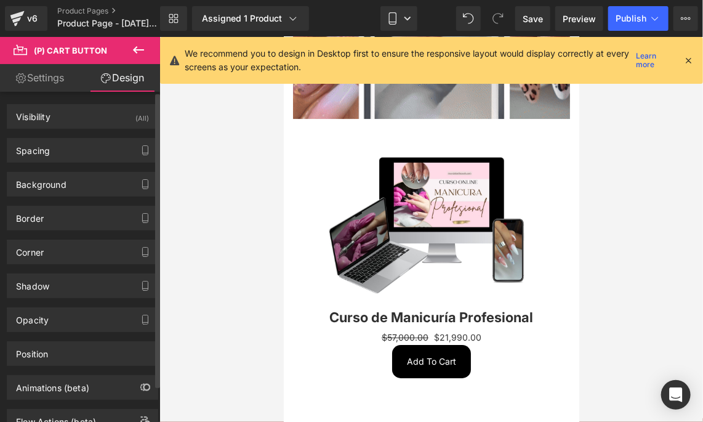
type input "24"
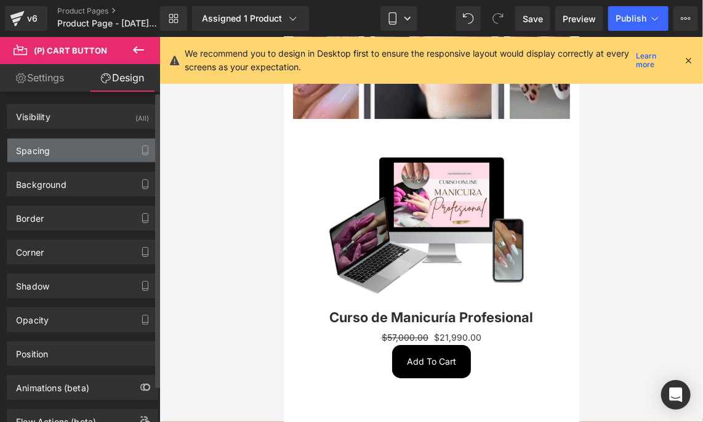
click at [101, 148] on div "Spacing" at bounding box center [82, 150] width 150 height 23
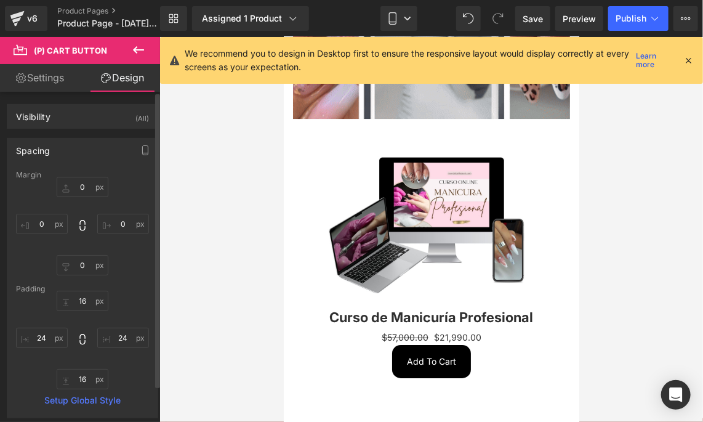
scroll to position [61, 0]
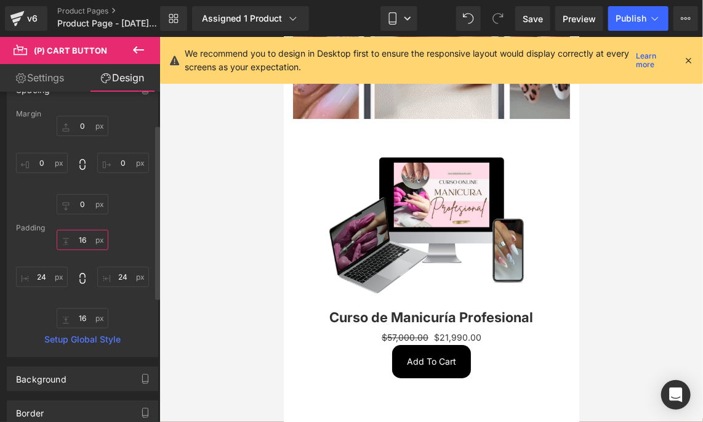
click at [86, 240] on input "16" at bounding box center [83, 240] width 52 height 20
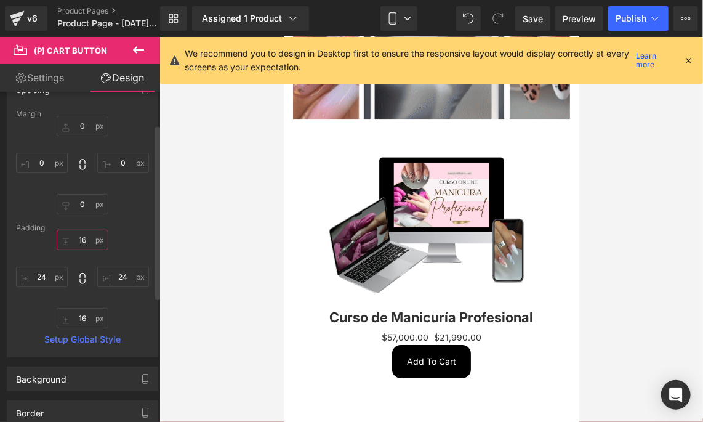
click at [89, 240] on input "16" at bounding box center [83, 240] width 52 height 20
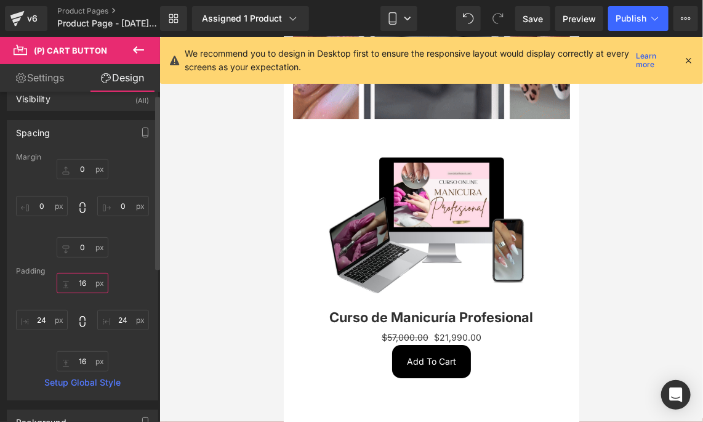
scroll to position [0, 0]
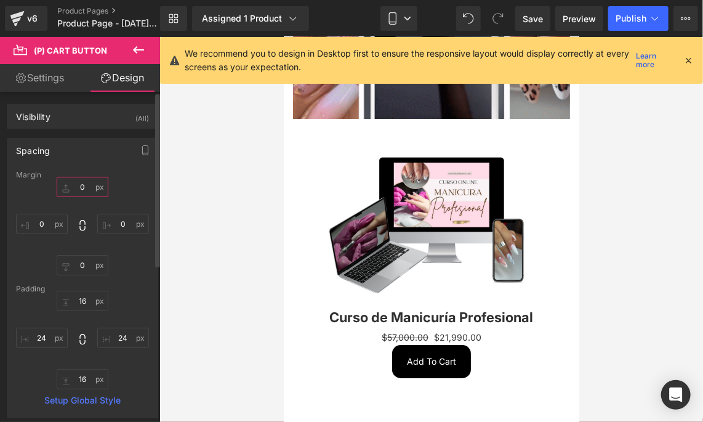
click at [84, 190] on input "0" at bounding box center [83, 187] width 52 height 20
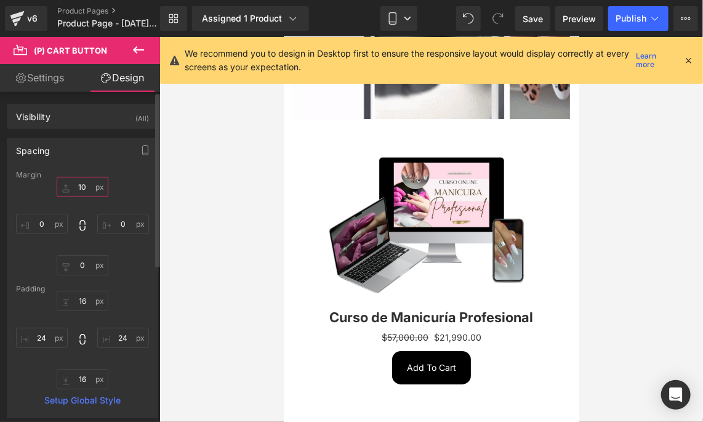
type input "10"
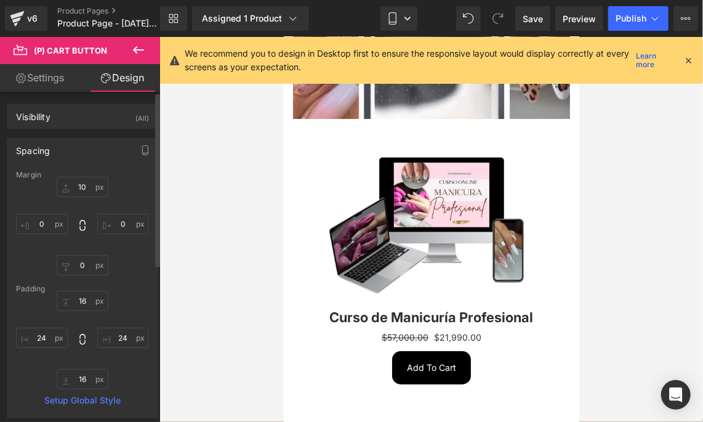
click at [118, 200] on div "10 10 0px 0 0px 0 0px 0" at bounding box center [82, 226] width 133 height 99
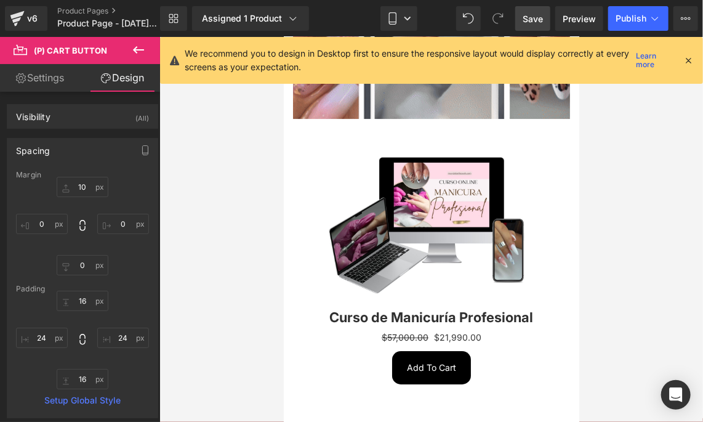
click at [533, 23] on span "Save" at bounding box center [533, 18] width 20 height 13
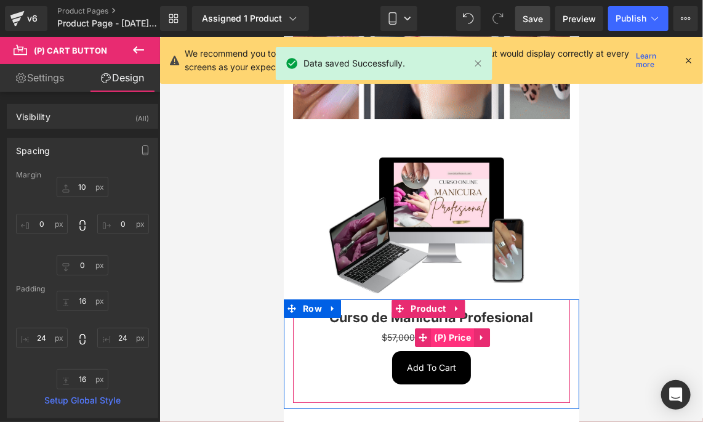
drag, startPoint x: 506, startPoint y: 303, endPoint x: 472, endPoint y: 302, distance: 33.9
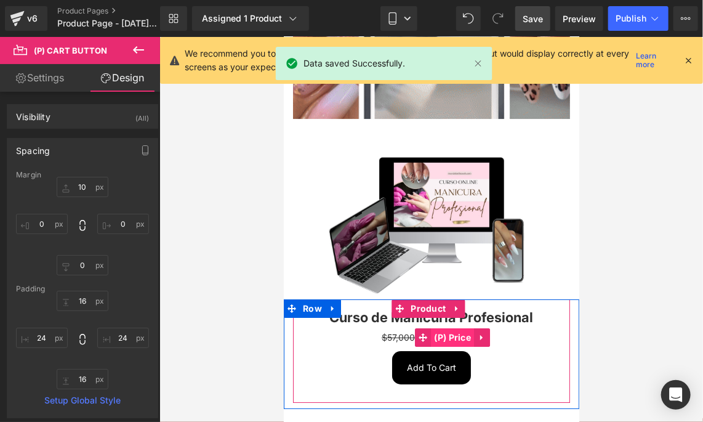
click at [506, 330] on div "$57,000.00 $21,990.00" at bounding box center [431, 337] width 265 height 14
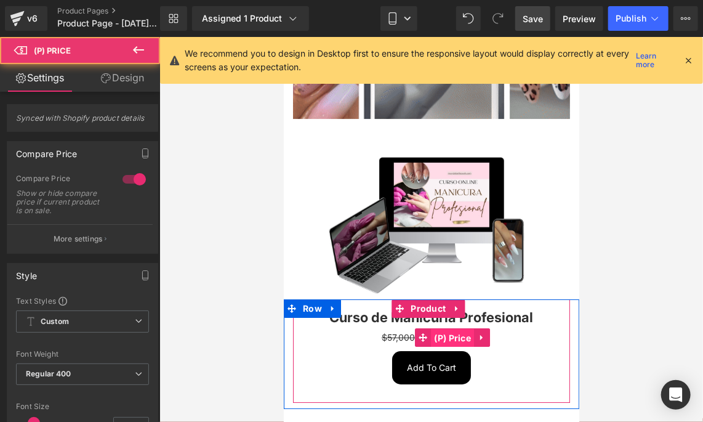
click at [469, 328] on span "(P) Price" at bounding box center [451, 337] width 43 height 18
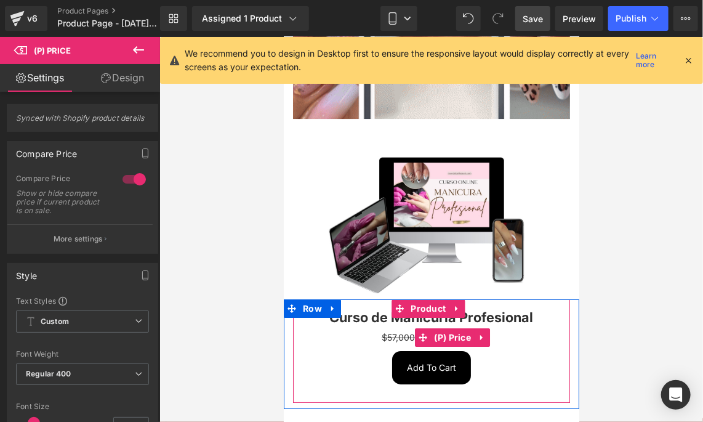
click at [509, 330] on div "$57,000.00 $21,990.00" at bounding box center [431, 337] width 265 height 14
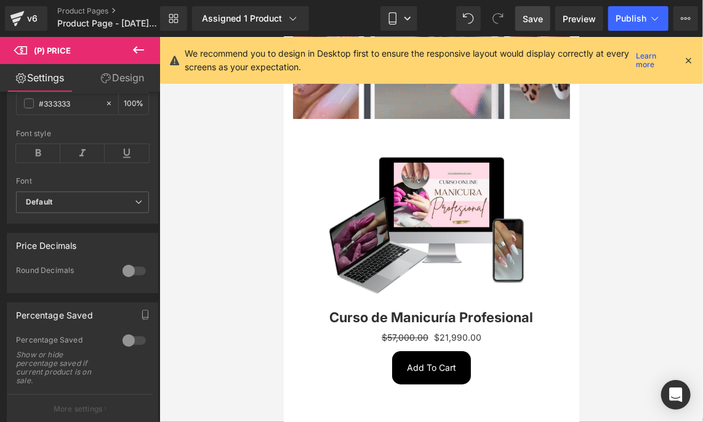
scroll to position [309, 0]
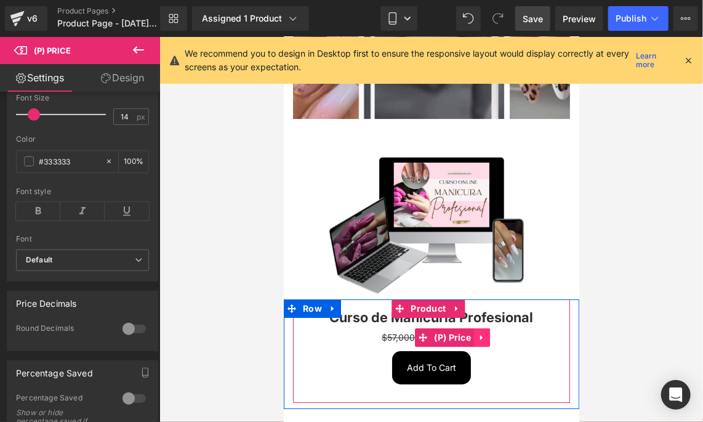
click at [480, 334] on icon at bounding box center [481, 337] width 2 height 6
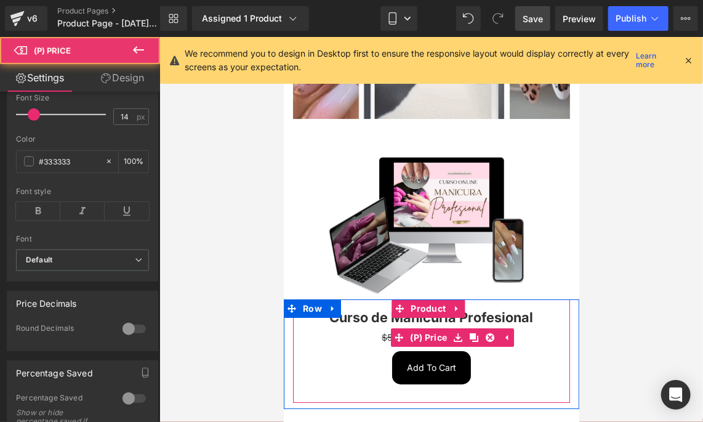
click at [379, 330] on div "$57,000.00 $21,990.00" at bounding box center [431, 337] width 265 height 14
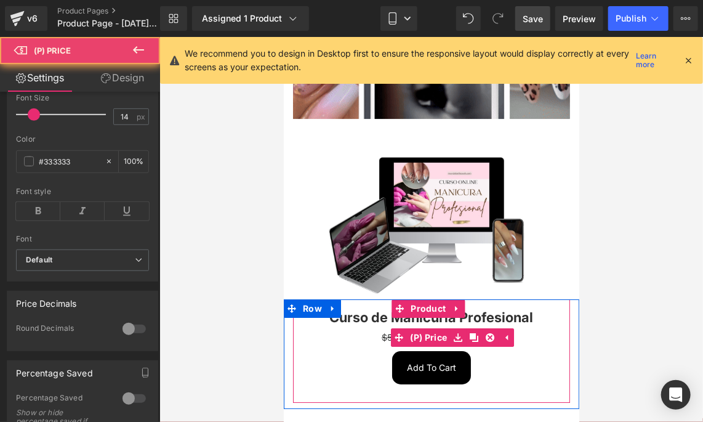
click at [390, 331] on span "$57,000.00" at bounding box center [404, 336] width 47 height 10
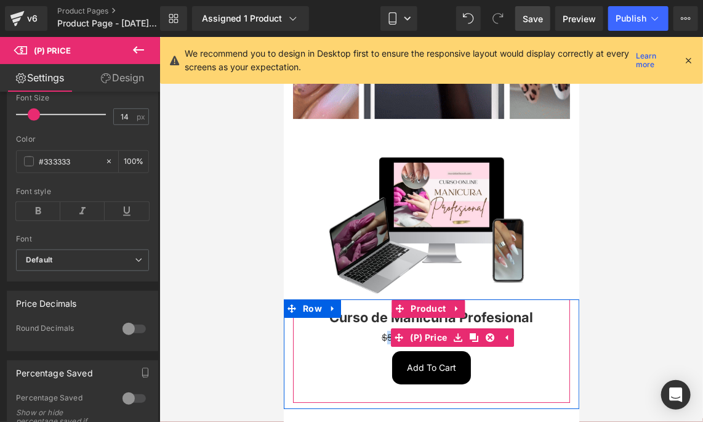
click at [389, 331] on span "$57,000.00" at bounding box center [404, 336] width 47 height 10
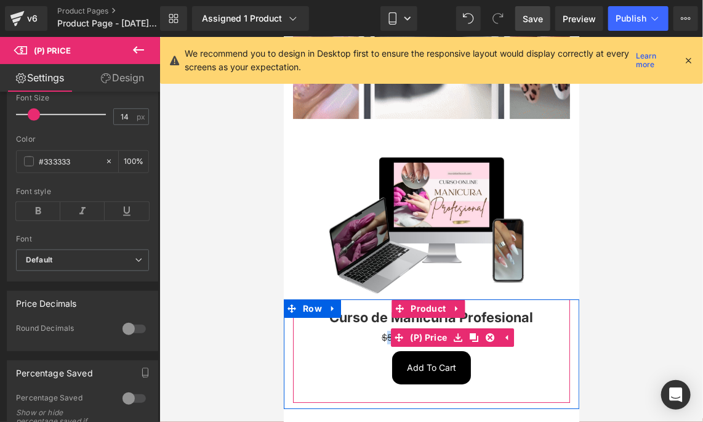
click at [389, 331] on span "$57,000.00" at bounding box center [404, 336] width 47 height 10
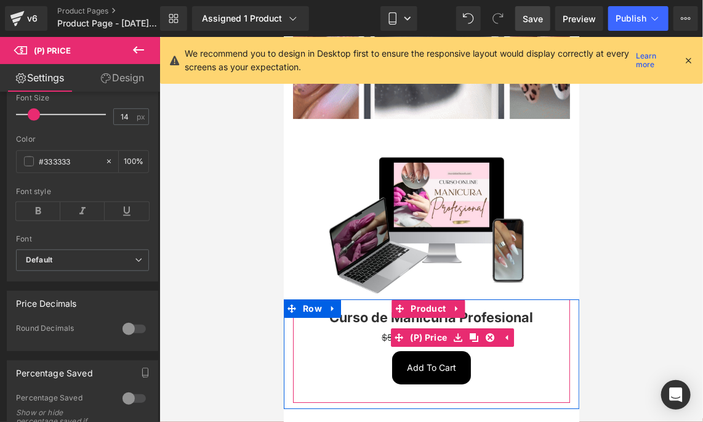
click at [376, 330] on div "$57,000.00 $21,990.00" at bounding box center [431, 337] width 265 height 14
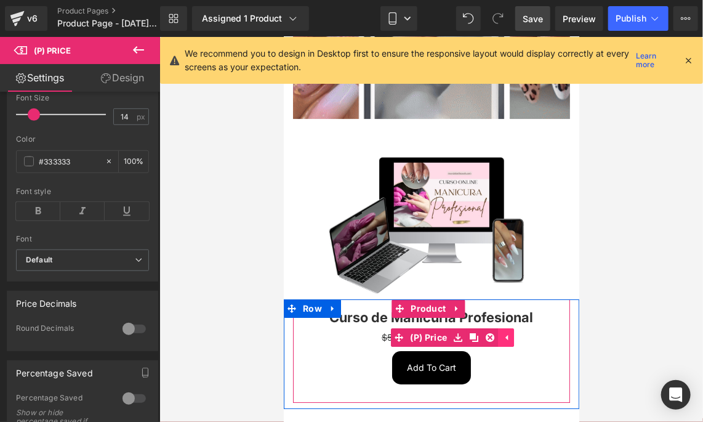
click at [501, 333] on icon at bounding box center [505, 337] width 9 height 9
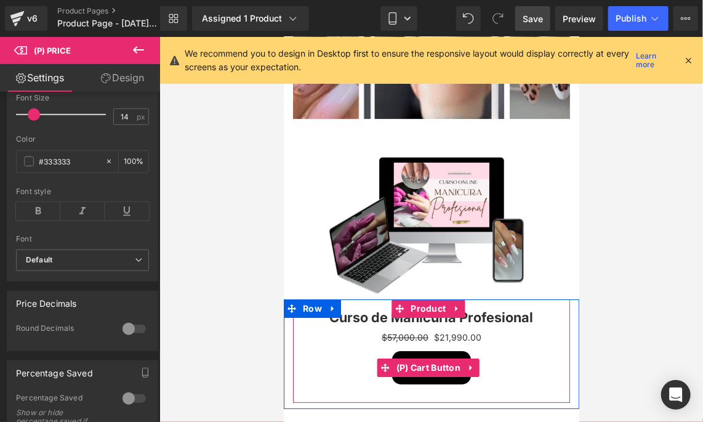
click at [500, 350] on div "Add To Cart" at bounding box center [431, 366] width 265 height 33
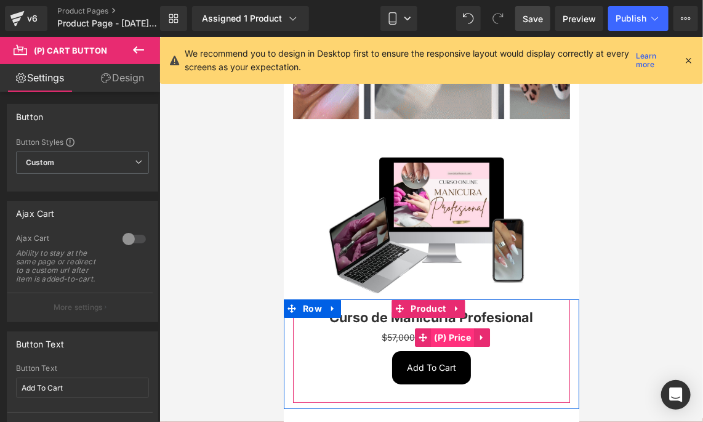
click at [462, 328] on span "(P) Price" at bounding box center [451, 337] width 43 height 18
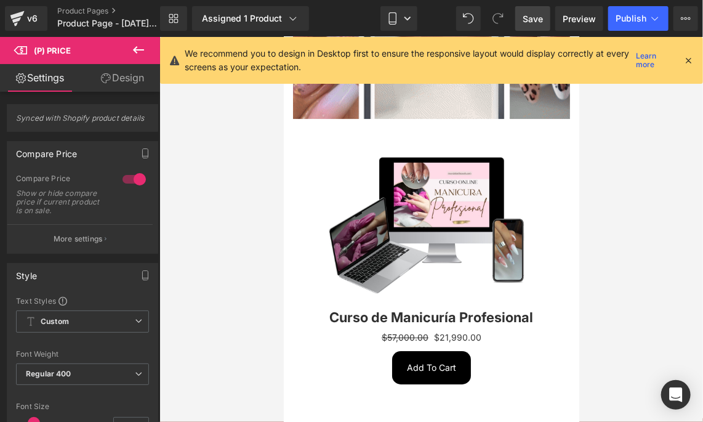
drag, startPoint x: 98, startPoint y: 82, endPoint x: 73, endPoint y: 86, distance: 25.5
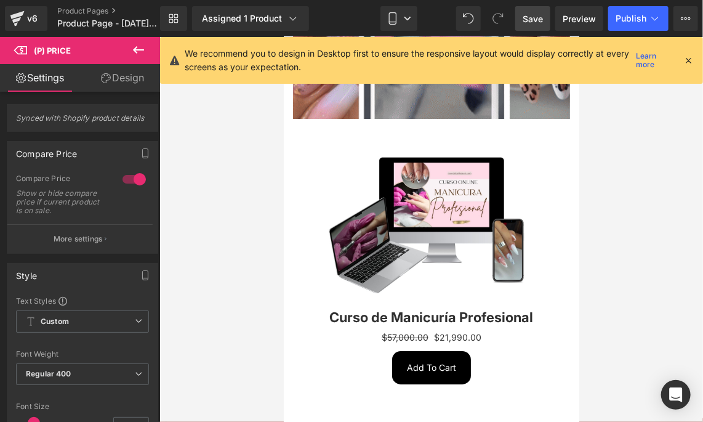
click at [98, 82] on link "Design" at bounding box center [123, 78] width 80 height 28
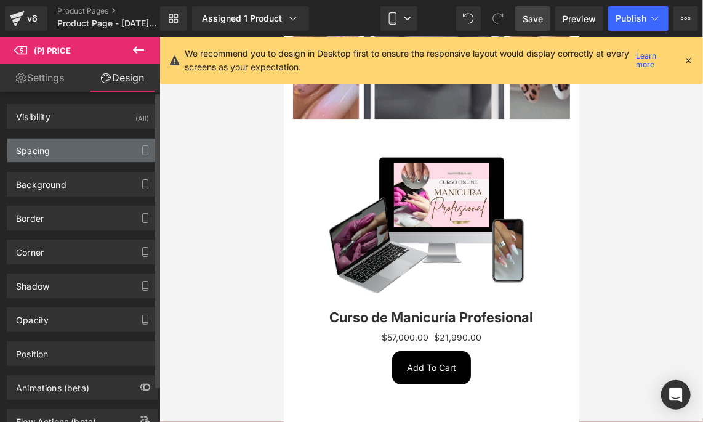
drag, startPoint x: 66, startPoint y: 146, endPoint x: 67, endPoint y: 139, distance: 6.8
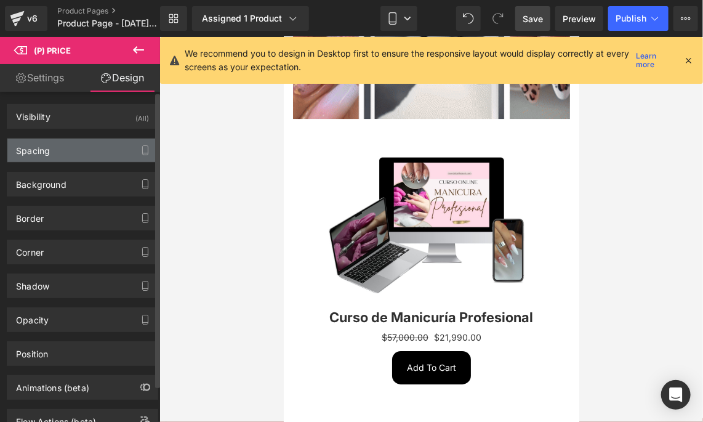
click at [66, 146] on div "Spacing" at bounding box center [82, 150] width 150 height 23
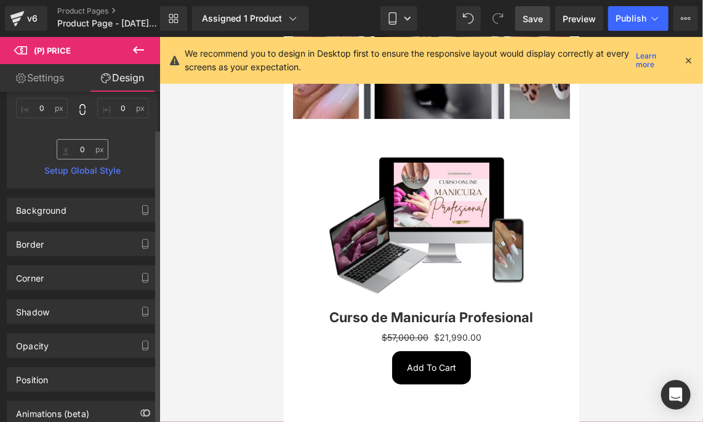
scroll to position [246, 0]
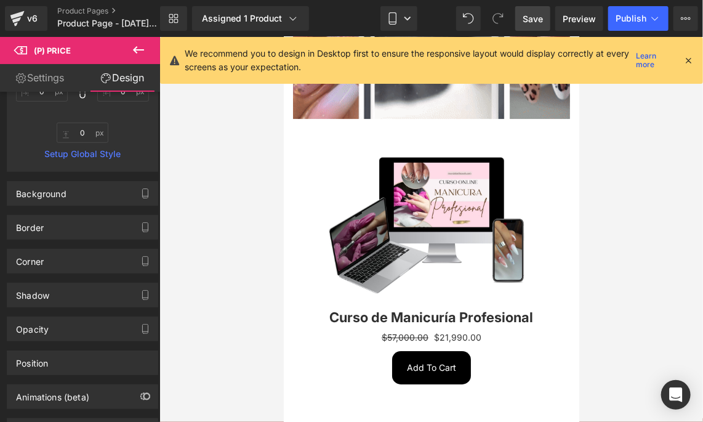
click at [59, 70] on link "Settings" at bounding box center [40, 78] width 80 height 28
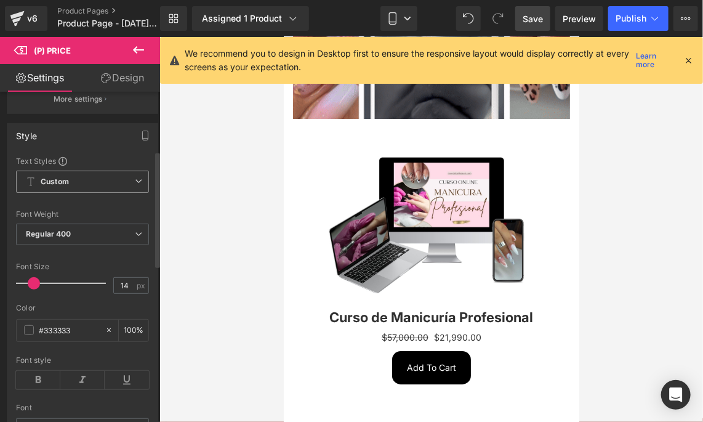
scroll to position [123, 0]
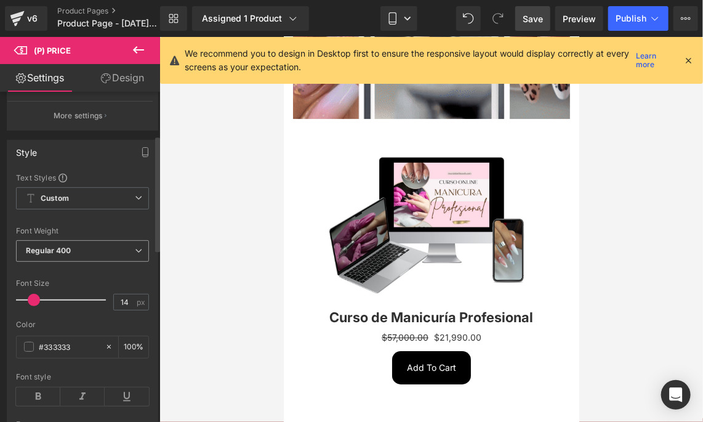
click at [65, 251] on b "Regular 400" at bounding box center [49, 250] width 46 height 9
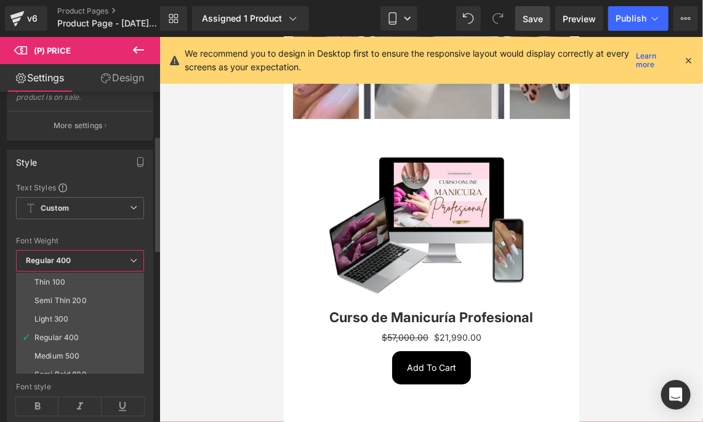
click at [68, 256] on b "Regular 400" at bounding box center [49, 260] width 46 height 9
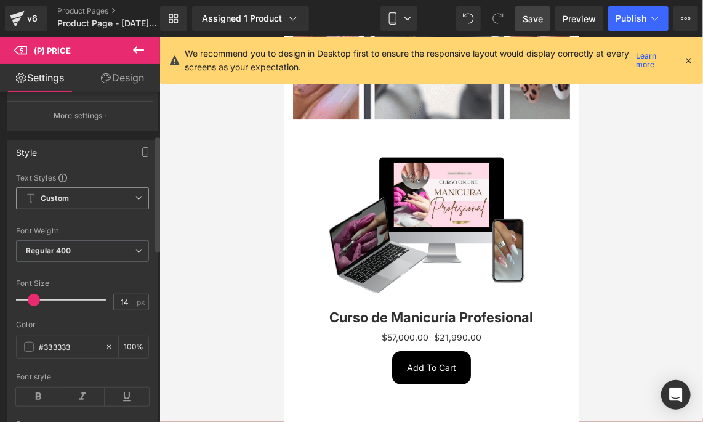
click at [64, 197] on b "Custom" at bounding box center [55, 198] width 28 height 10
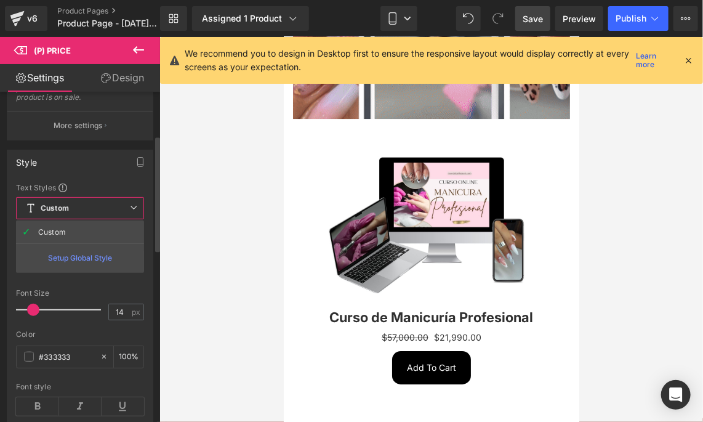
click at [64, 203] on b "Custom" at bounding box center [55, 208] width 28 height 10
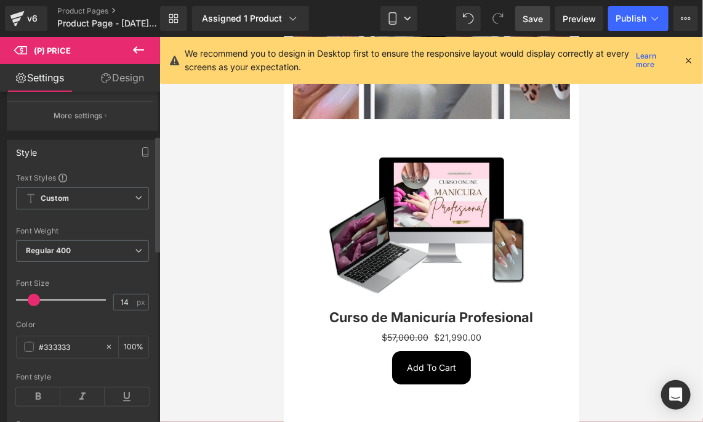
scroll to position [247, 0]
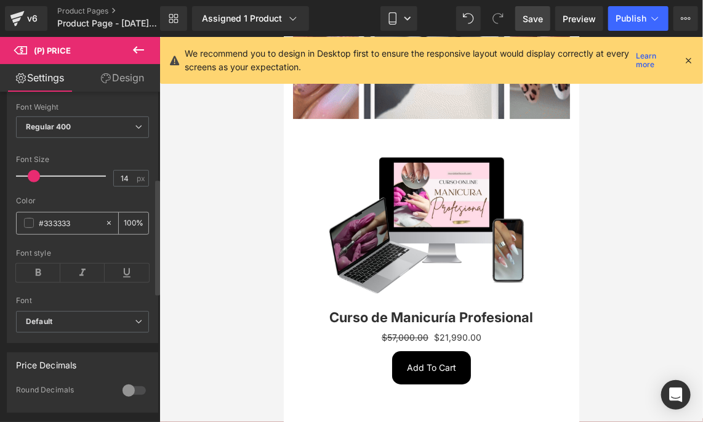
click at [31, 215] on div "#333333" at bounding box center [61, 223] width 88 height 22
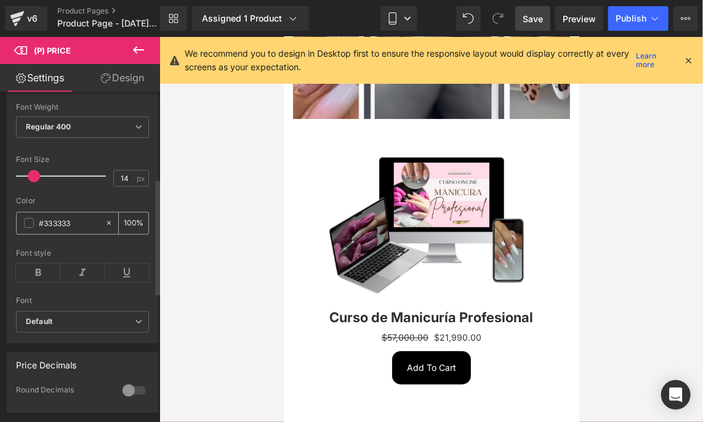
click at [31, 219] on span at bounding box center [29, 223] width 10 height 10
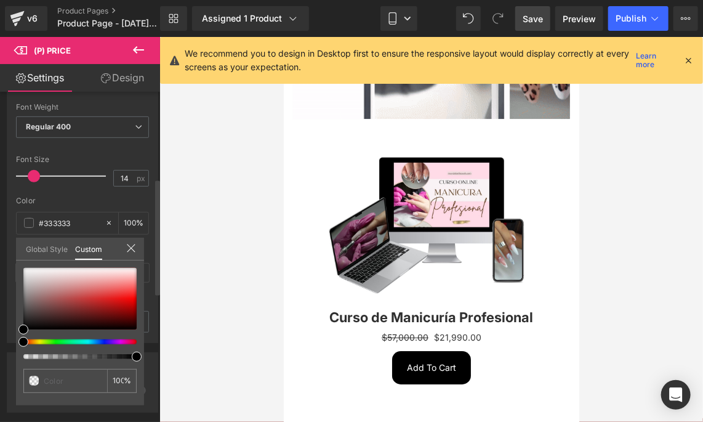
type input "#000000"
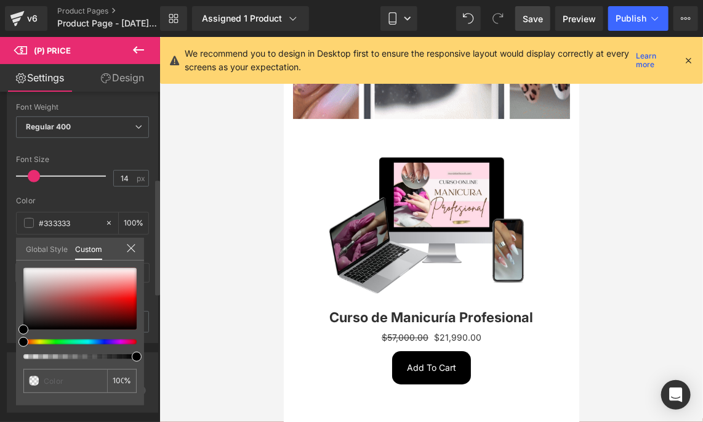
type input "#000000"
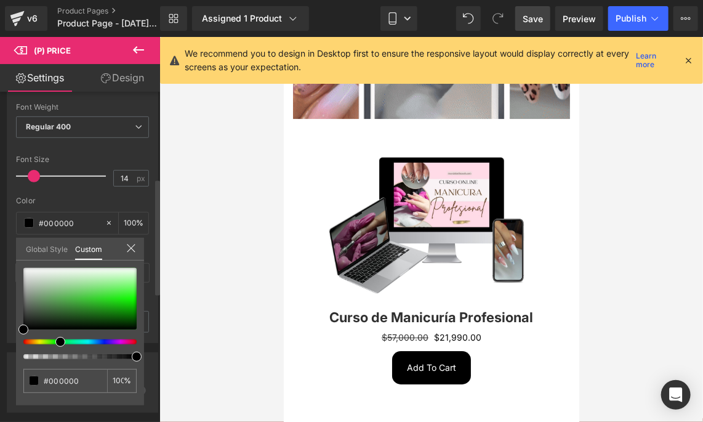
drag, startPoint x: 67, startPoint y: 342, endPoint x: 55, endPoint y: 338, distance: 12.3
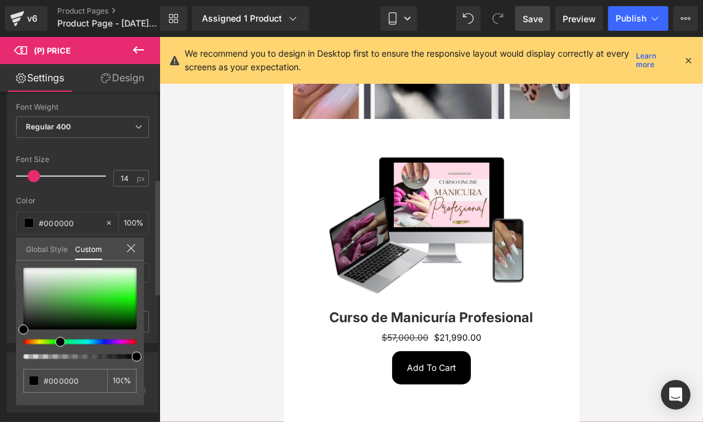
click at [55, 339] on div at bounding box center [74, 341] width 113 height 5
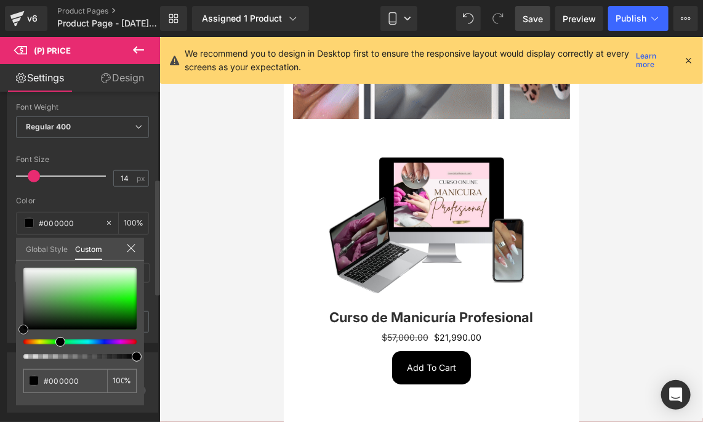
type input "#28af21"
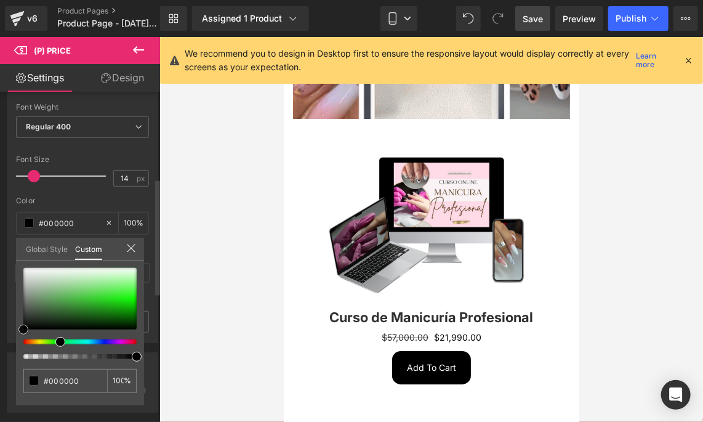
type input "#28af21"
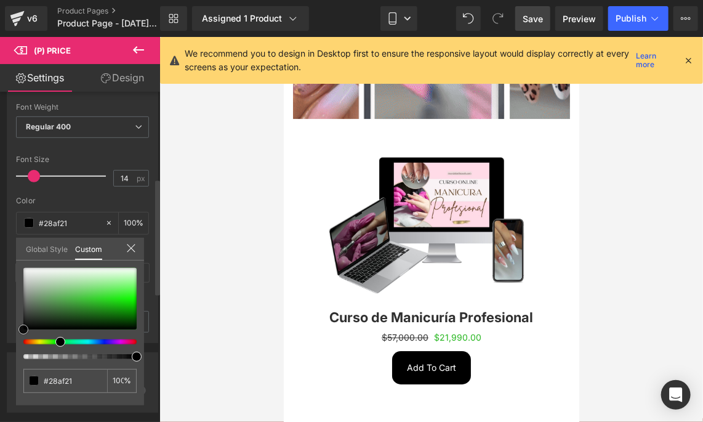
type input "#2ab823"
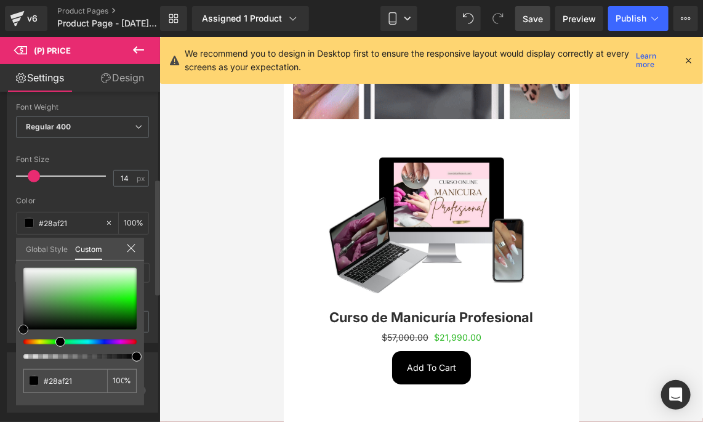
type input "#2ab823"
type input "#2bed21"
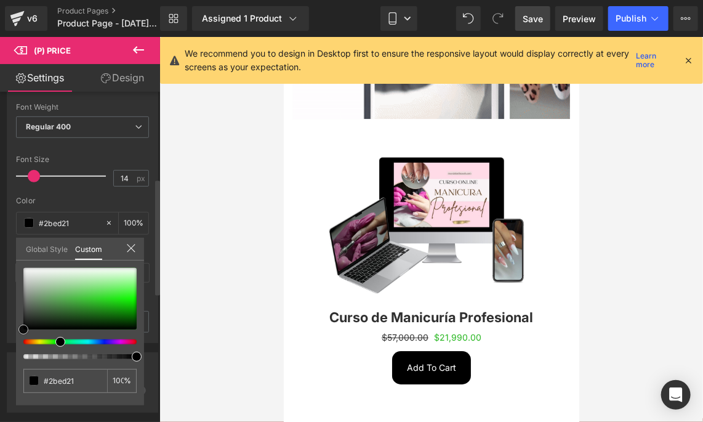
type input "#28f01d"
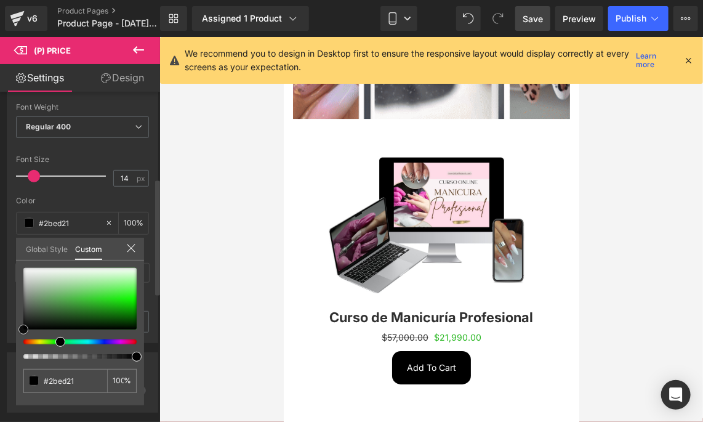
type input "#28f01d"
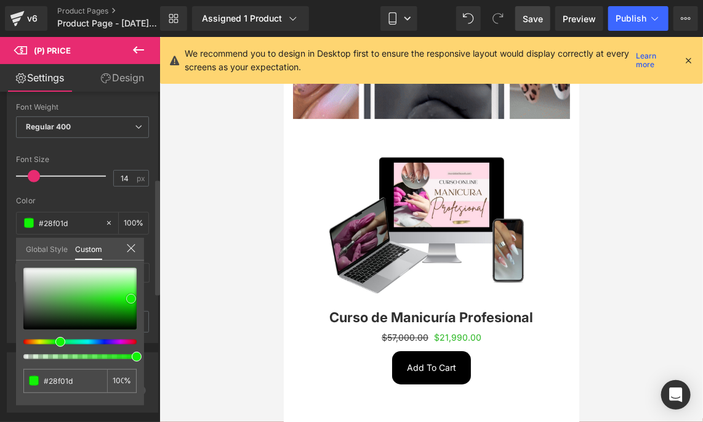
type input "#12f306"
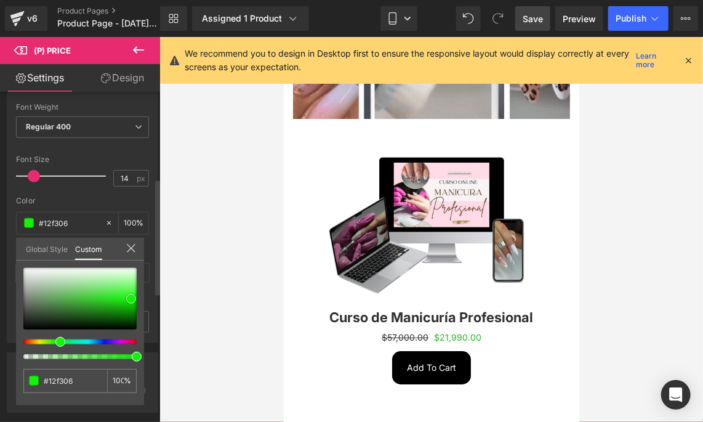
type input "#0ef702"
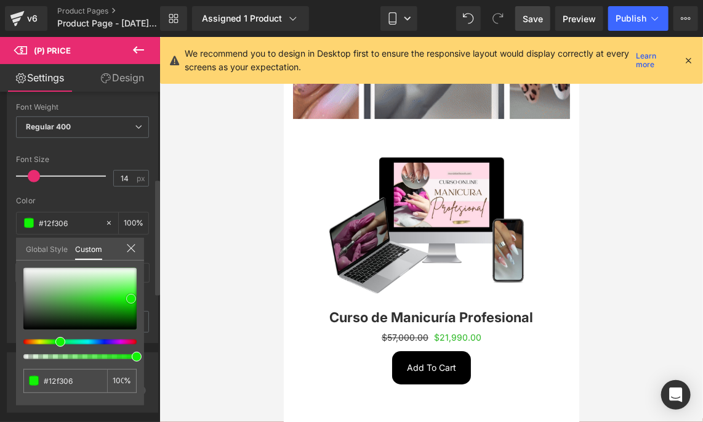
type input "#0ef702"
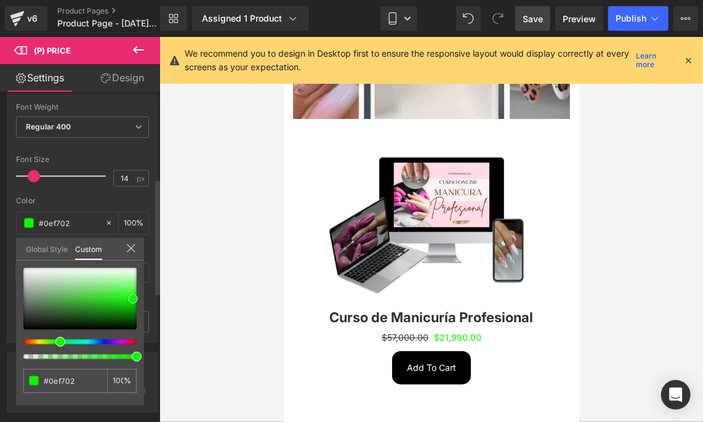
type input "#0ffc02"
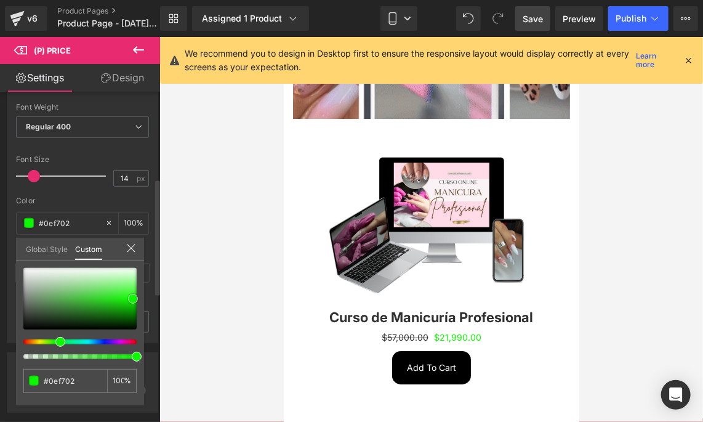
type input "#0ffc02"
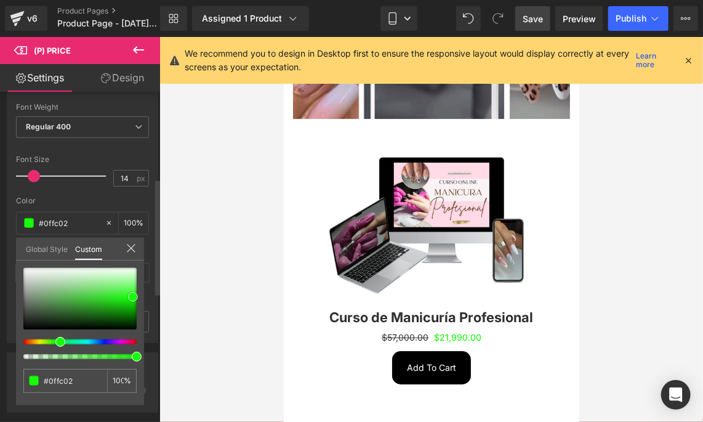
type input "#19fb0d"
type input "#29fa1e"
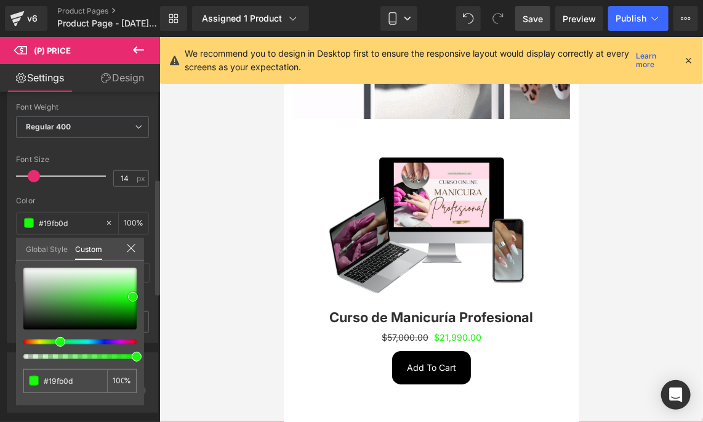
type input "#29fa1e"
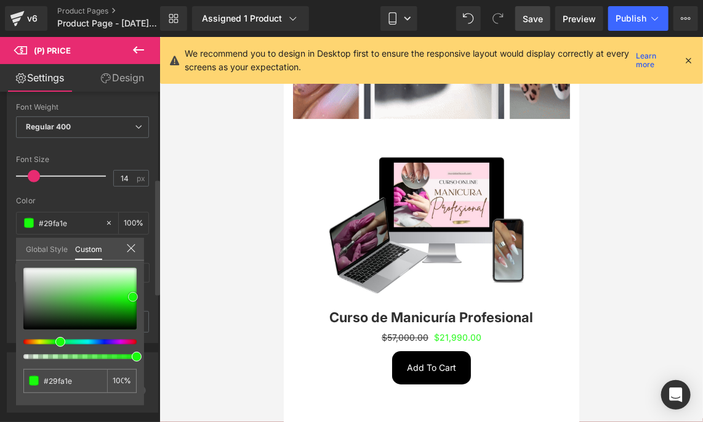
type input "#45fb3c"
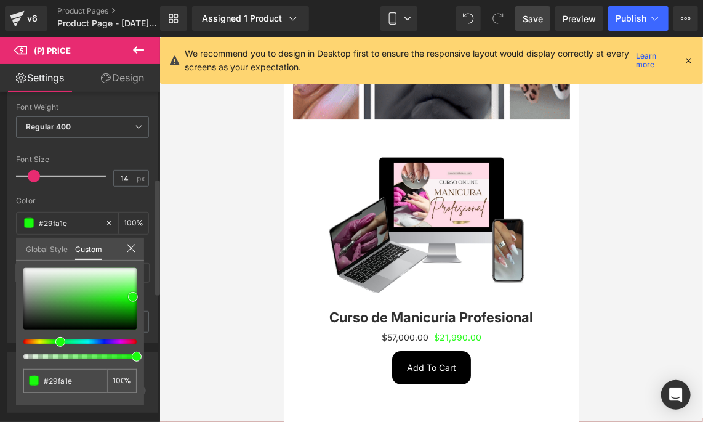
type input "#45fb3c"
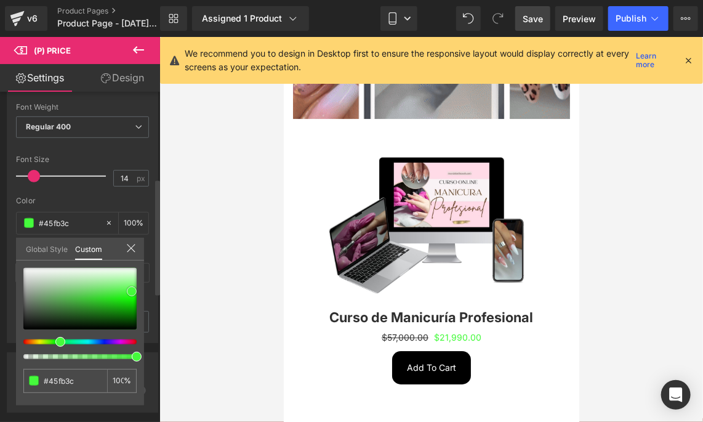
type input "#4afb41"
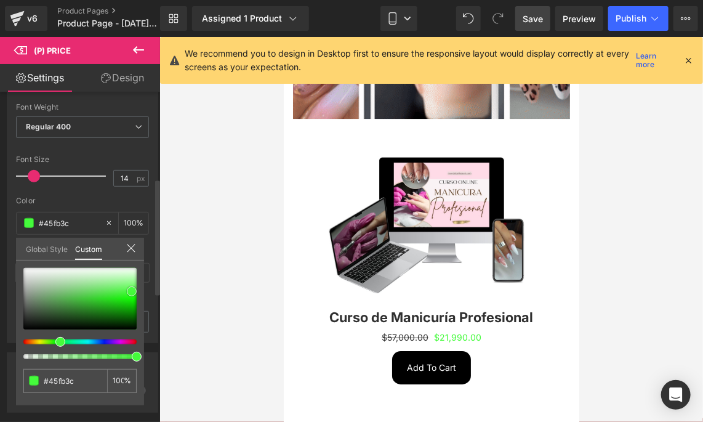
type input "#4afb41"
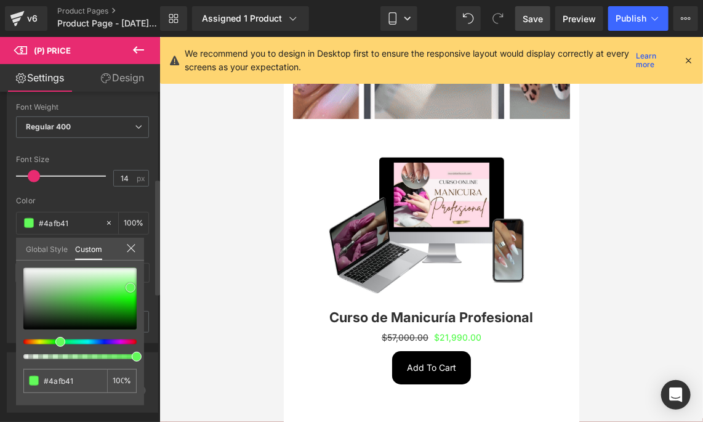
type input "#62fa5a"
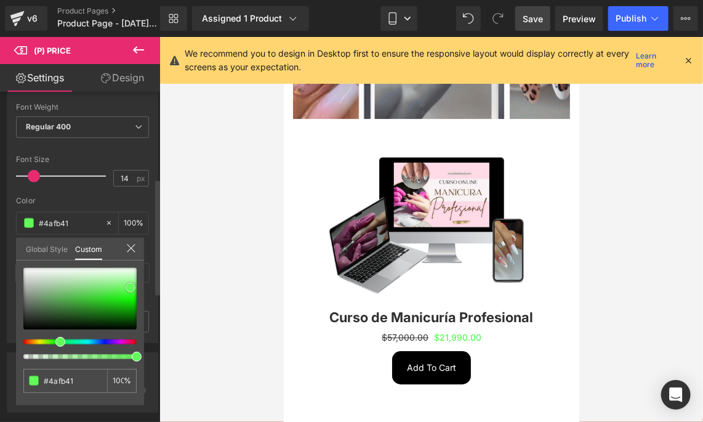
type input "#62fa5a"
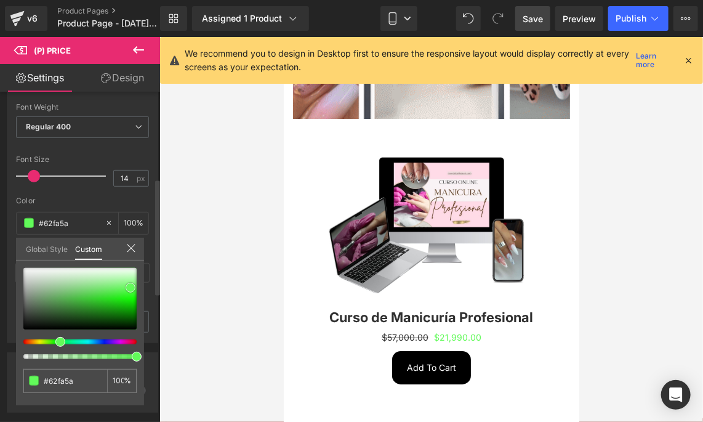
type input "#5ef956"
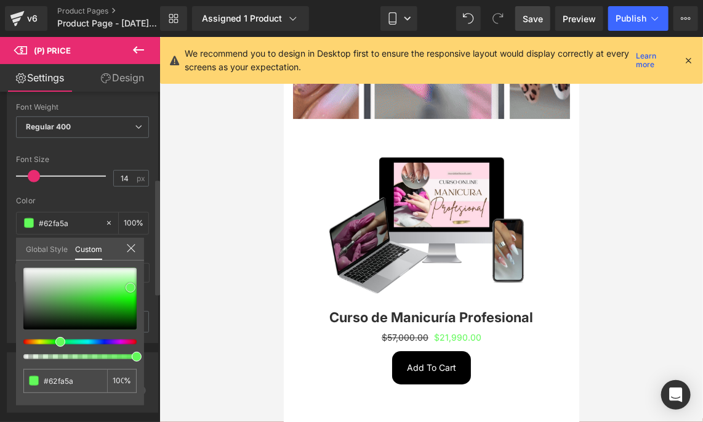
type input "#5ef956"
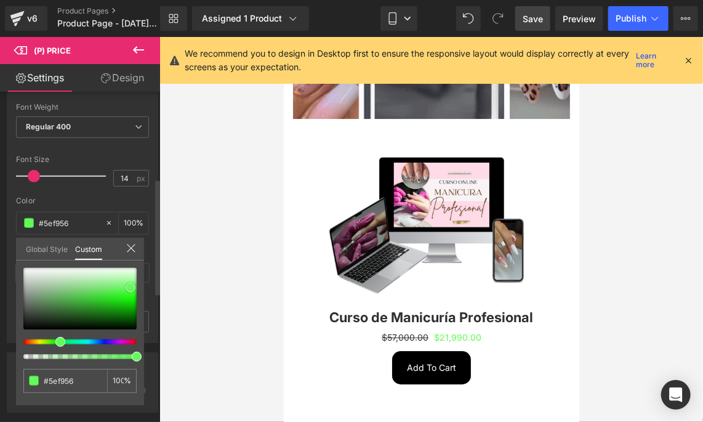
type input "#55f94c"
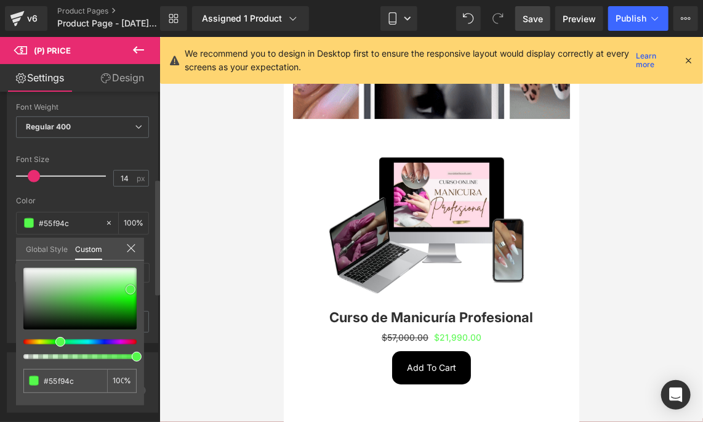
drag, startPoint x: 118, startPoint y: 296, endPoint x: 131, endPoint y: 289, distance: 14.1
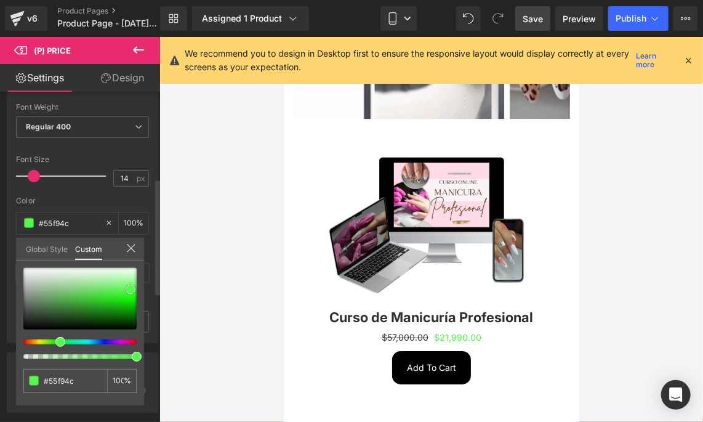
click at [131, 289] on div at bounding box center [79, 299] width 113 height 62
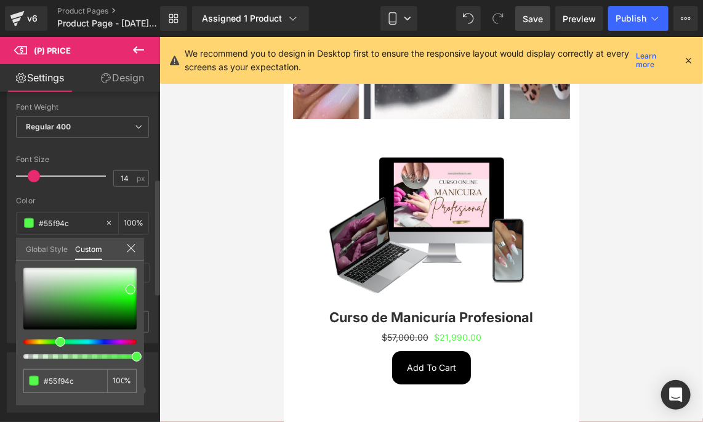
click at [52, 341] on div at bounding box center [79, 313] width 113 height 91
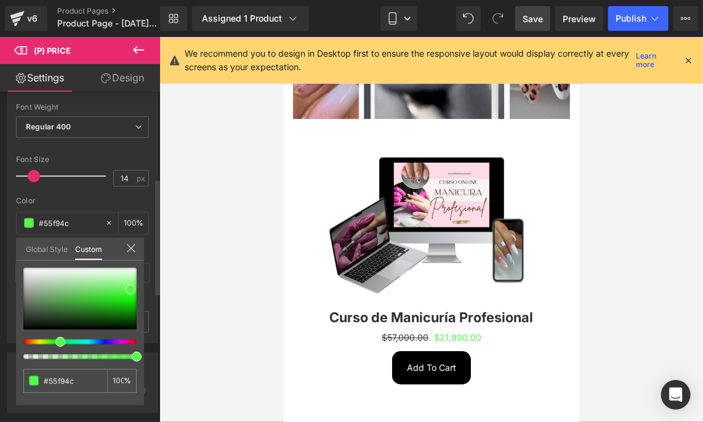
type input "#61f94c"
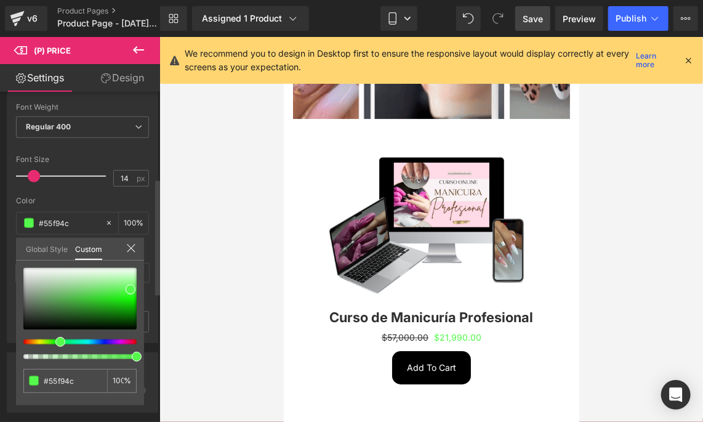
type input "#61f94c"
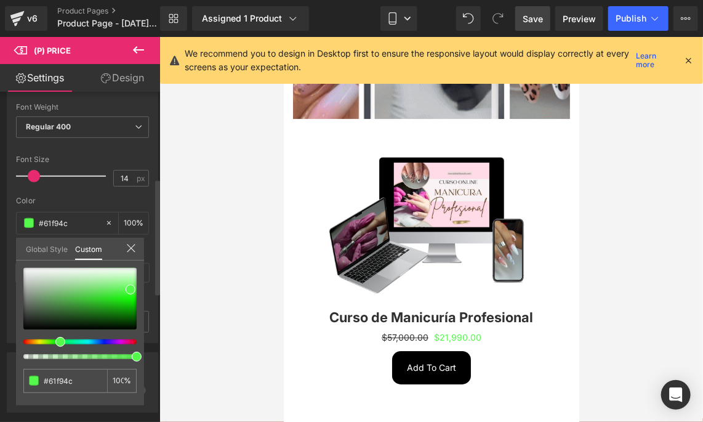
type input "#5bf94c"
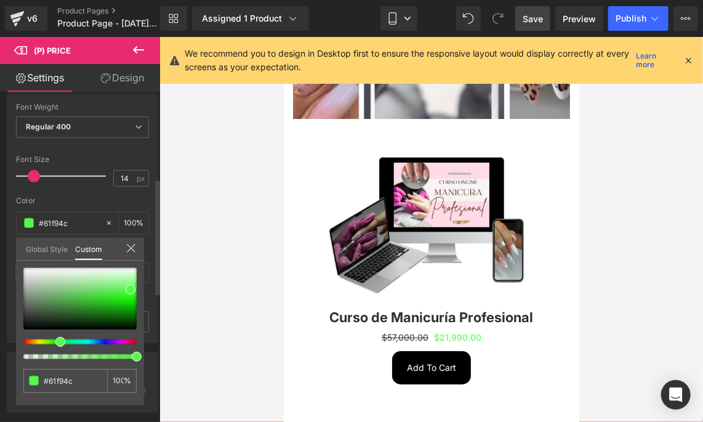
type input "#5bf94c"
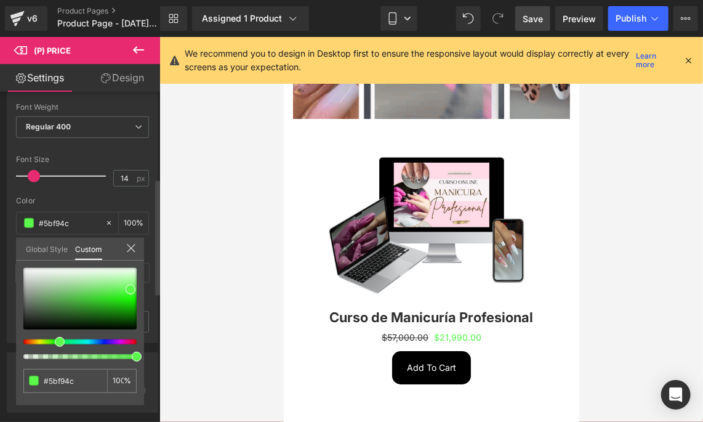
type input "#61f94c"
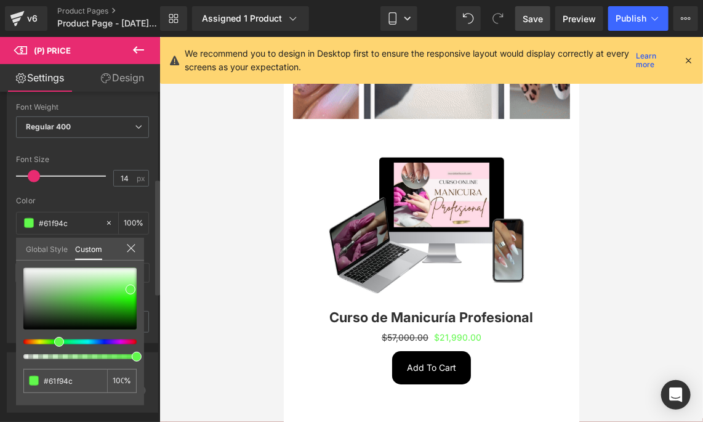
type input "#63f94c"
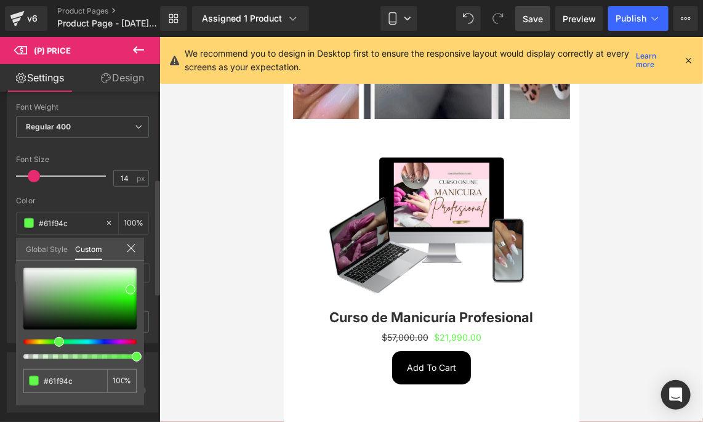
type input "#63f94c"
type input "#69f94c"
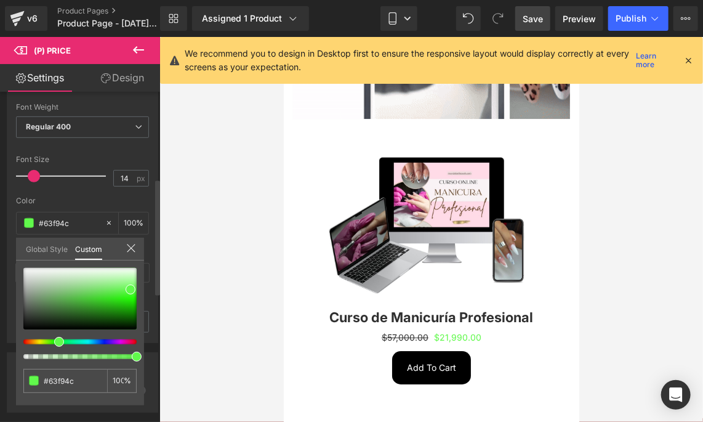
type input "#69f94c"
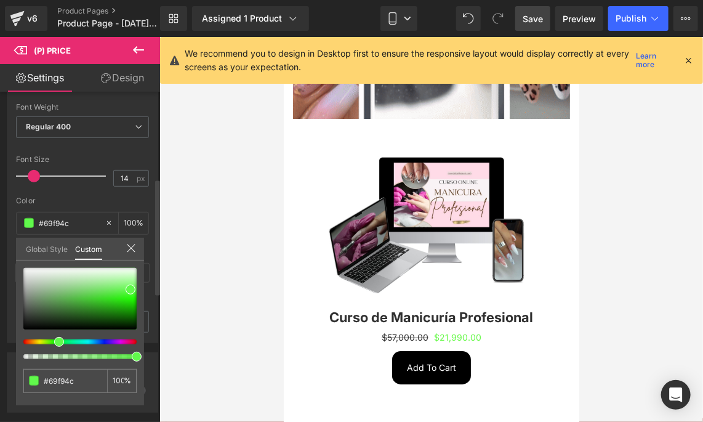
click at [52, 340] on div at bounding box center [74, 341] width 113 height 5
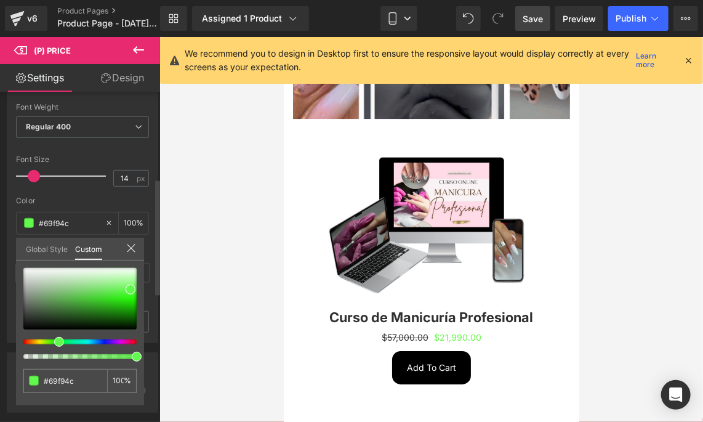
type input "#6ff94c"
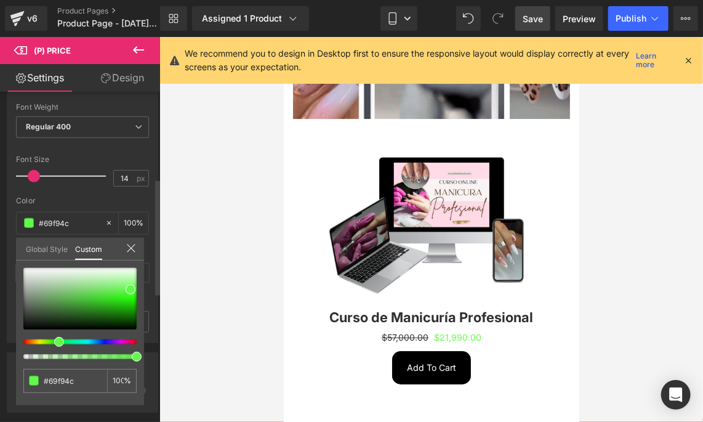
type input "#6ff94c"
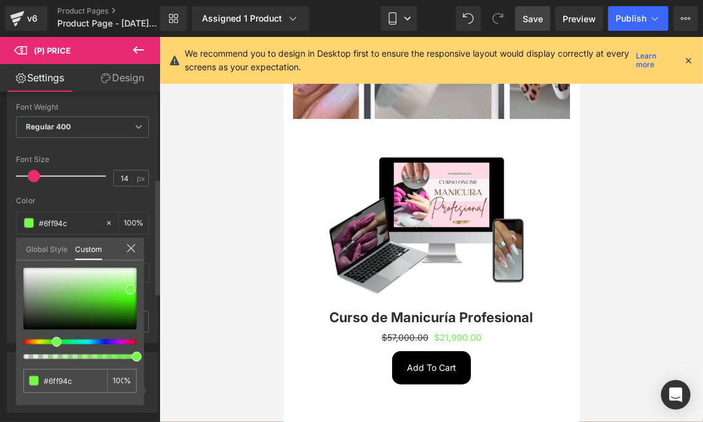
type input "#75f94c"
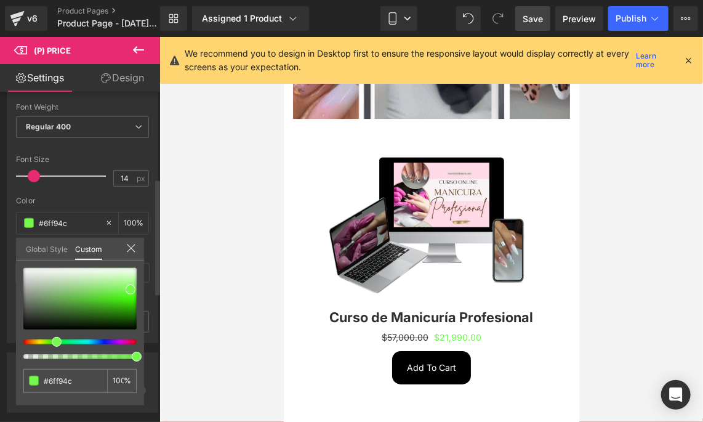
type input "#75f94c"
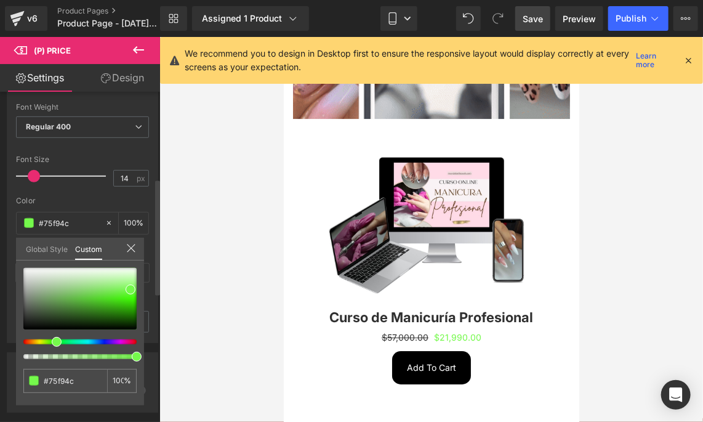
type input "#4cf952"
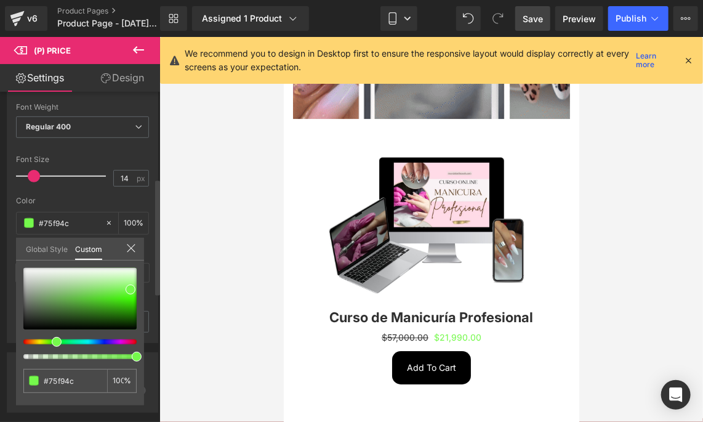
type input "#4cf952"
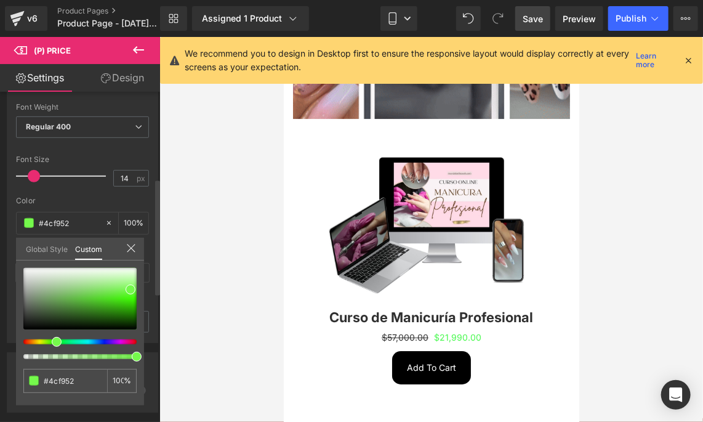
type input "#4cf95e"
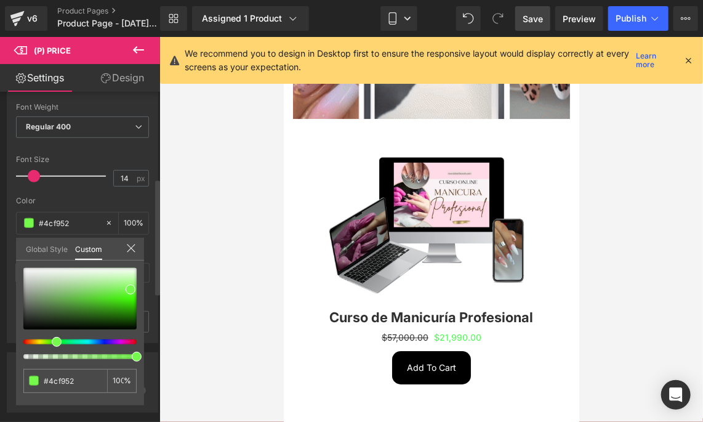
type input "#4cf95e"
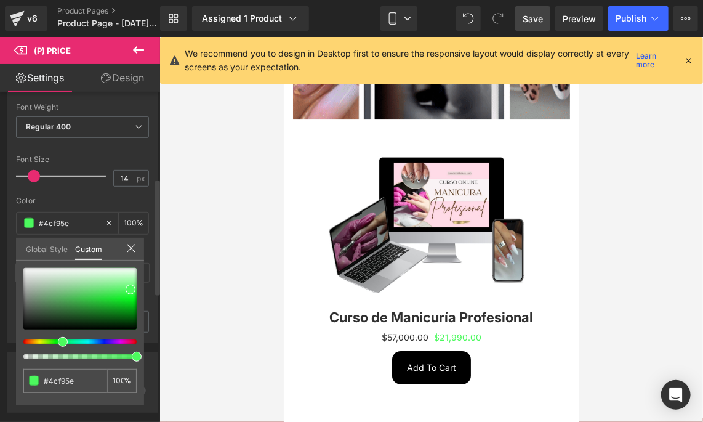
drag, startPoint x: 57, startPoint y: 341, endPoint x: 79, endPoint y: 317, distance: 32.3
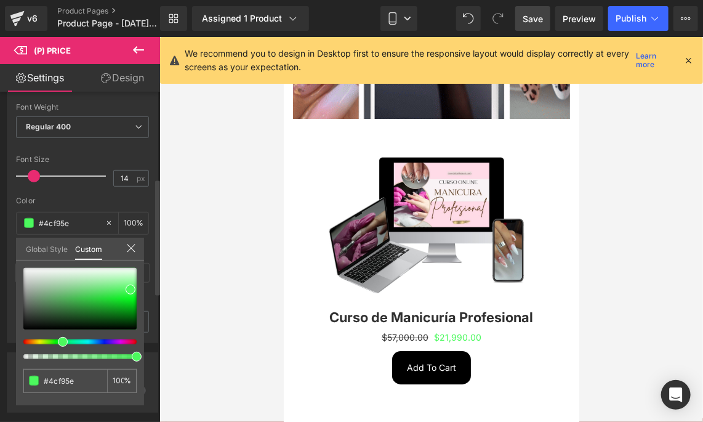
click at [59, 340] on span at bounding box center [63, 342] width 10 height 10
type input "#48f359"
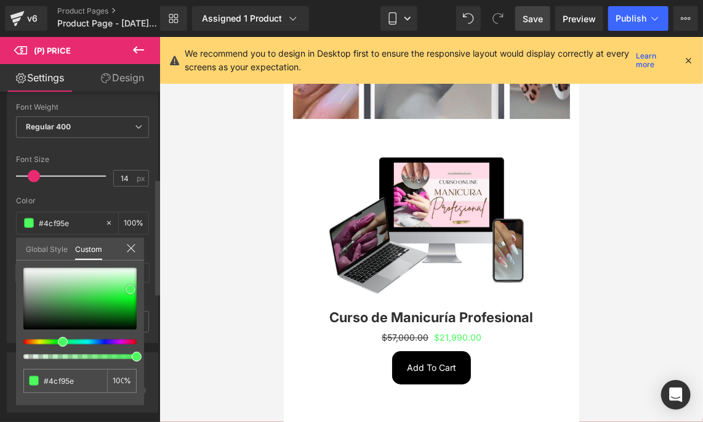
type input "#48f359"
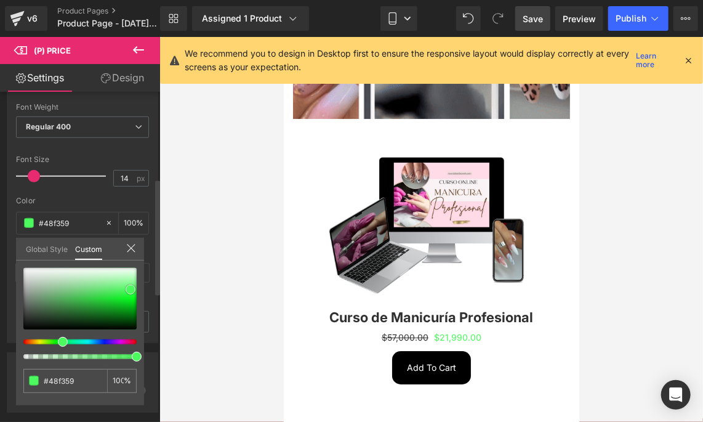
type input "#42f553"
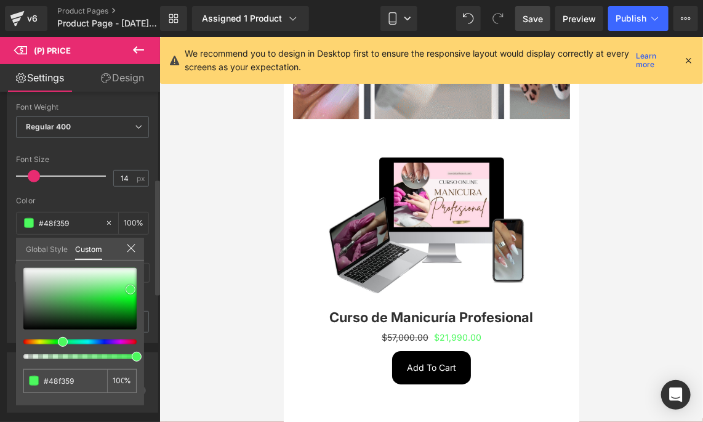
type input "#42f553"
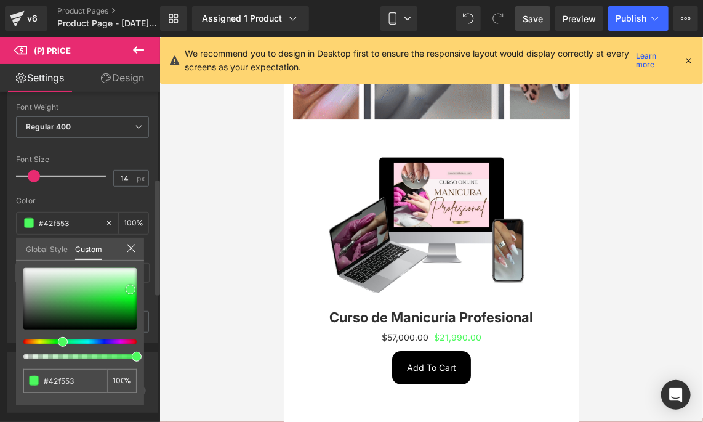
type input "#33f446"
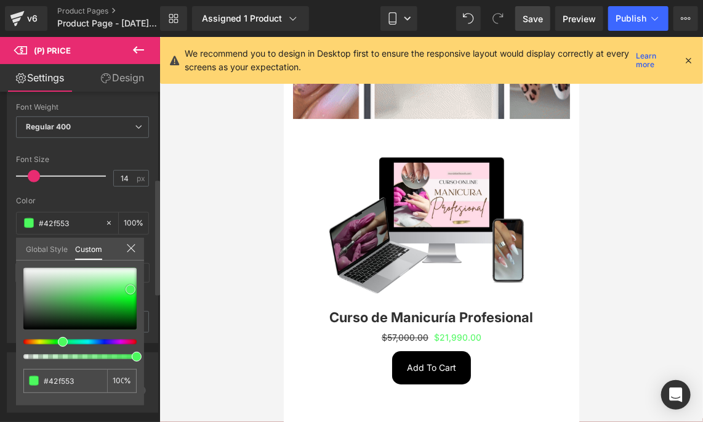
type input "#33f446"
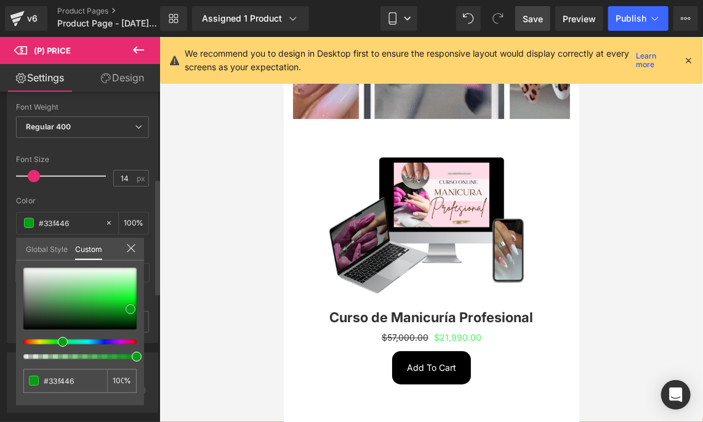
type input "#09eb20"
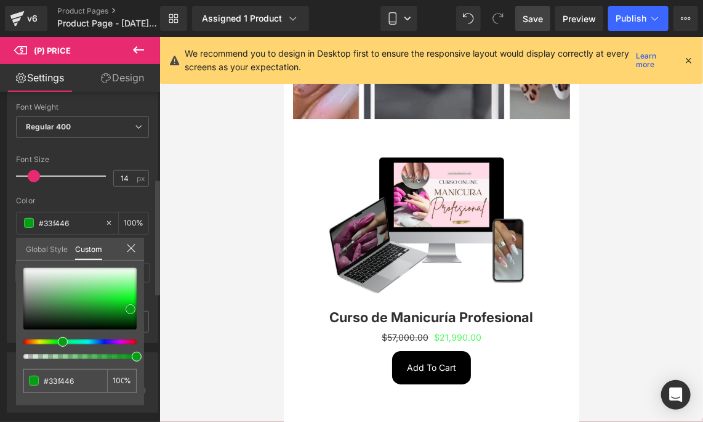
type input "#09eb20"
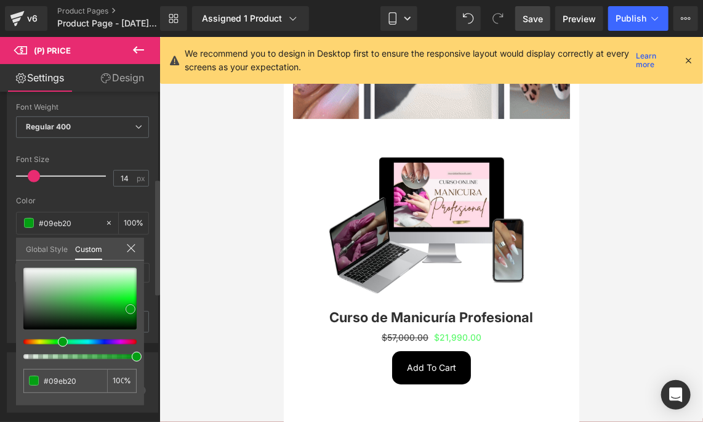
type input "#04a414"
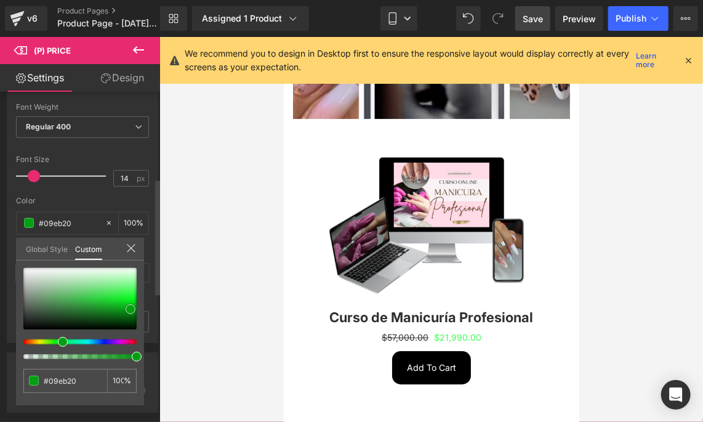
type input "#04a414"
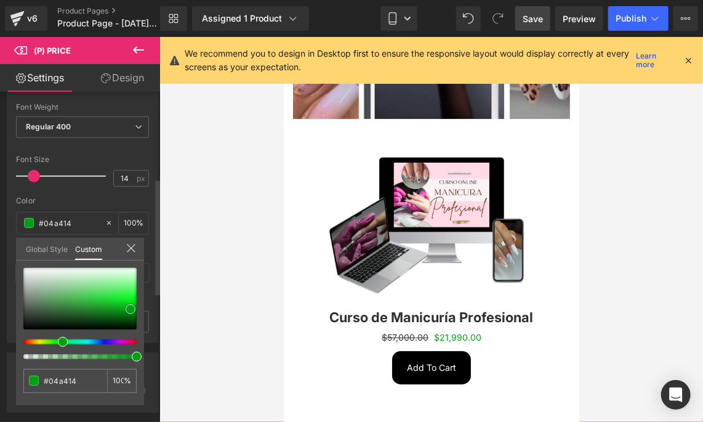
type input "#037c0f"
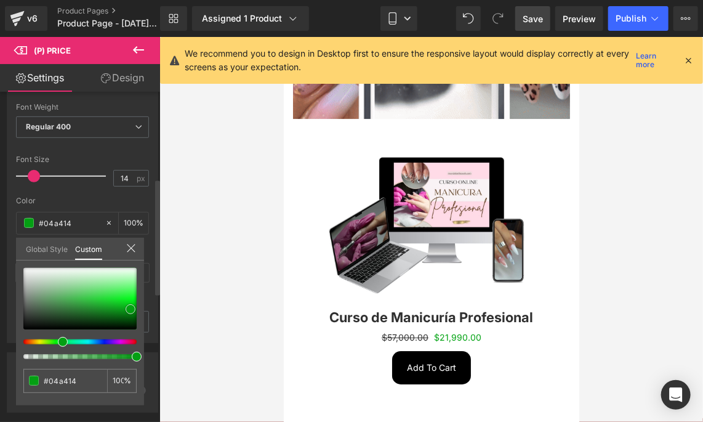
type input "#037c0f"
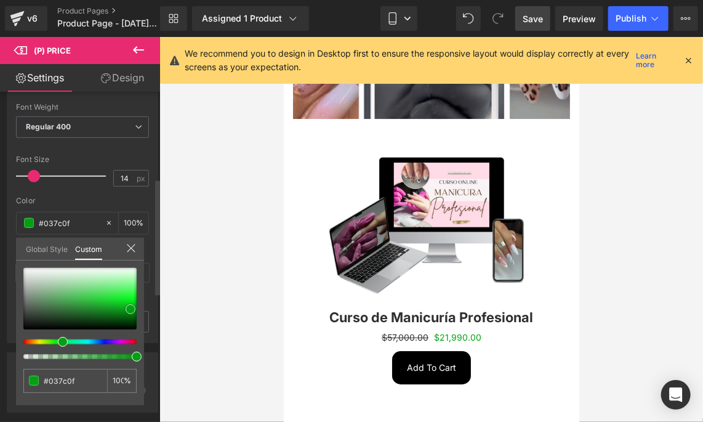
type input "#02680c"
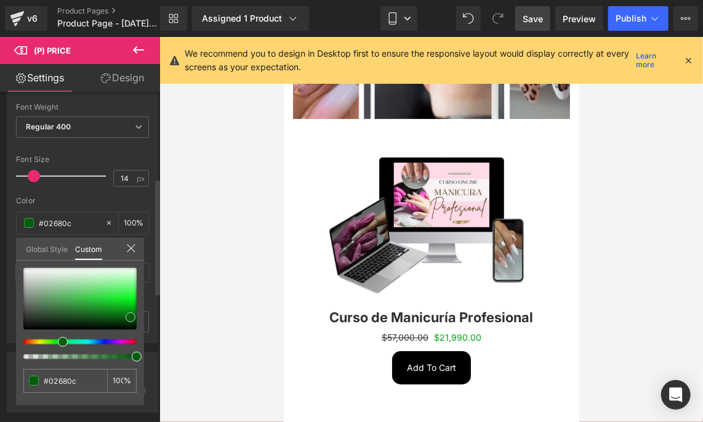
type input "#015e0b"
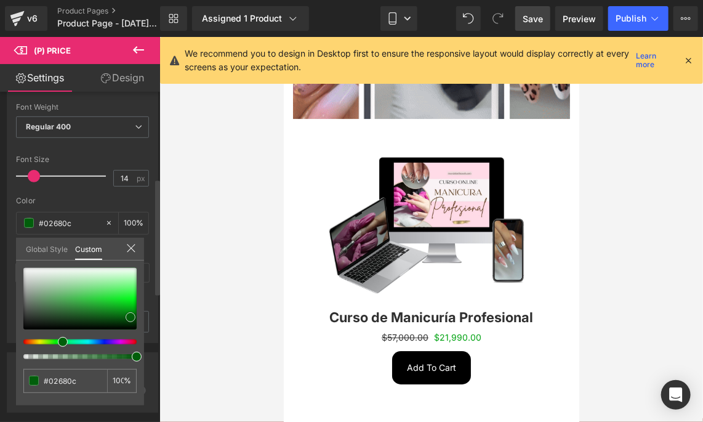
type input "#015e0b"
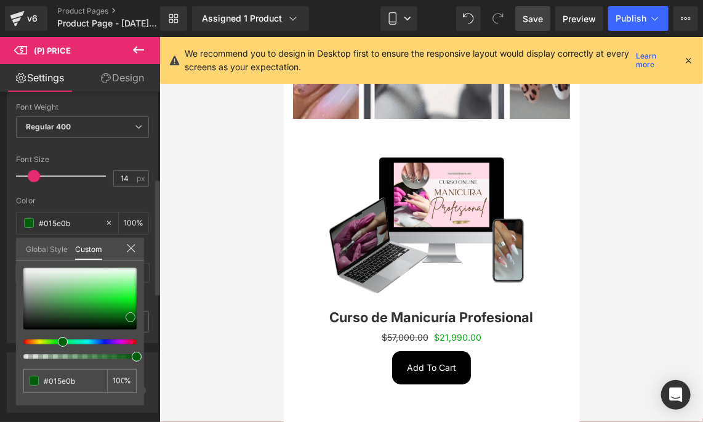
type input "#01590a"
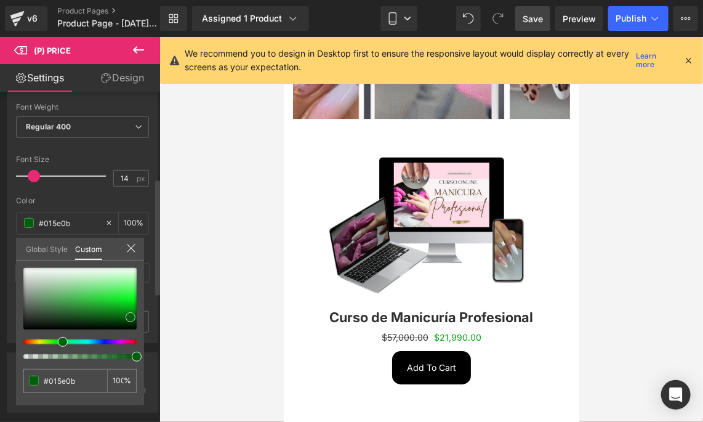
type input "#01590a"
type input "#014b08"
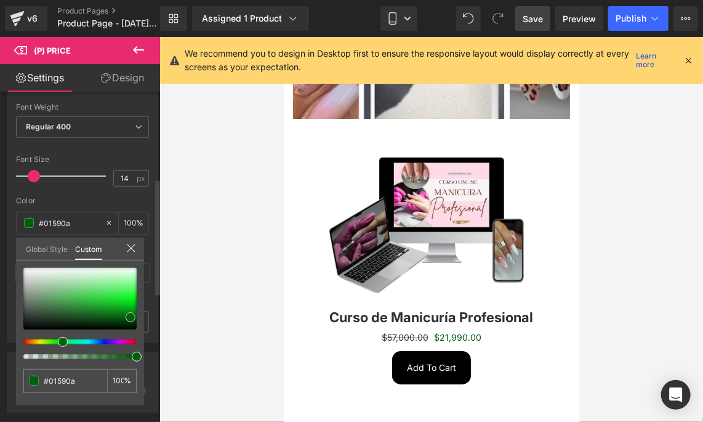
type input "#014b08"
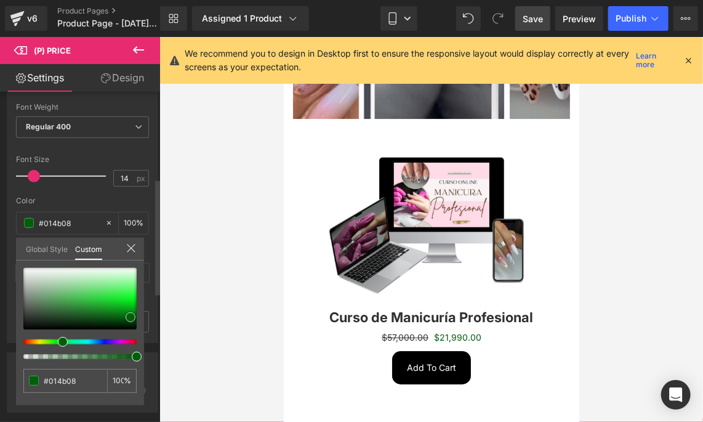
type input "#014b09"
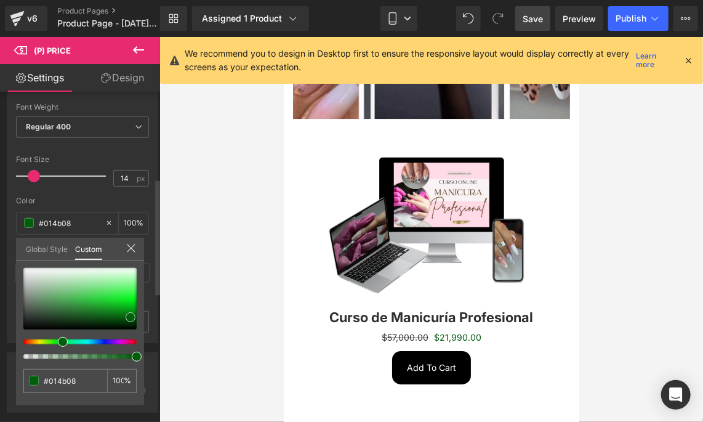
type input "#014b09"
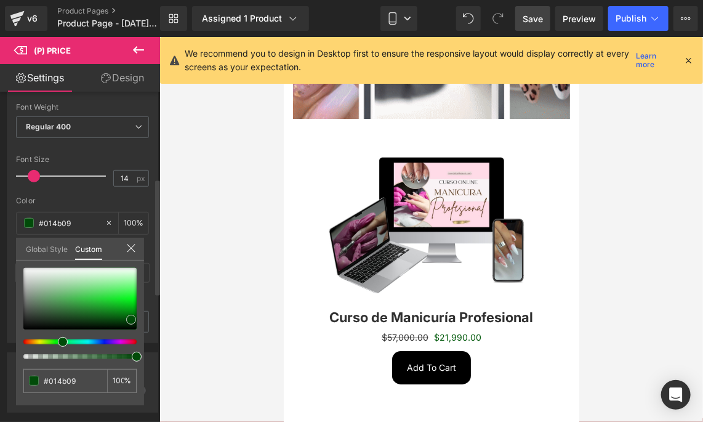
type input "#014b08"
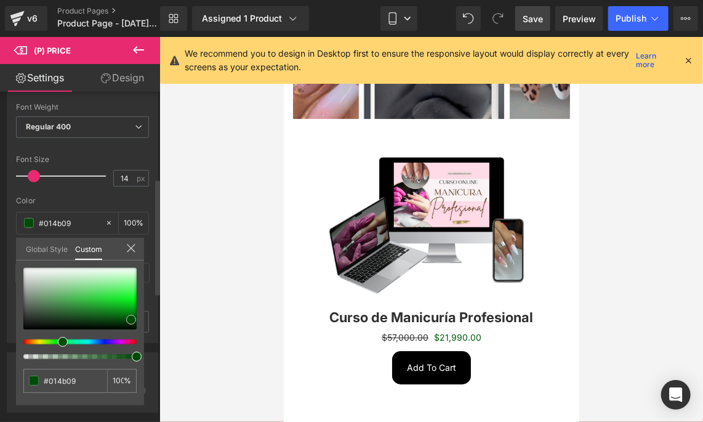
type input "#014b08"
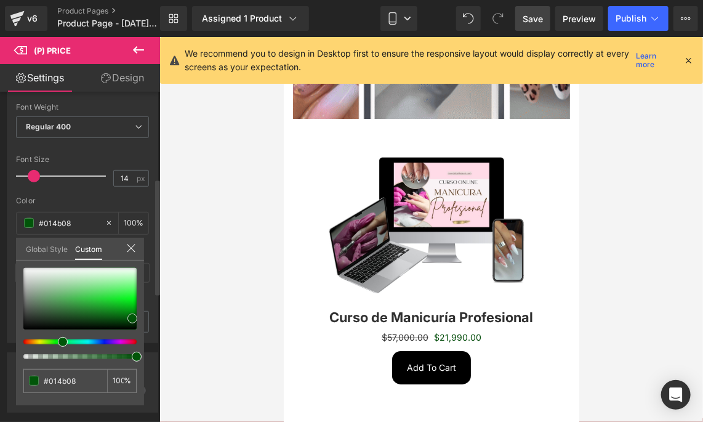
type input "#015509"
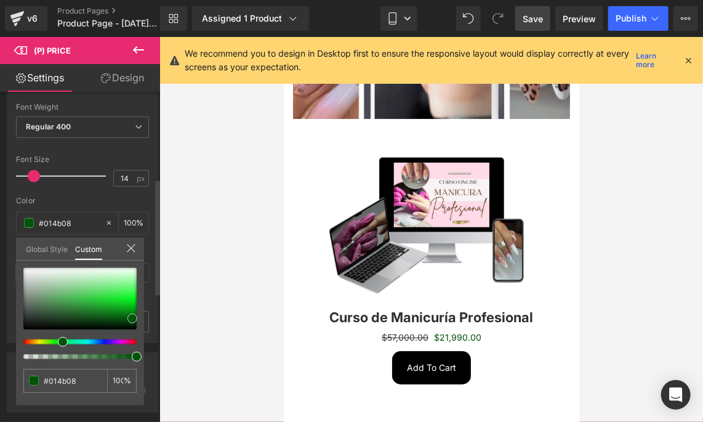
type input "#015509"
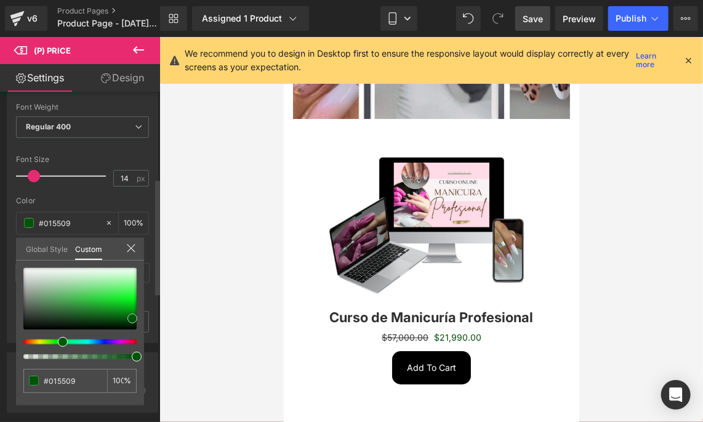
type input "#016a0b"
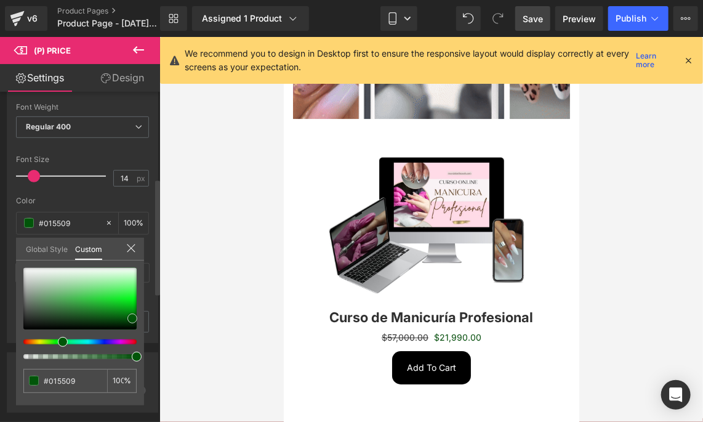
type input "#016a0b"
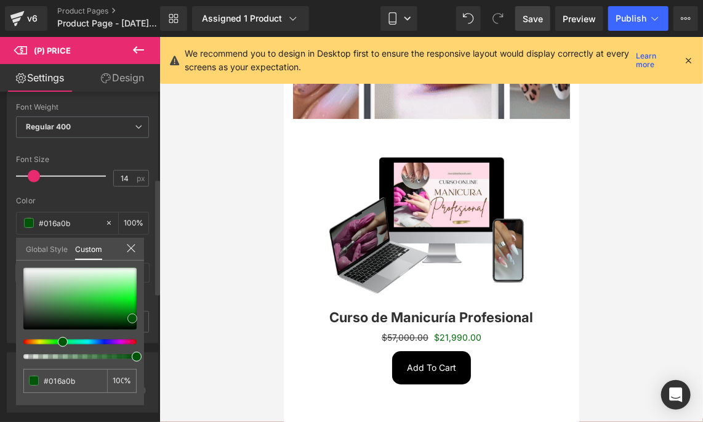
type input "#02810f"
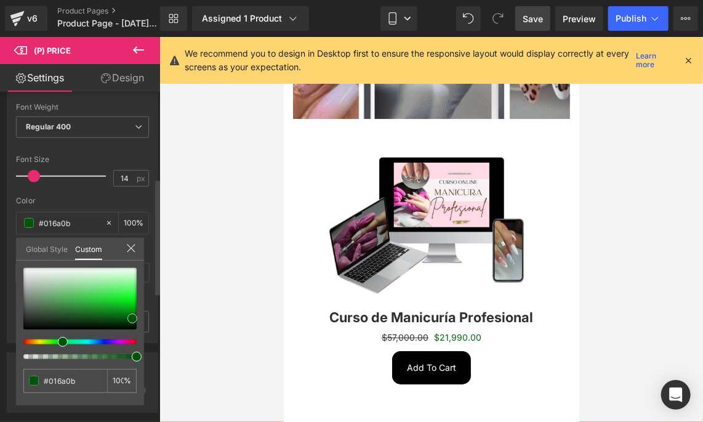
type input "#02810f"
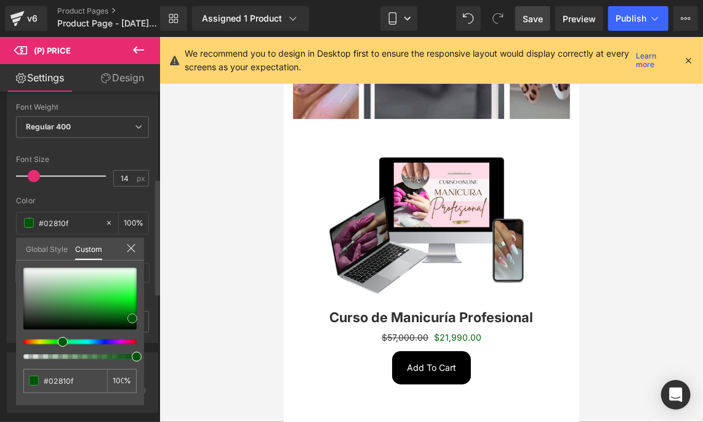
type input "#028c0f"
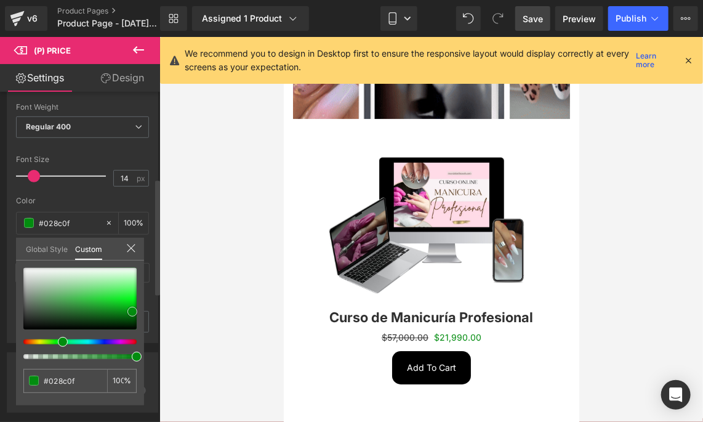
type input "#029b11"
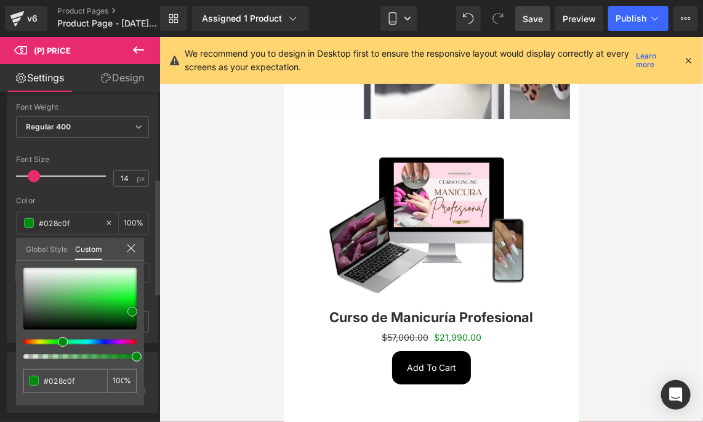
type input "#029b11"
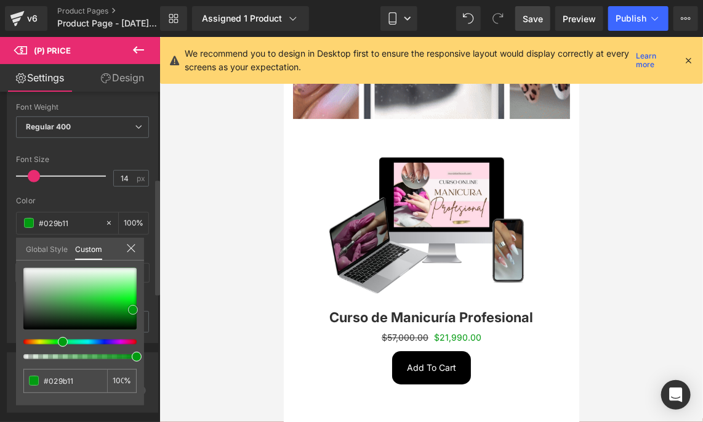
type input "#029611"
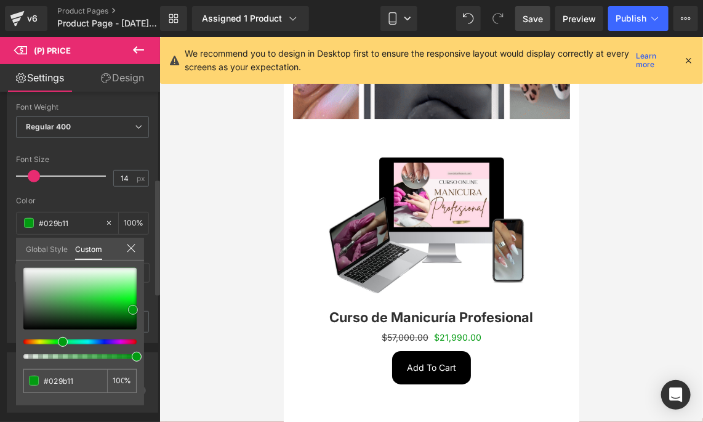
type input "#029611"
type input "#029110"
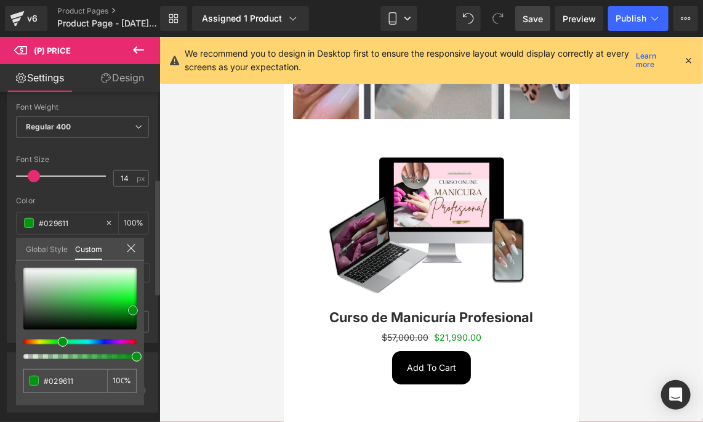
type input "#029110"
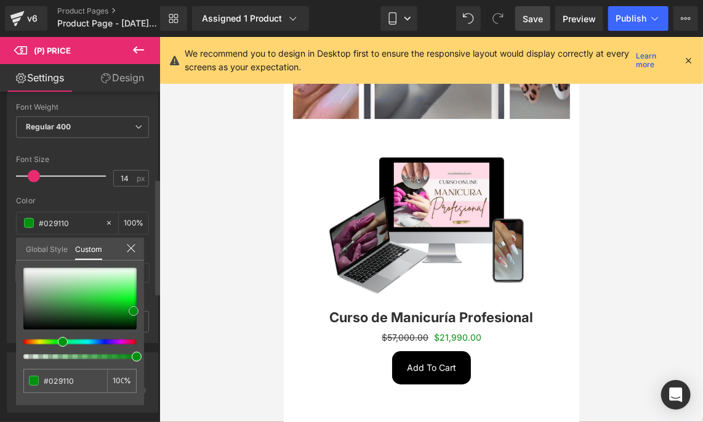
type input "#029611"
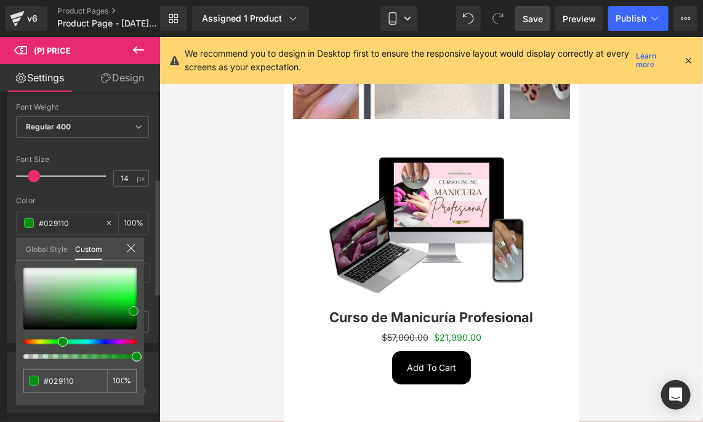
type input "#029611"
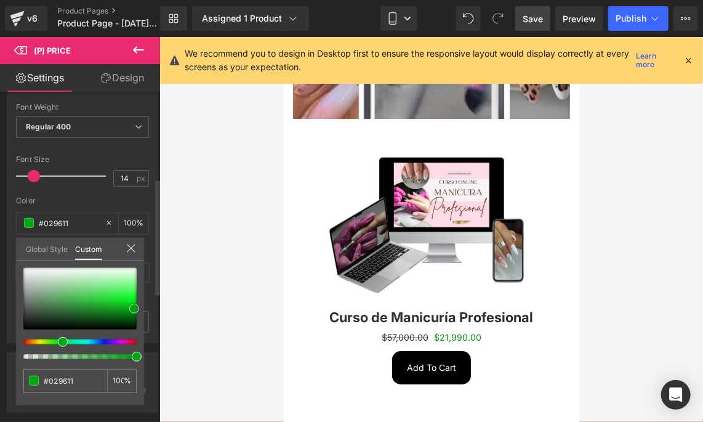
type input "#00a711"
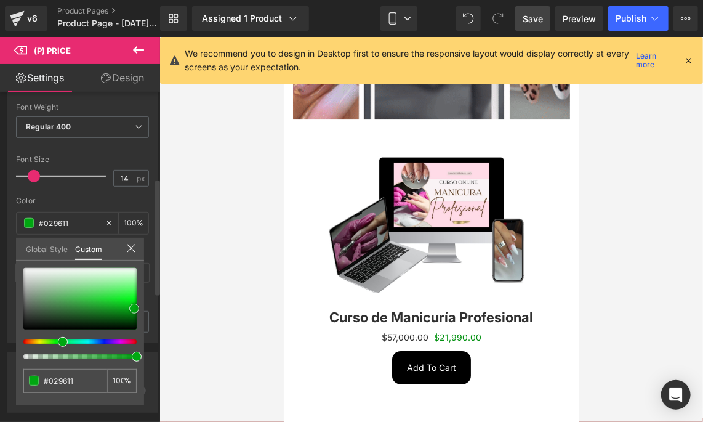
type input "#00a711"
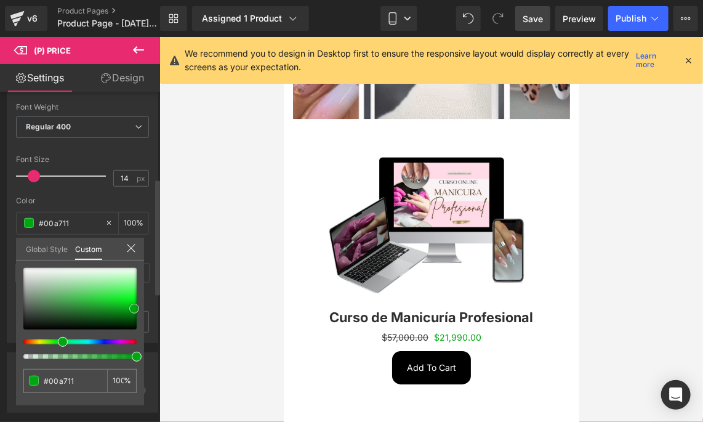
drag, startPoint x: 124, startPoint y: 291, endPoint x: 134, endPoint y: 309, distance: 20.7
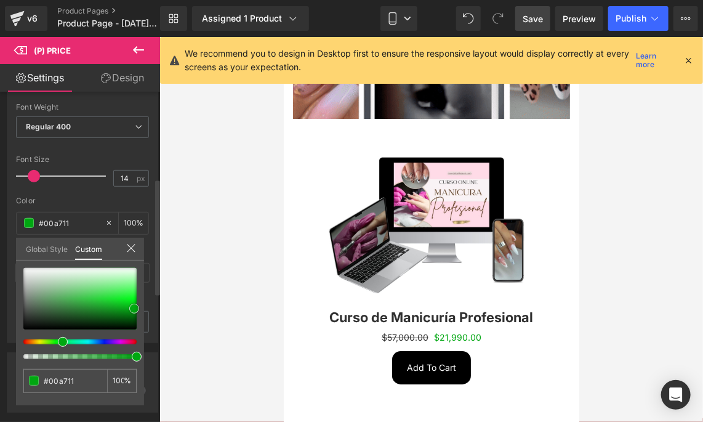
click at [134, 309] on div at bounding box center [79, 299] width 113 height 62
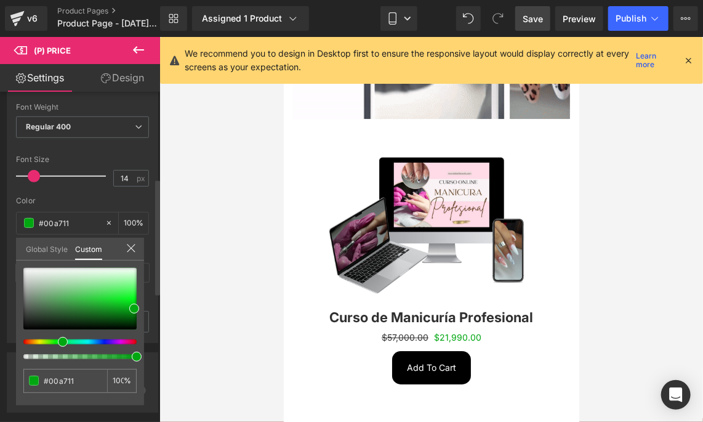
click at [132, 244] on icon at bounding box center [131, 248] width 10 height 10
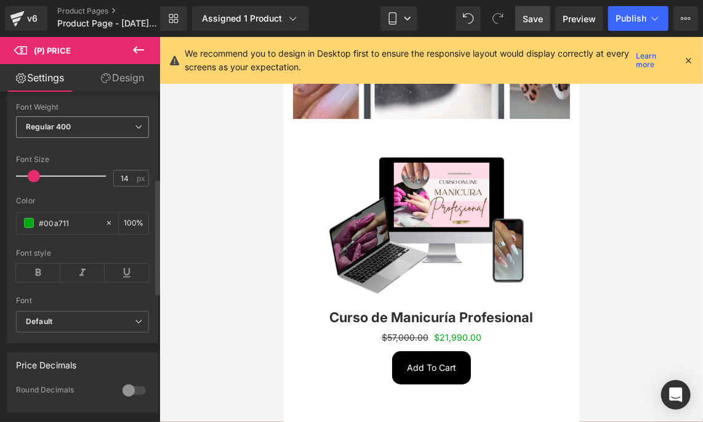
click at [111, 128] on span "Regular 400" at bounding box center [82, 127] width 133 height 22
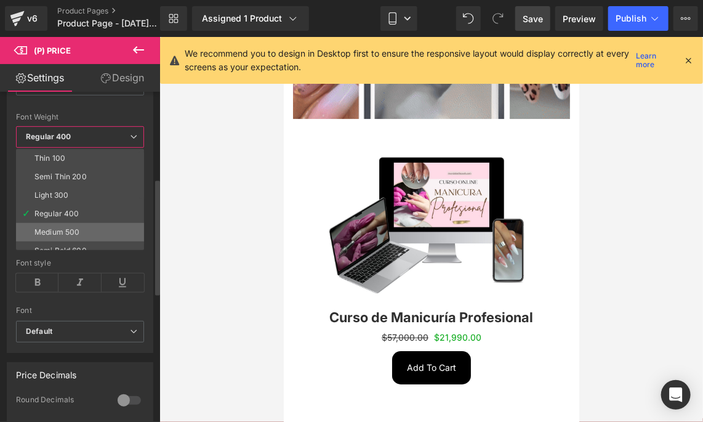
click at [70, 228] on div "Medium 500" at bounding box center [56, 232] width 45 height 9
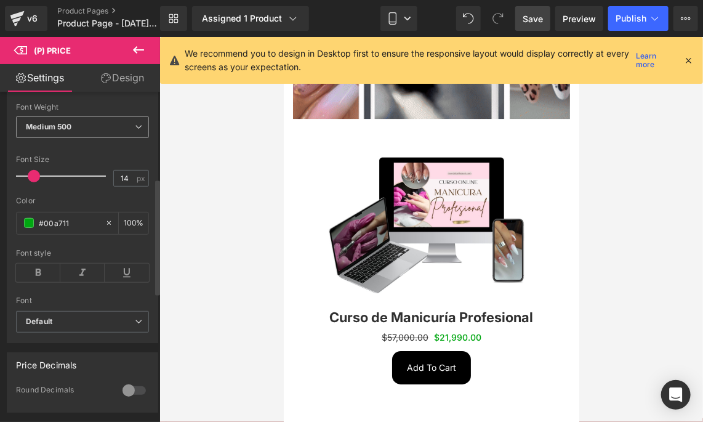
click at [103, 126] on span "Medium 500" at bounding box center [82, 127] width 133 height 22
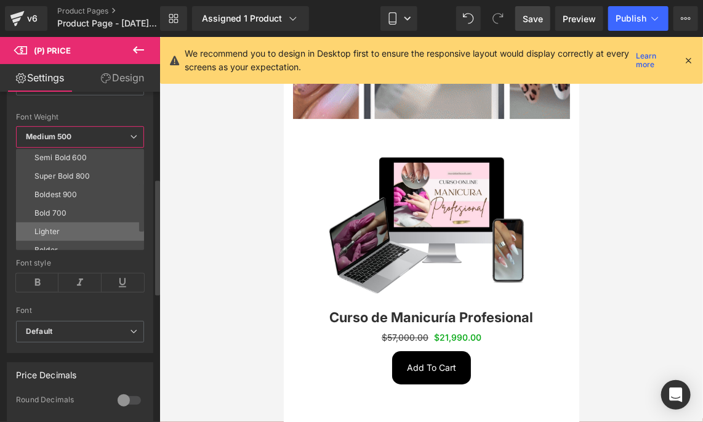
scroll to position [102, 0]
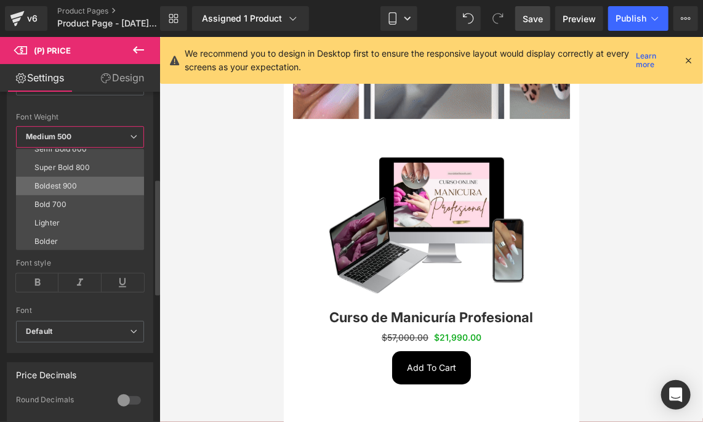
click at [85, 179] on li "Boldest 900" at bounding box center [83, 186] width 134 height 18
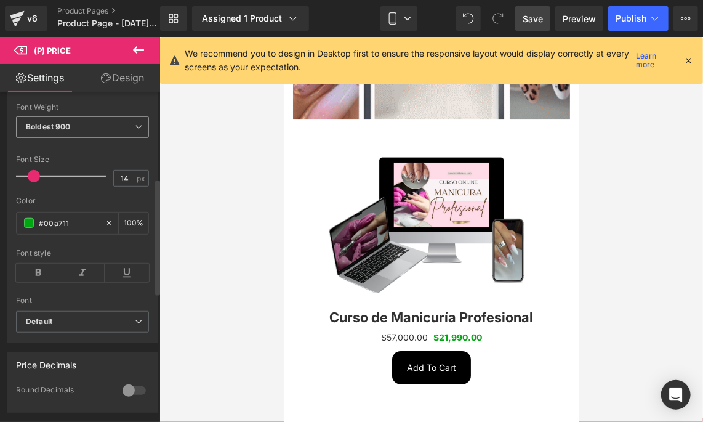
click at [101, 131] on span "Boldest 900" at bounding box center [82, 127] width 133 height 22
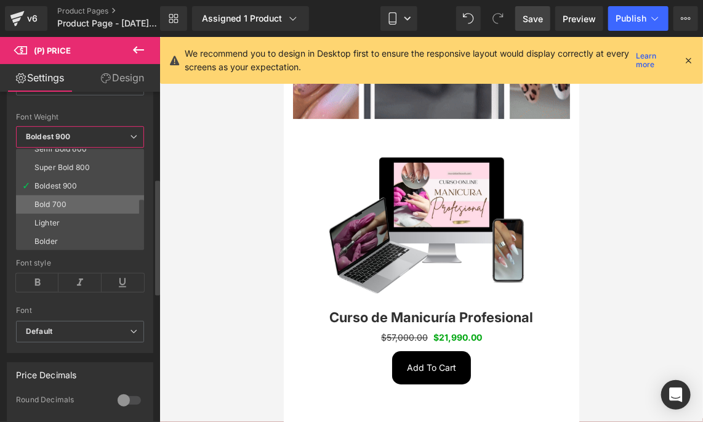
click at [95, 195] on li "Bold 700" at bounding box center [83, 204] width 134 height 18
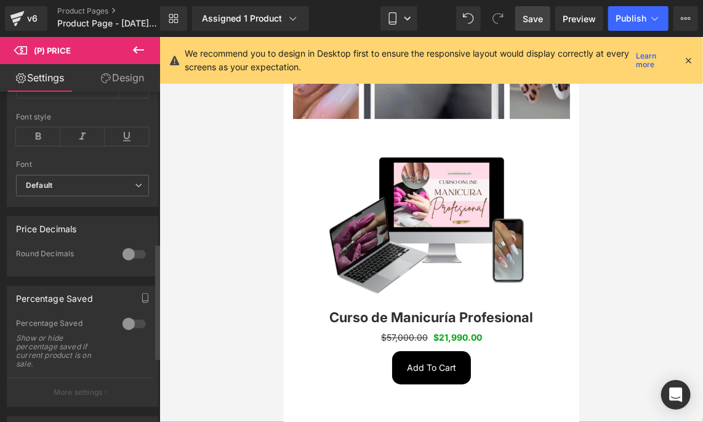
scroll to position [431, 0]
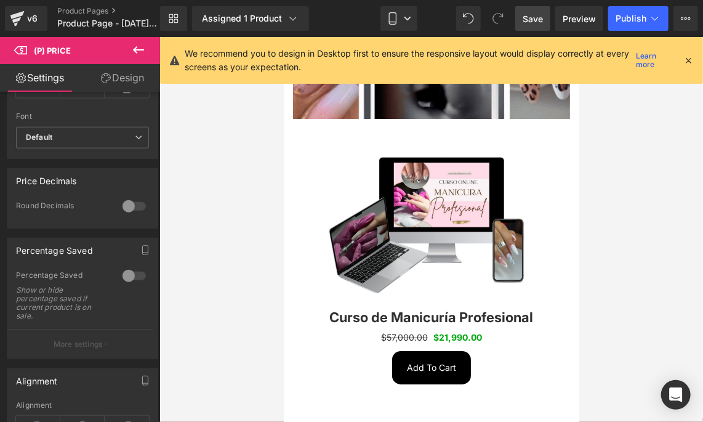
click at [539, 26] on link "Save" at bounding box center [532, 18] width 35 height 25
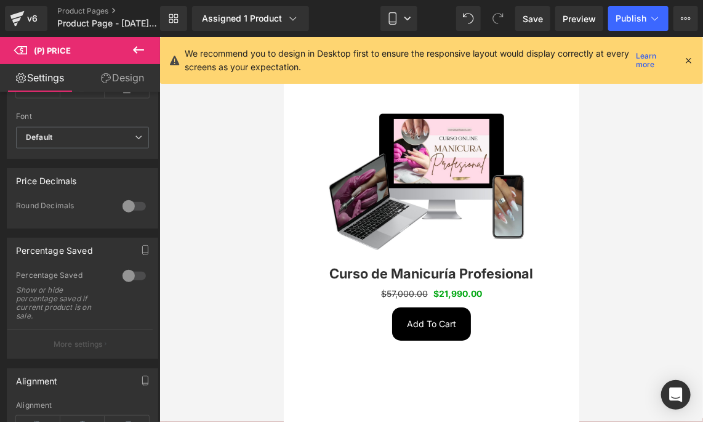
scroll to position [1582, 0]
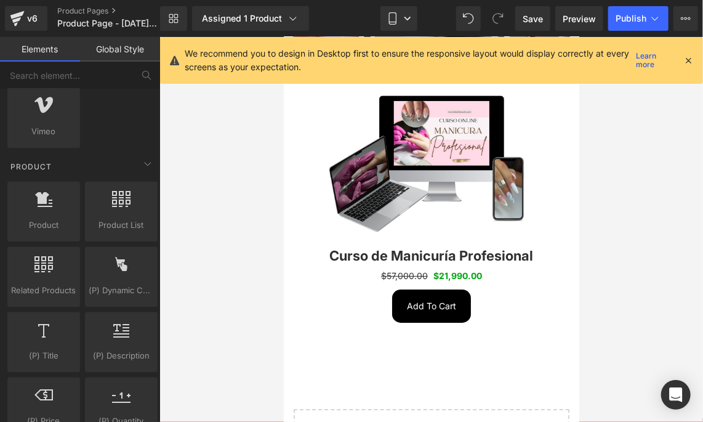
click at [187, 197] on div at bounding box center [431, 229] width 544 height 385
click at [268, 197] on div at bounding box center [431, 229] width 544 height 385
click at [262, 152] on div at bounding box center [431, 229] width 544 height 385
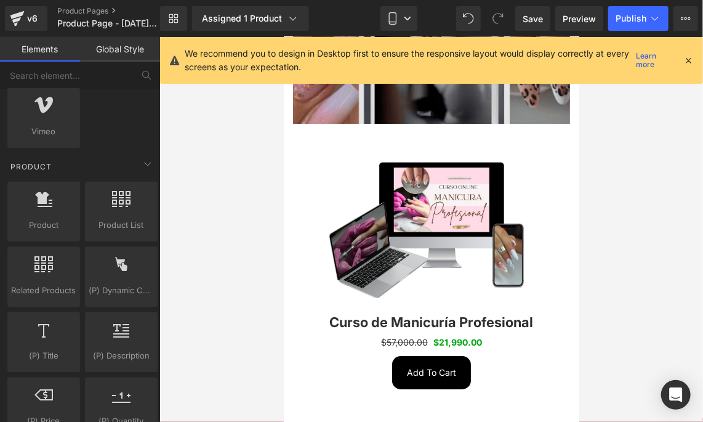
scroll to position [1520, 0]
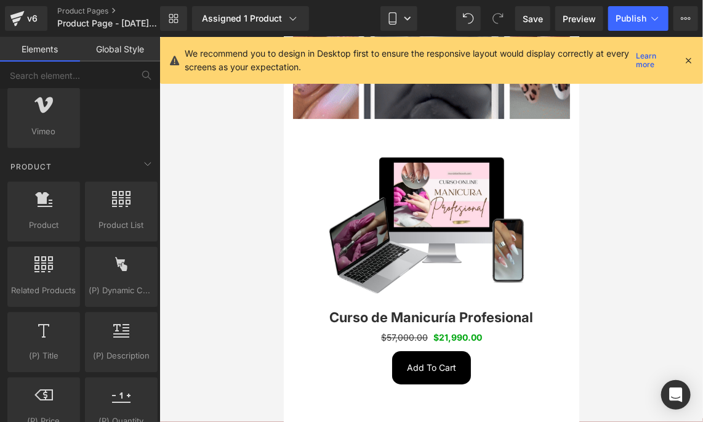
click at [605, 306] on div at bounding box center [431, 229] width 544 height 385
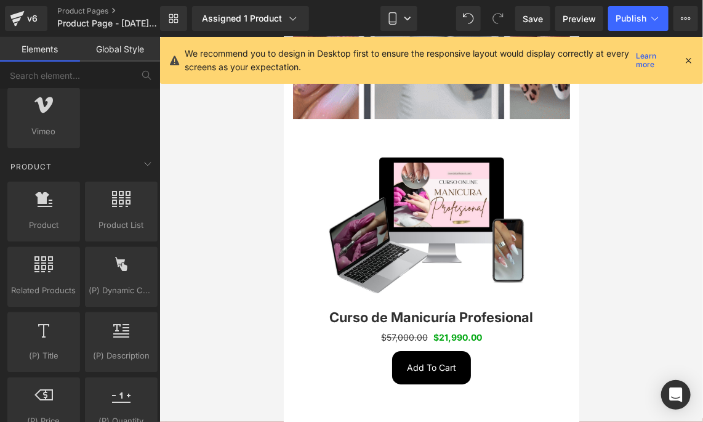
click at [589, 243] on div at bounding box center [431, 229] width 544 height 385
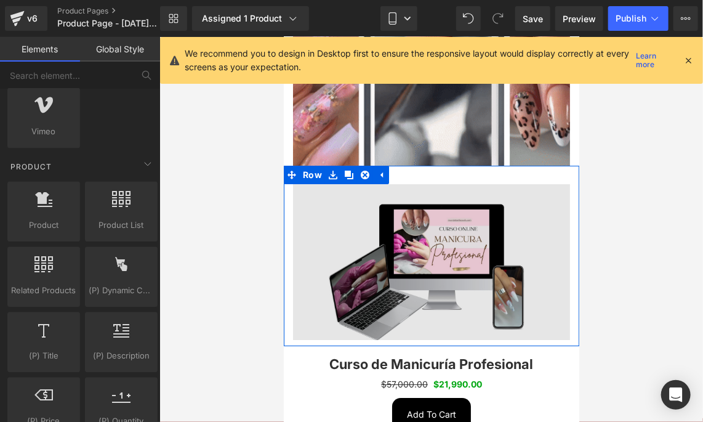
scroll to position [1459, 0]
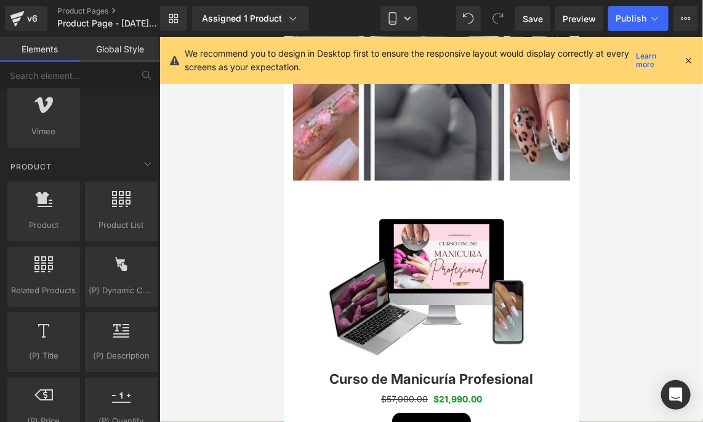
click at [638, 254] on div at bounding box center [431, 229] width 544 height 385
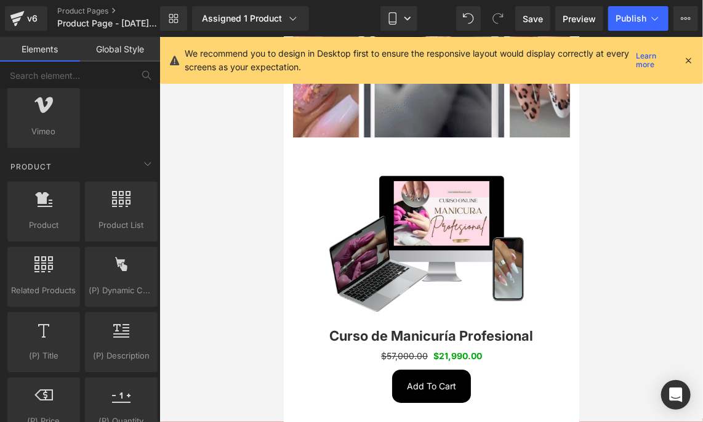
scroll to position [1520, 0]
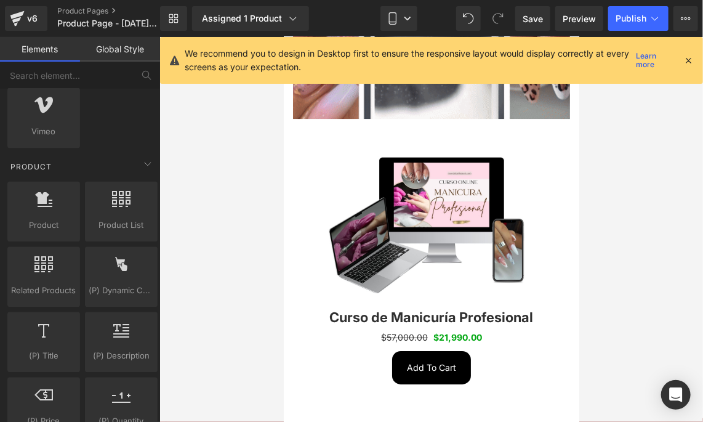
click at [608, 257] on div at bounding box center [431, 229] width 544 height 385
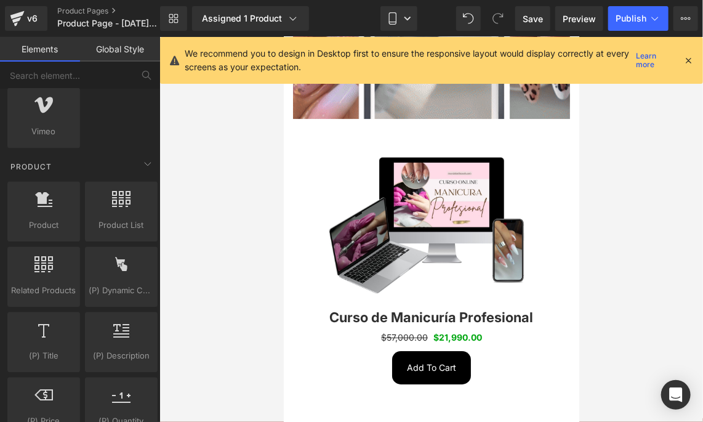
click at [653, 282] on div at bounding box center [431, 229] width 544 height 385
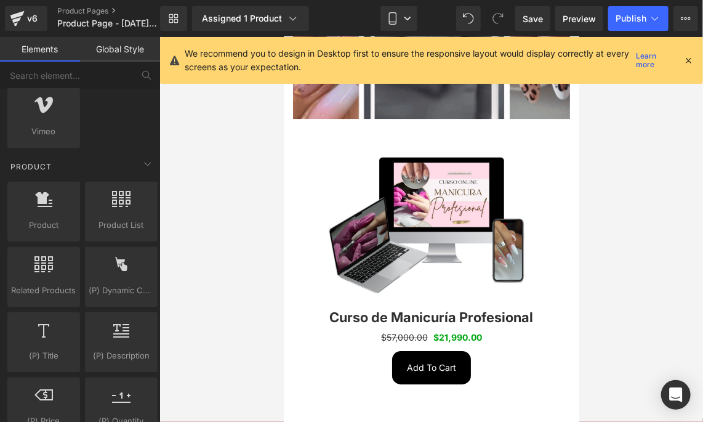
click at [595, 275] on div at bounding box center [431, 229] width 544 height 385
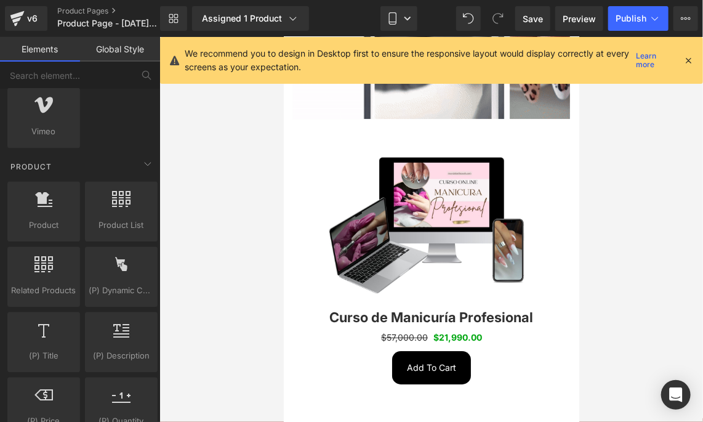
click at [605, 240] on div at bounding box center [431, 229] width 544 height 385
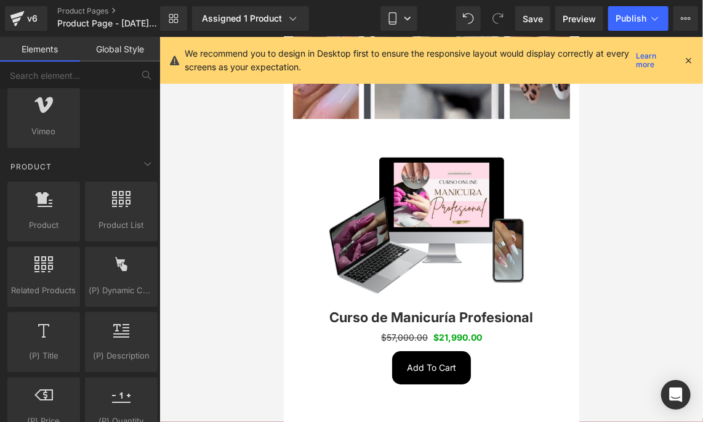
drag, startPoint x: 606, startPoint y: 234, endPoint x: 610, endPoint y: 225, distance: 9.9
click at [606, 232] on div at bounding box center [431, 229] width 544 height 385
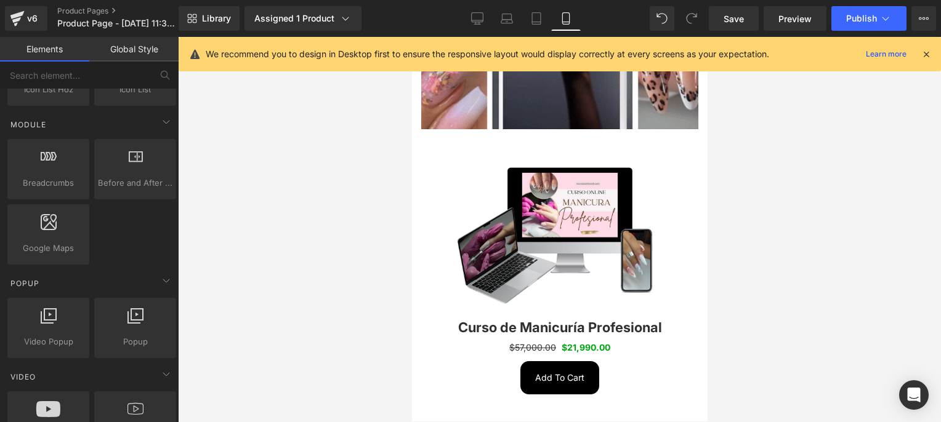
scroll to position [616, 0]
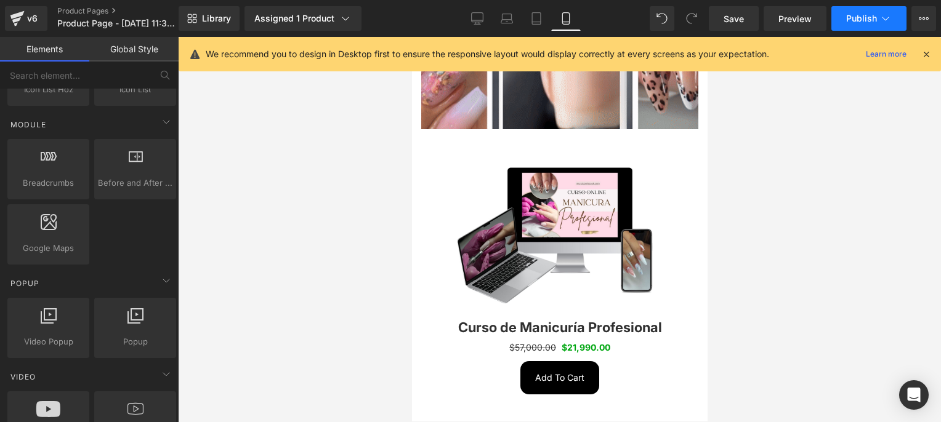
click at [703, 20] on span "Publish" at bounding box center [861, 19] width 31 height 10
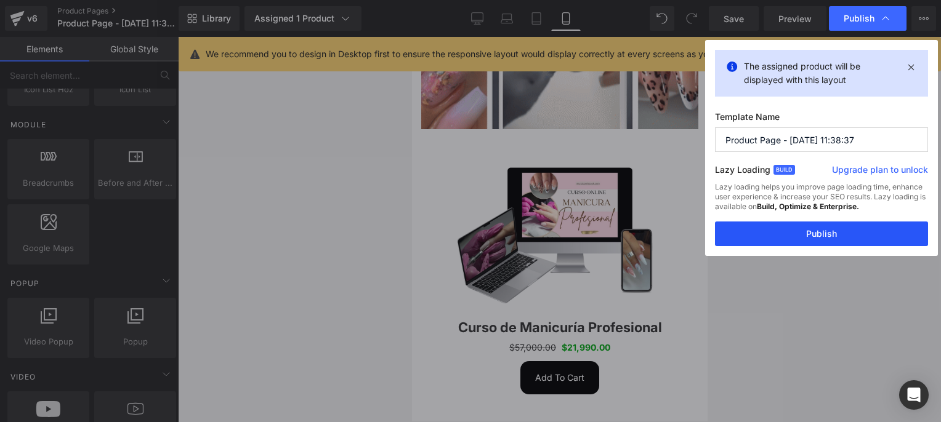
click at [703, 231] on button "Publish" at bounding box center [821, 234] width 213 height 25
